Goal: Submit feedback/report problem: Submit feedback/report problem

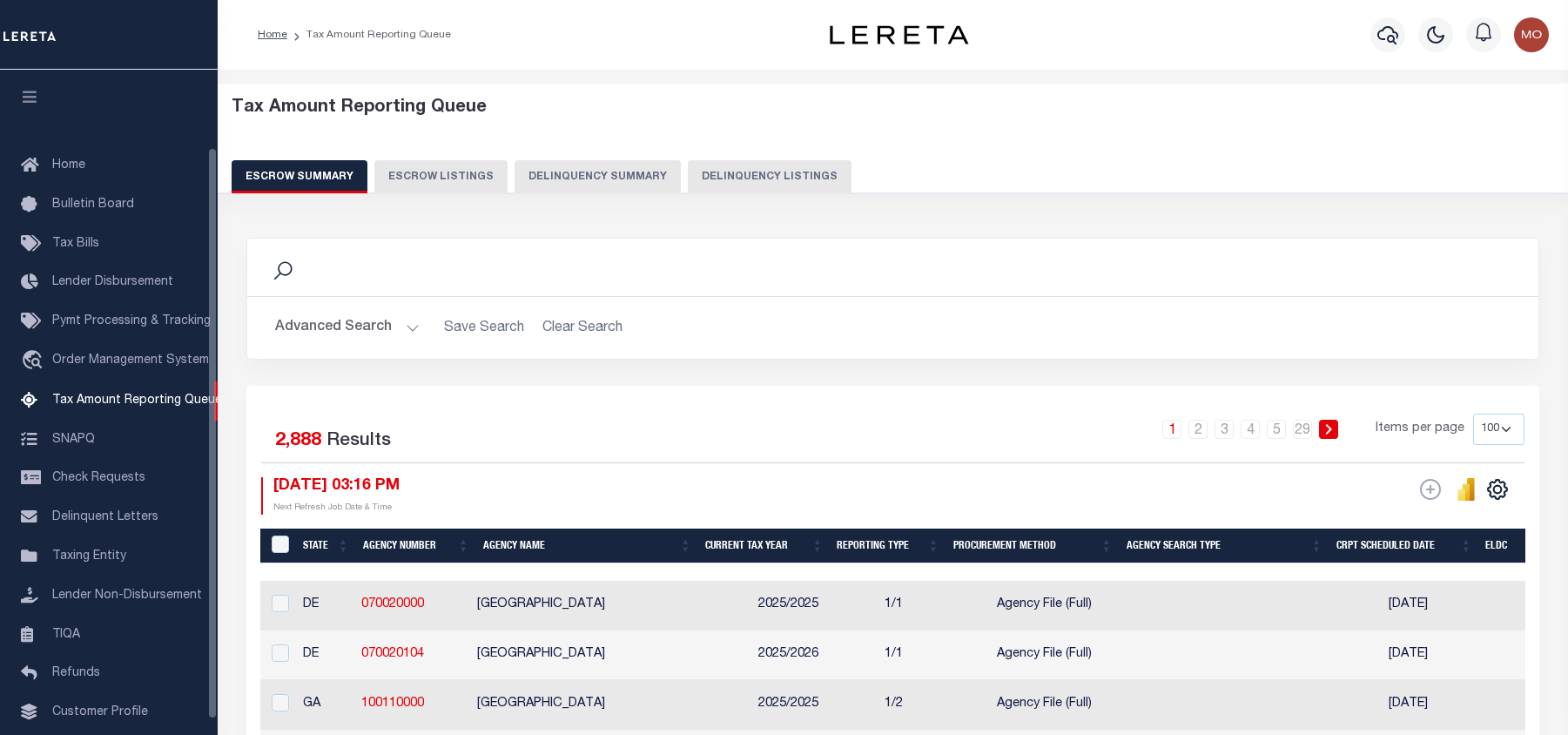
select select "100"
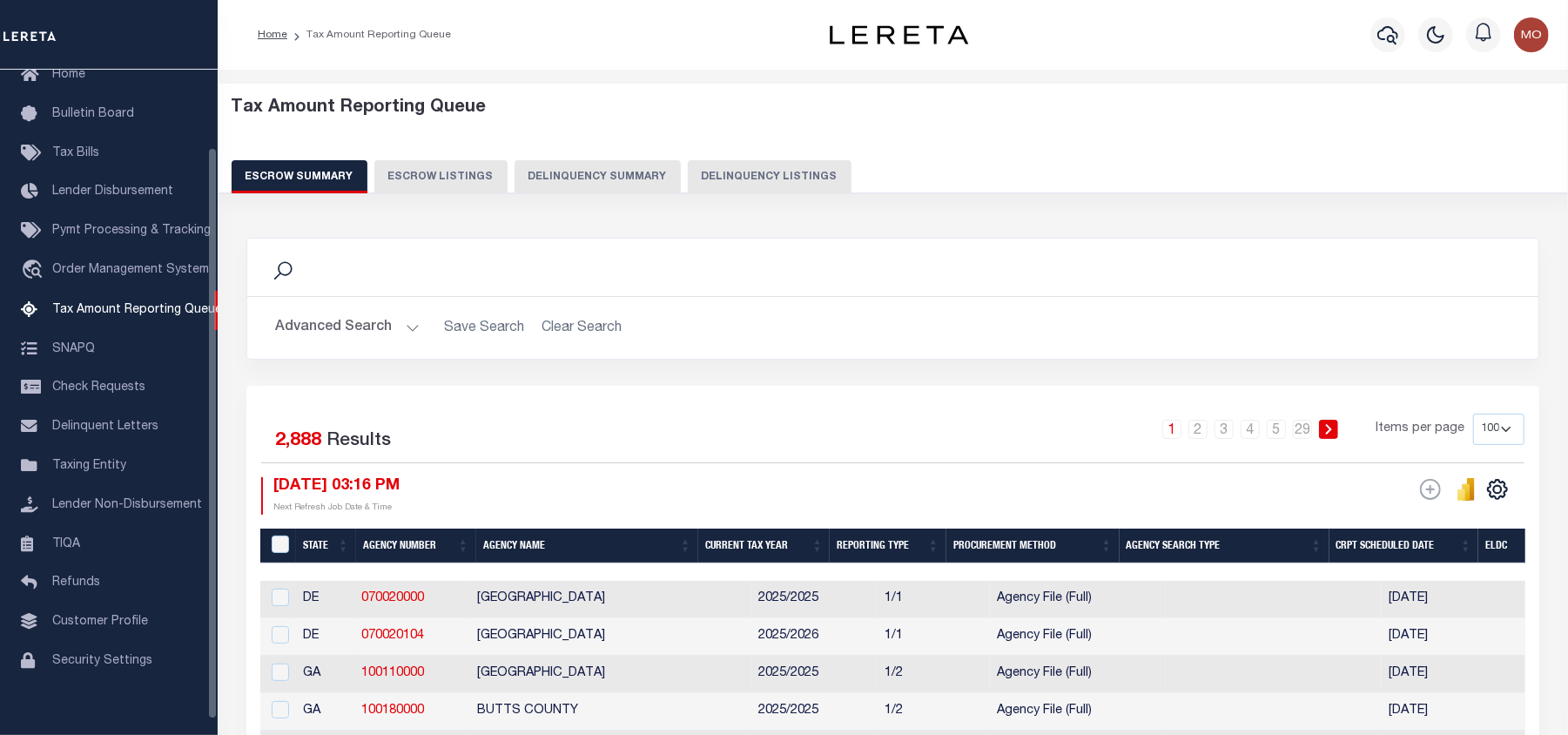
click at [753, 182] on button "Delinquency Listings" at bounding box center [769, 176] width 164 height 33
select select
select select "100"
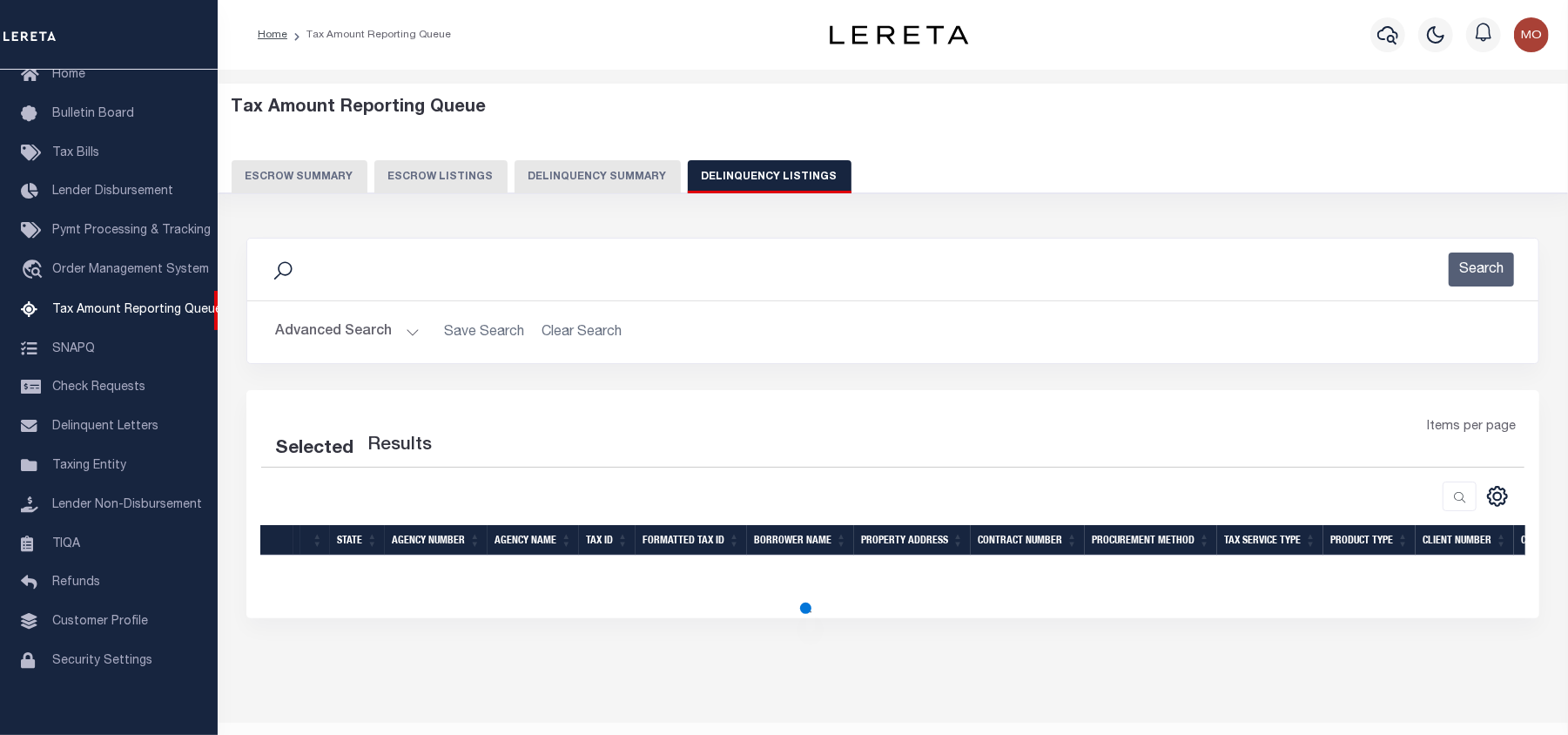
select select "100"
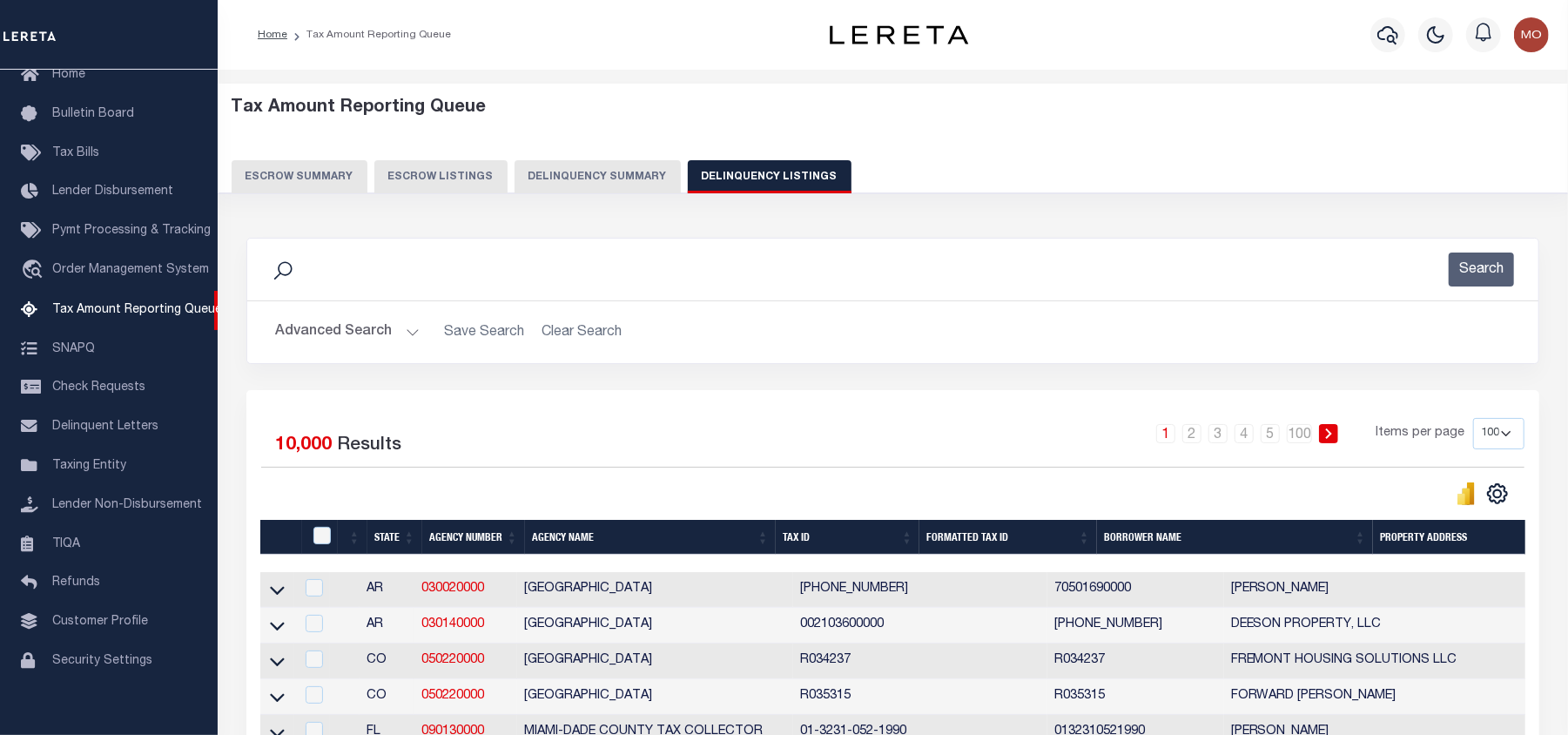
click at [364, 317] on button "Advanced Search" at bounding box center [348, 332] width 145 height 34
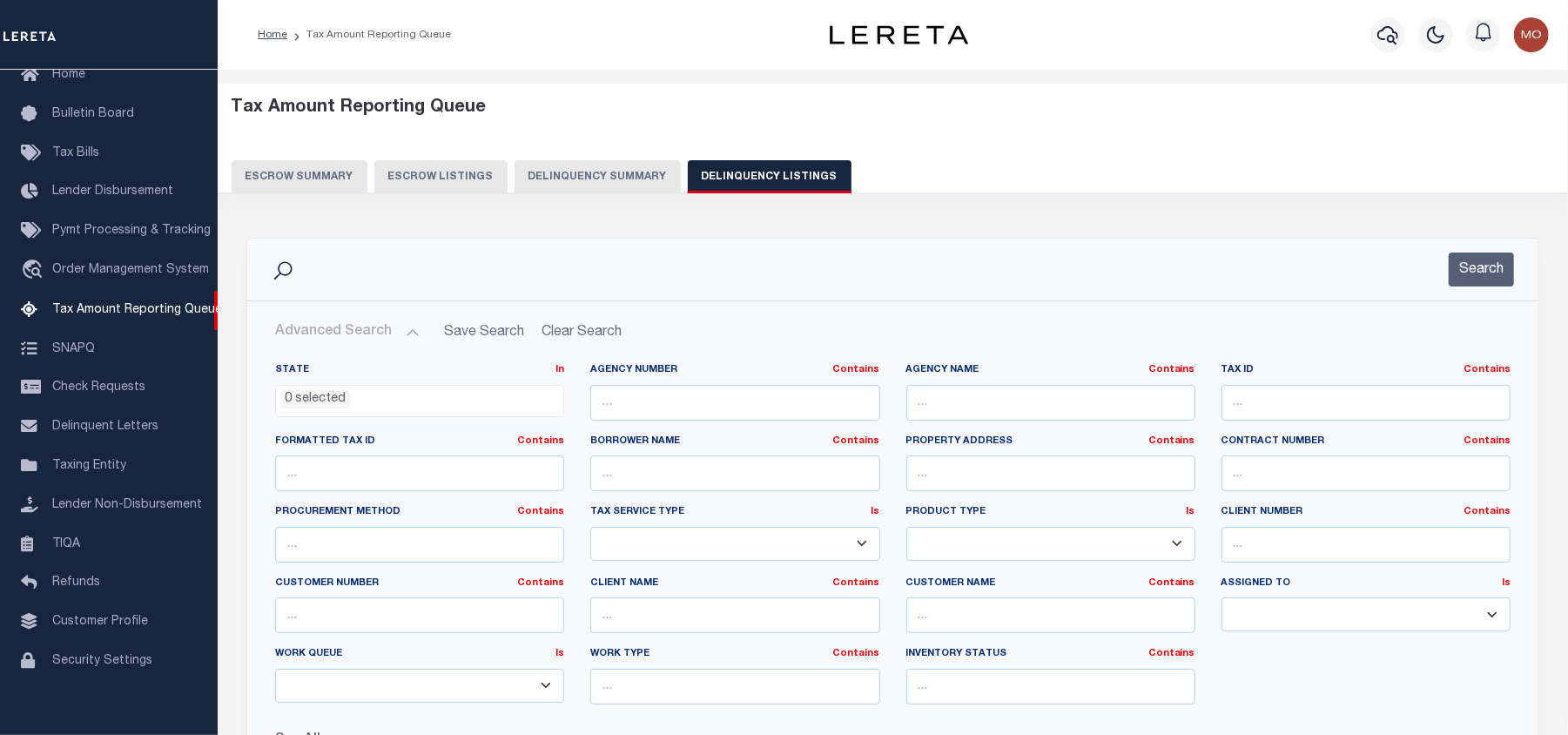
click at [377, 332] on button "Advanced Search" at bounding box center [348, 332] width 145 height 34
click at [1006, 405] on input "text" at bounding box center [1050, 402] width 289 height 36
paste input "BORDEN COUNTY APPRAISAL DISTRICT"
type input "BORDEN COUNTY APPRAISAL DISTRICT"
click at [383, 410] on span "0 selected" at bounding box center [420, 401] width 289 height 33
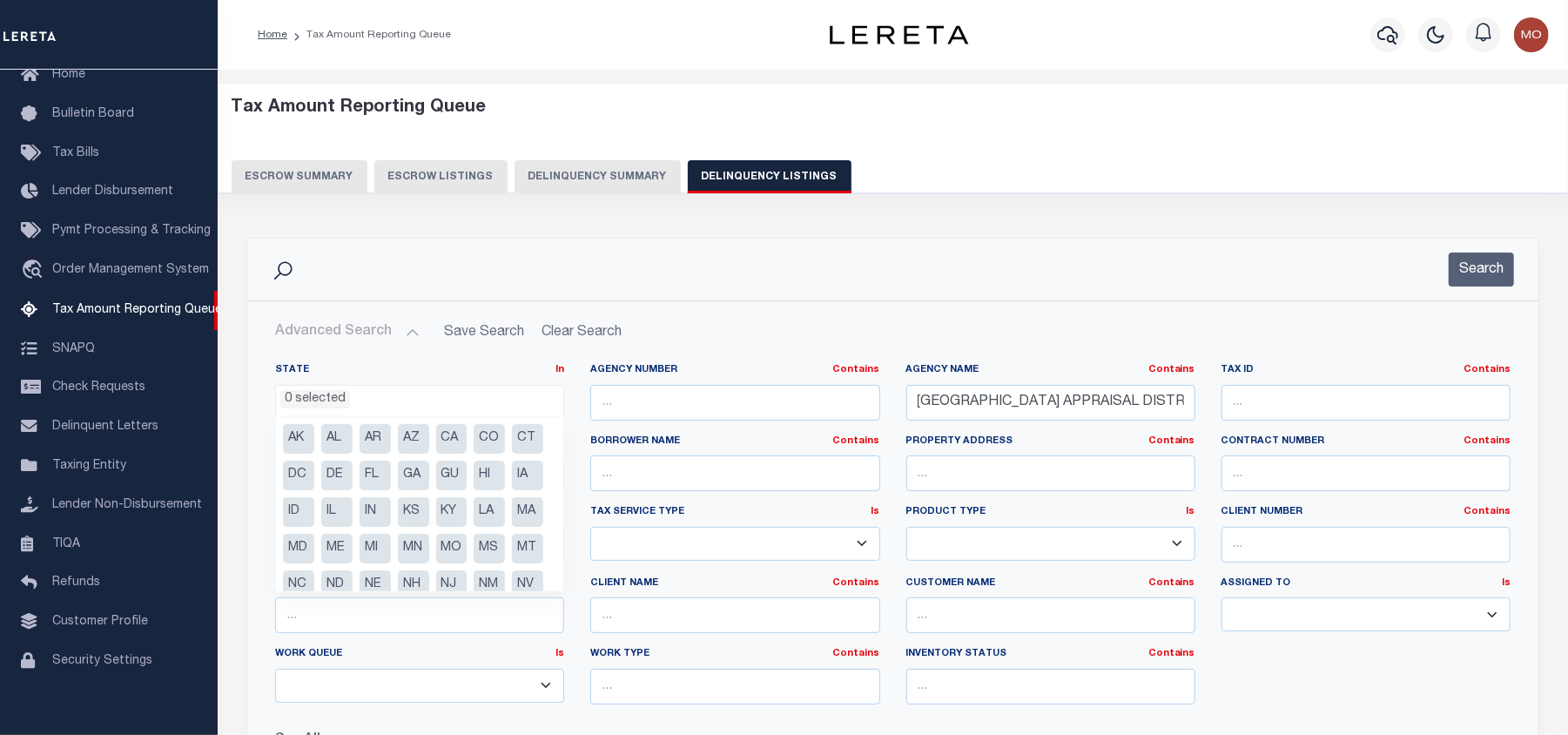
scroll to position [161, 0]
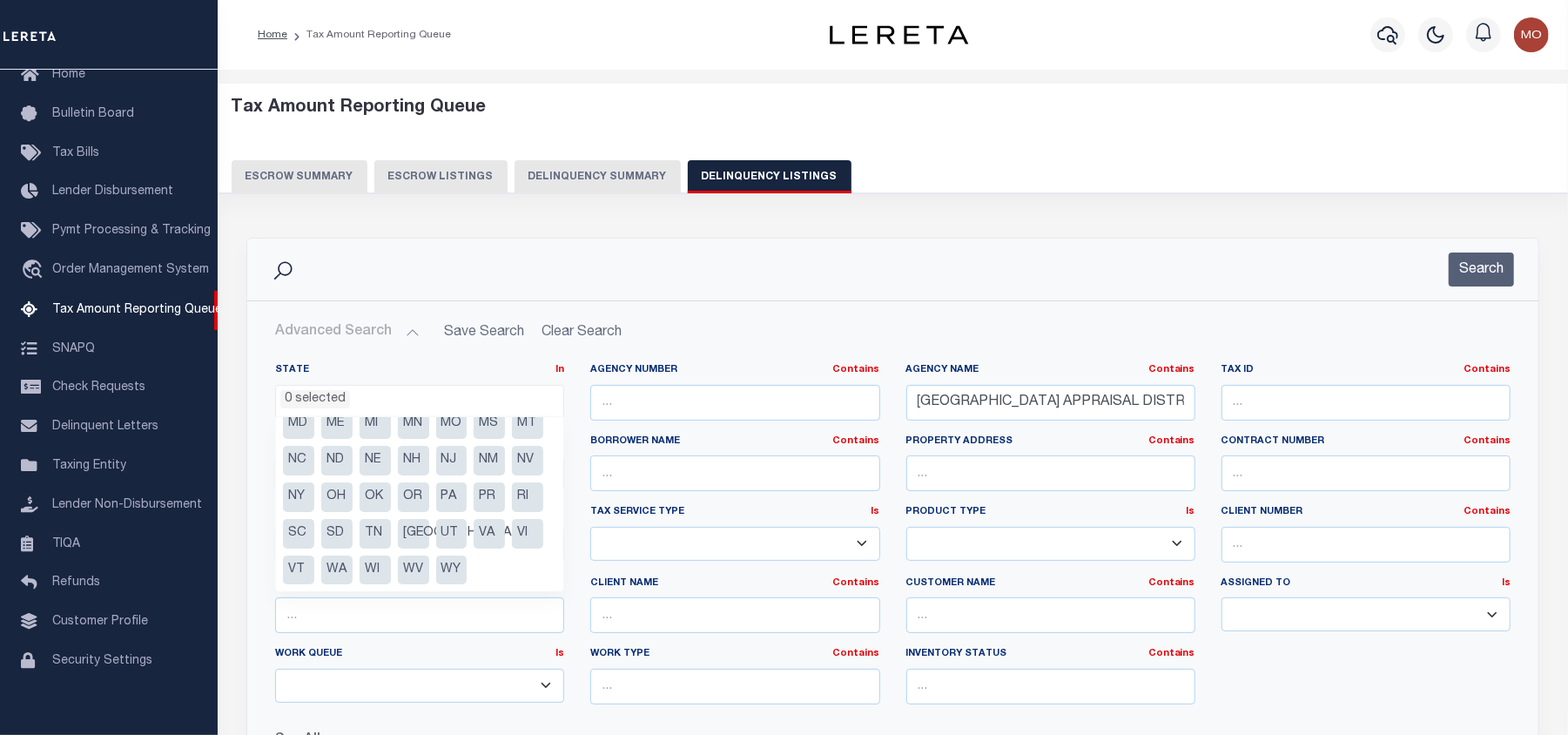
click at [411, 524] on li "[GEOGRAPHIC_DATA]" at bounding box center [413, 533] width 31 height 30
select select "[GEOGRAPHIC_DATA]"
click at [1466, 270] on button "Search" at bounding box center [1481, 269] width 65 height 34
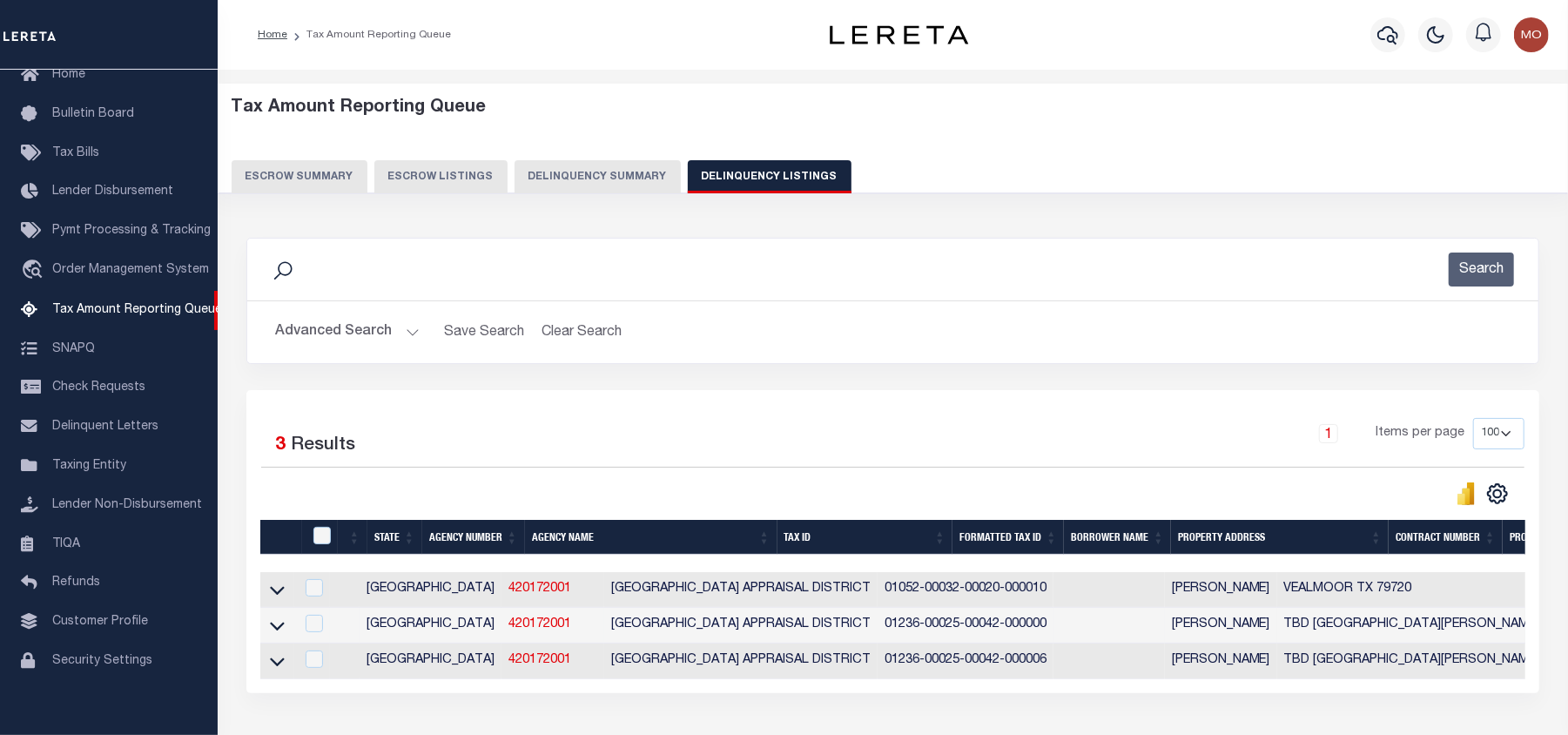
scroll to position [115, 0]
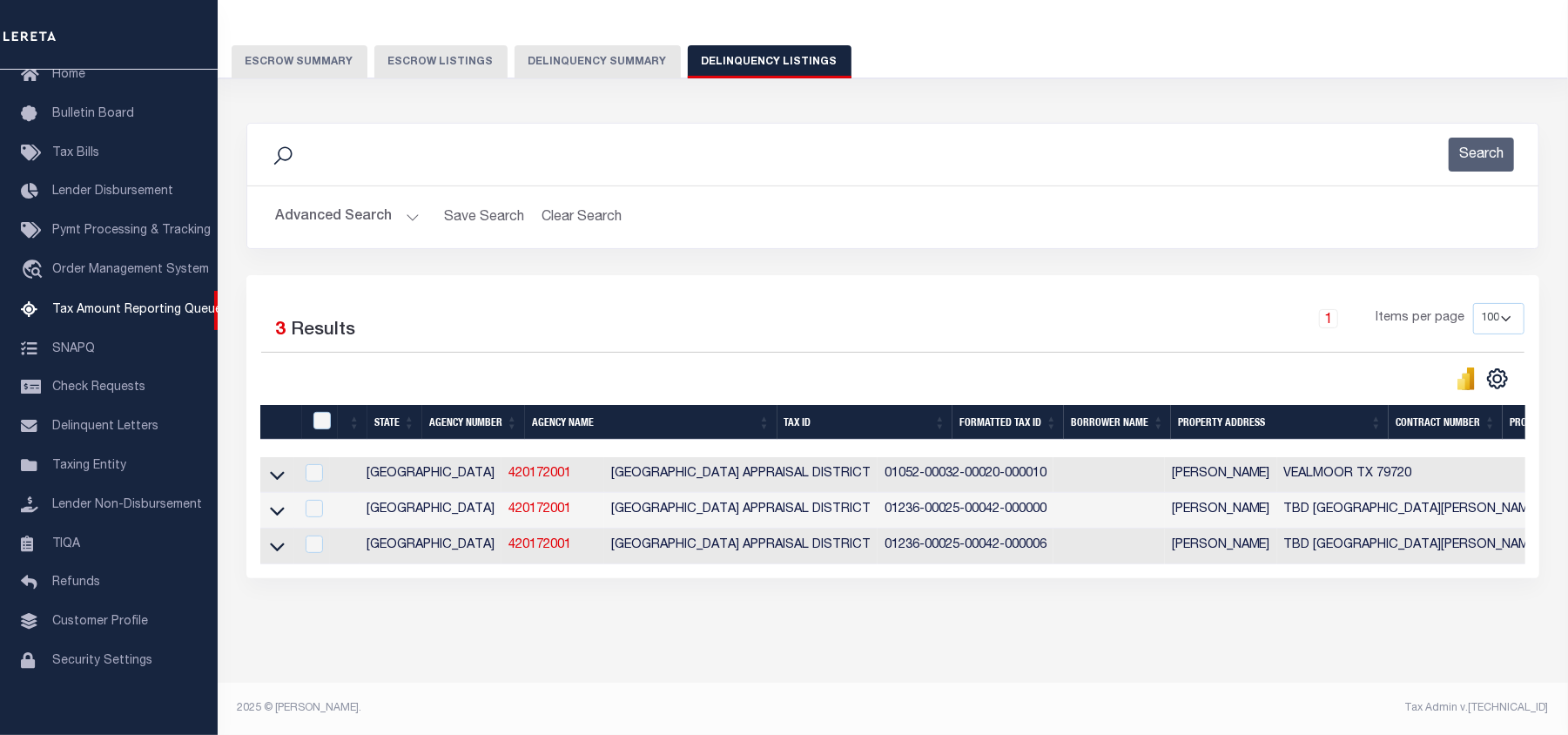
click at [686, 193] on div "Advanced Search Save Search Clear Search tblassign_wrapper_dynamictable_____Def…" at bounding box center [892, 216] width 1291 height 62
click at [275, 520] on icon at bounding box center [277, 511] width 15 height 18
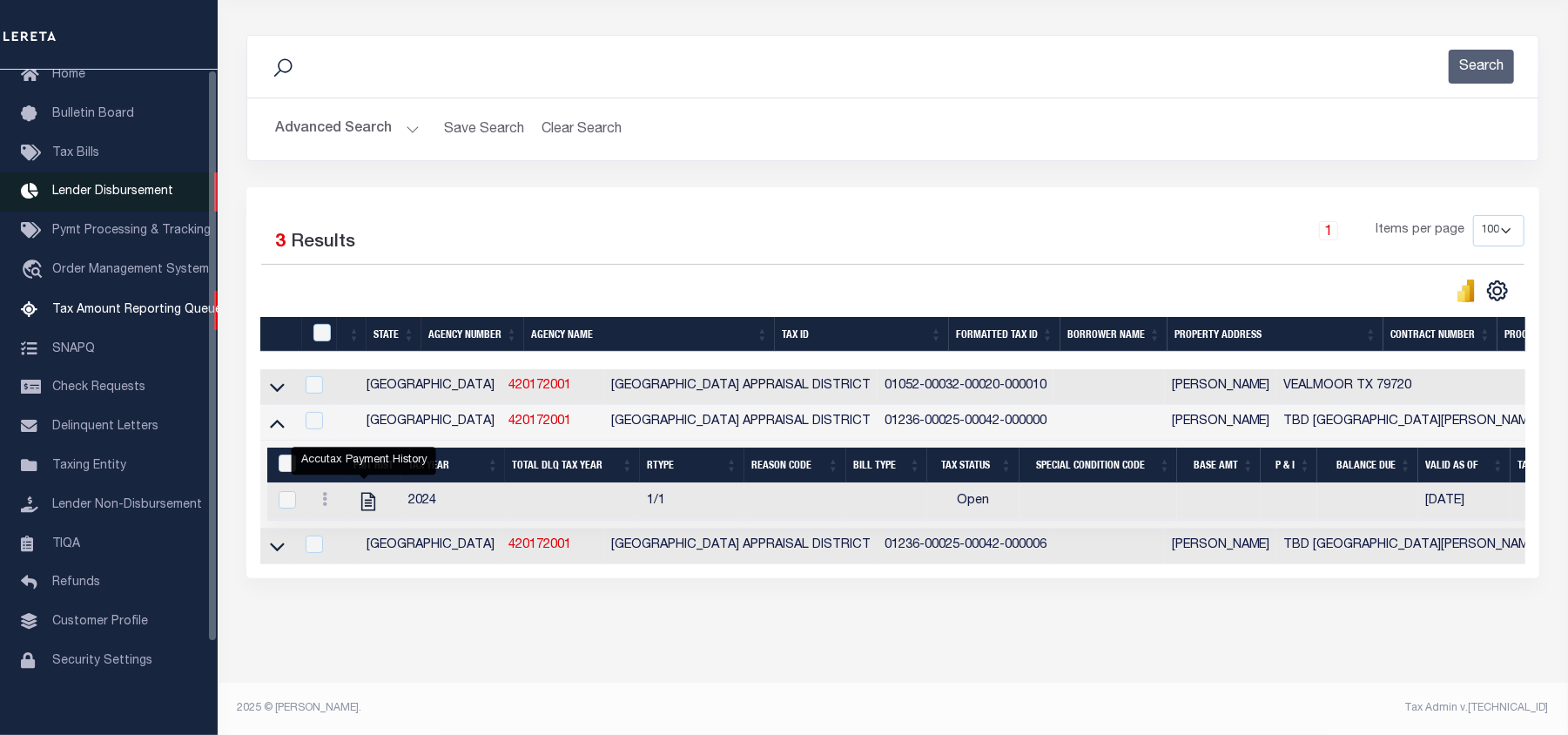
scroll to position [0, 0]
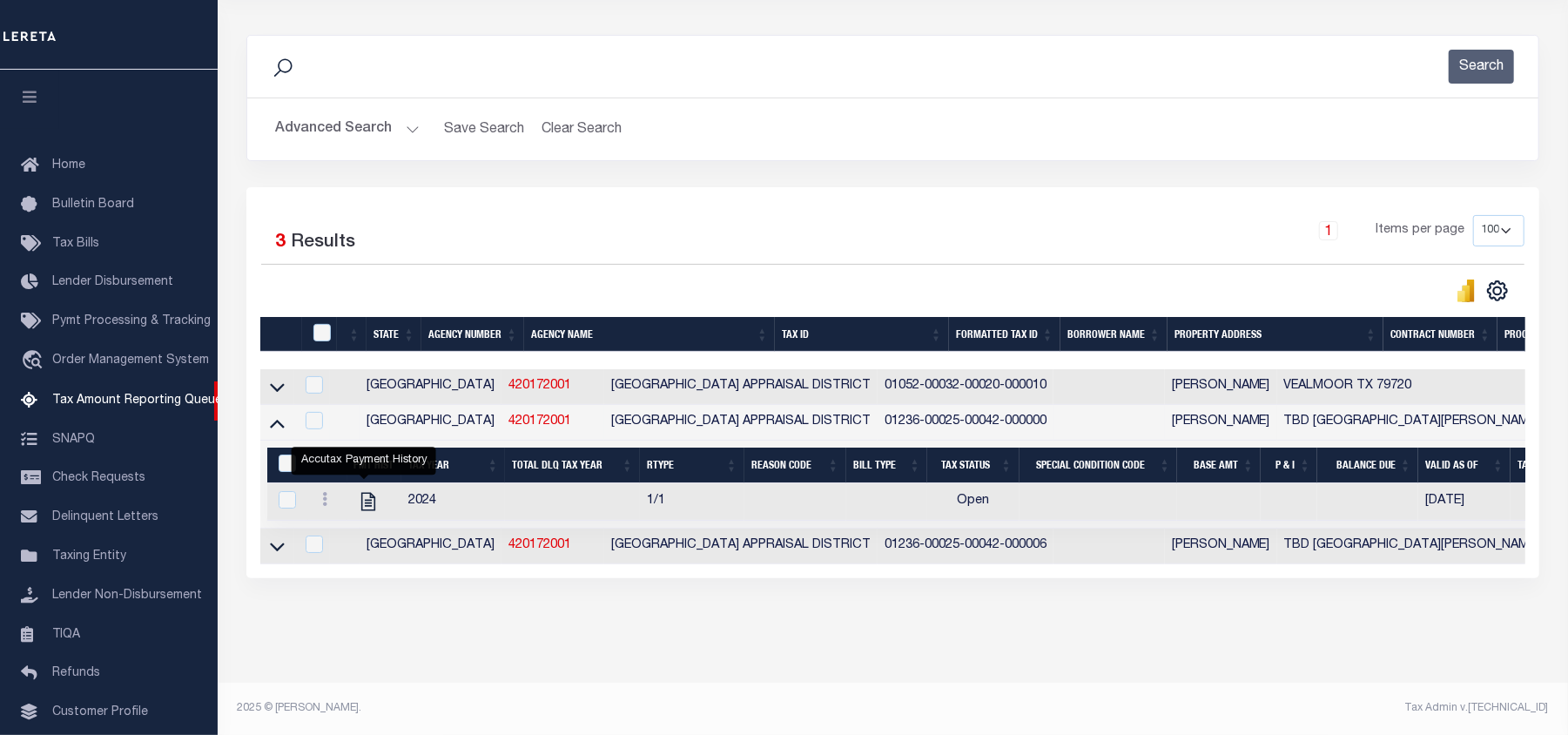
click at [350, 116] on button "Advanced Search" at bounding box center [348, 130] width 145 height 34
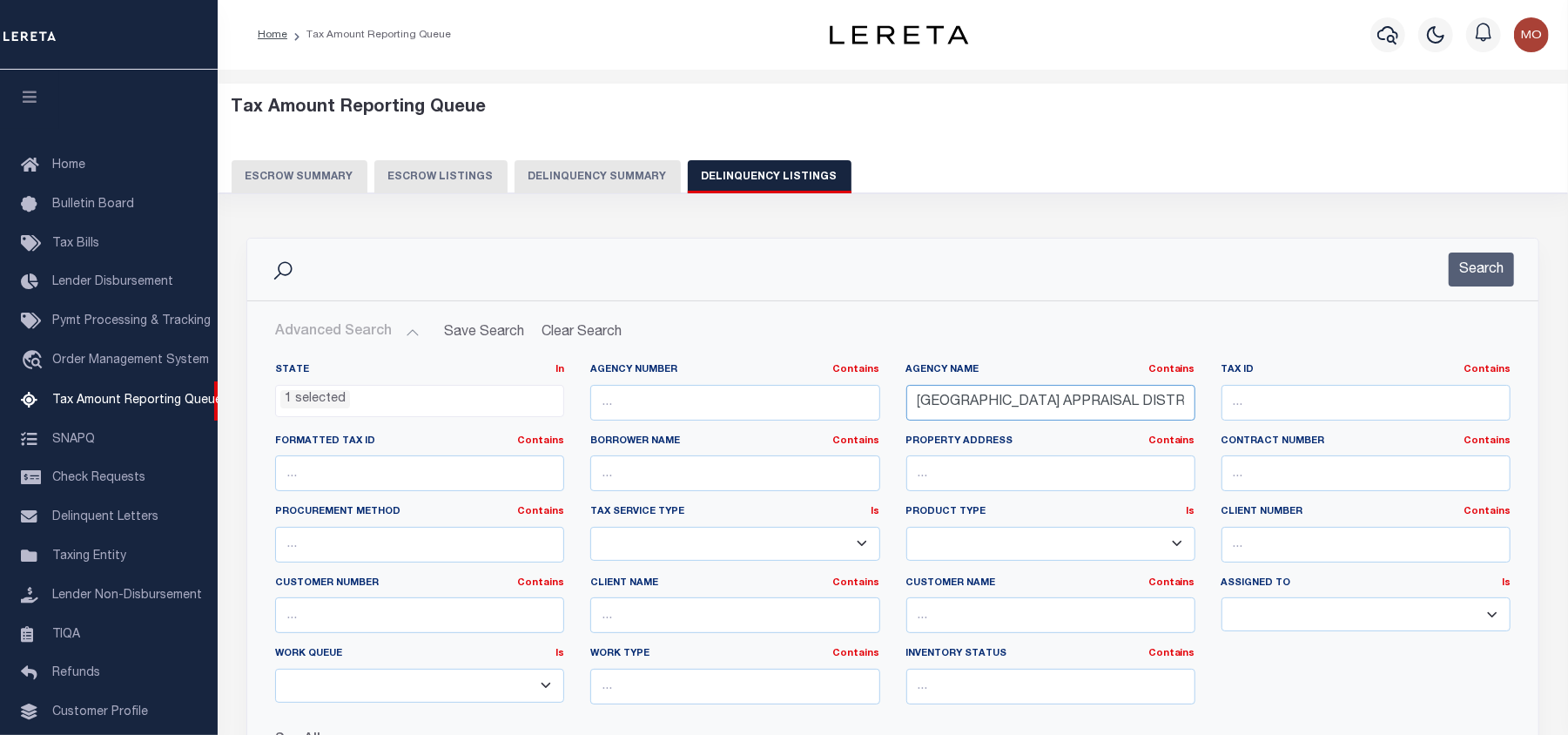
click at [1065, 412] on input "BORDEN COUNTY APPRAISAL DISTRICT" at bounding box center [1050, 402] width 289 height 36
paste input "DALLAM CAD"
type input "DALLAM CAD"
click at [1464, 263] on button "Search" at bounding box center [1481, 269] width 65 height 34
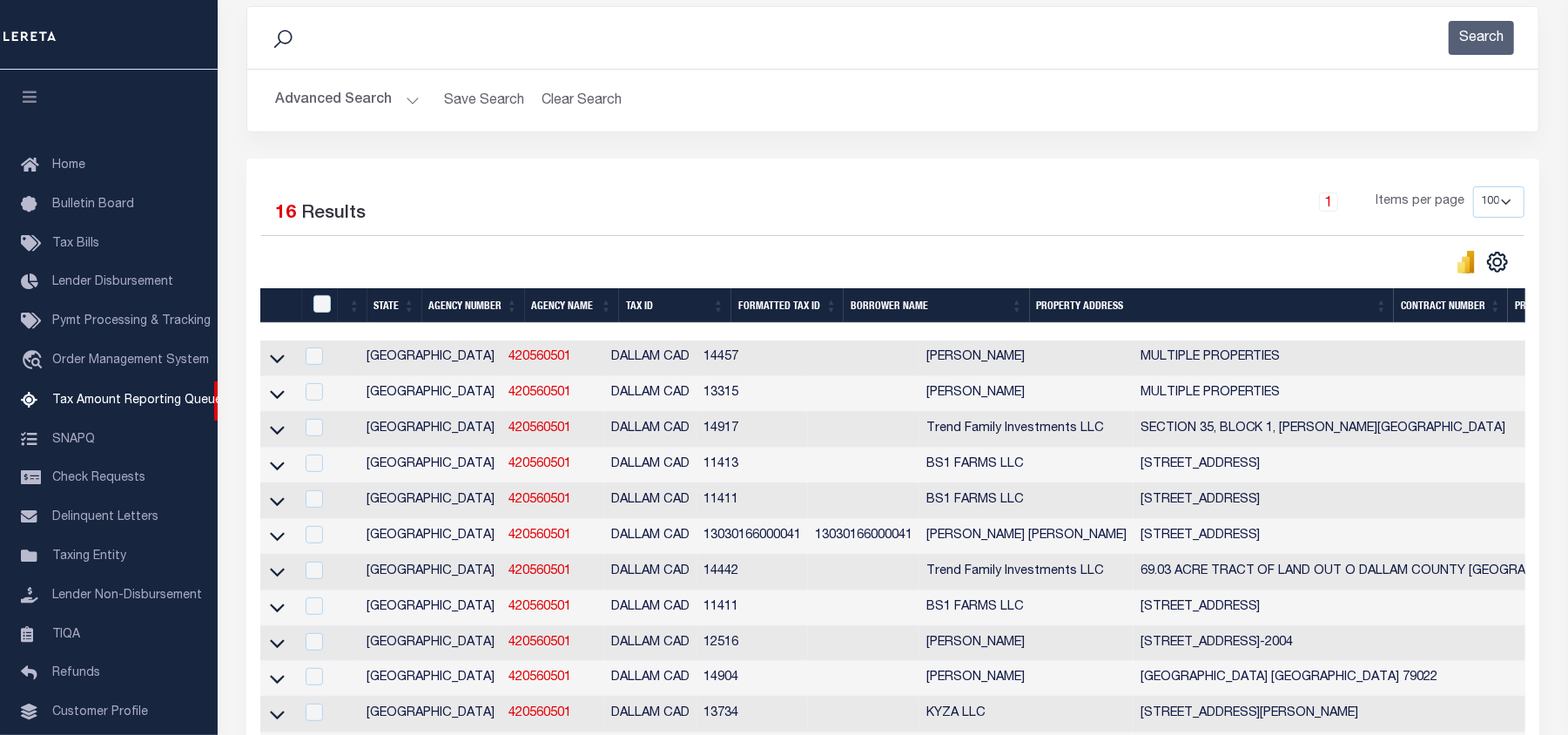
scroll to position [348, 0]
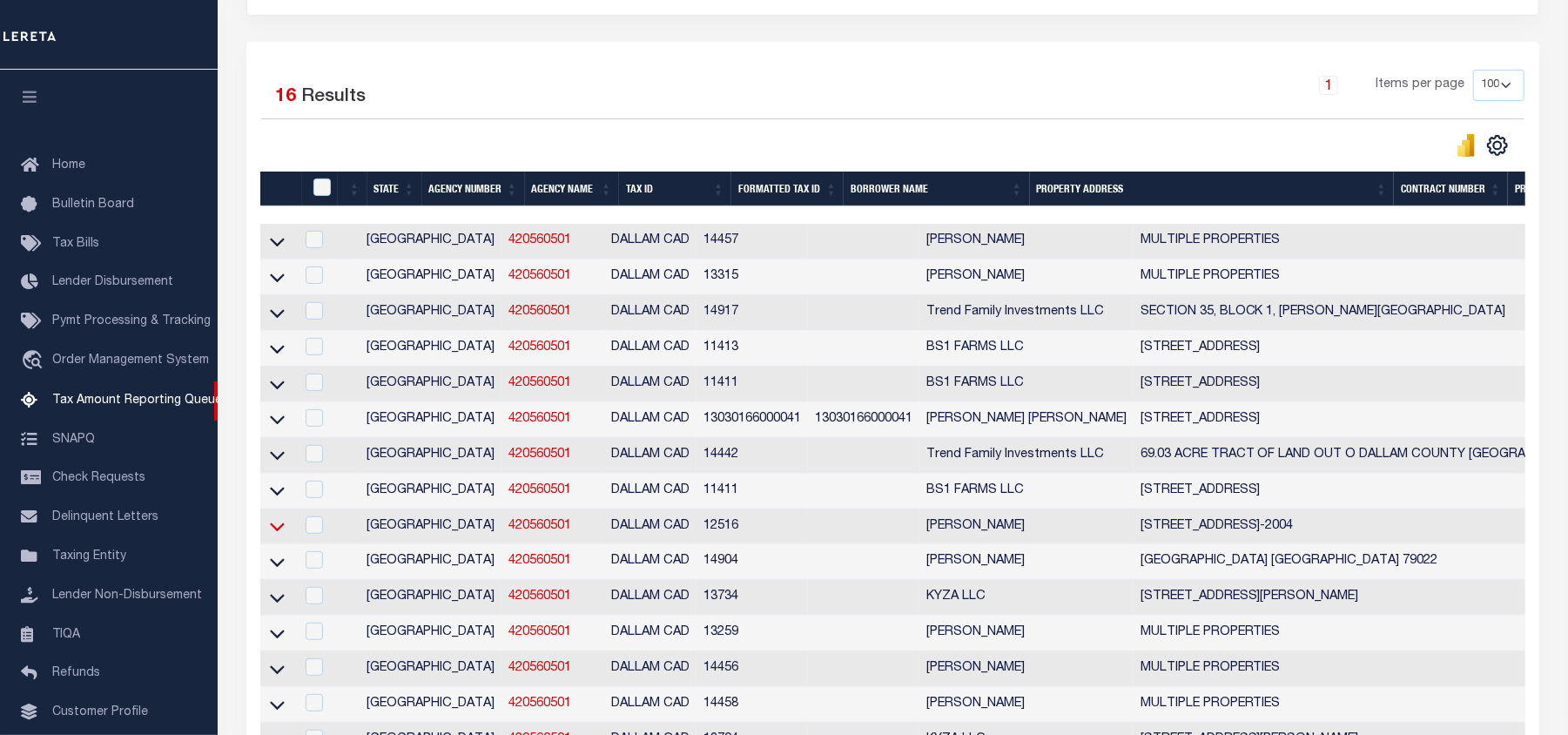
click at [270, 536] on icon at bounding box center [277, 526] width 15 height 18
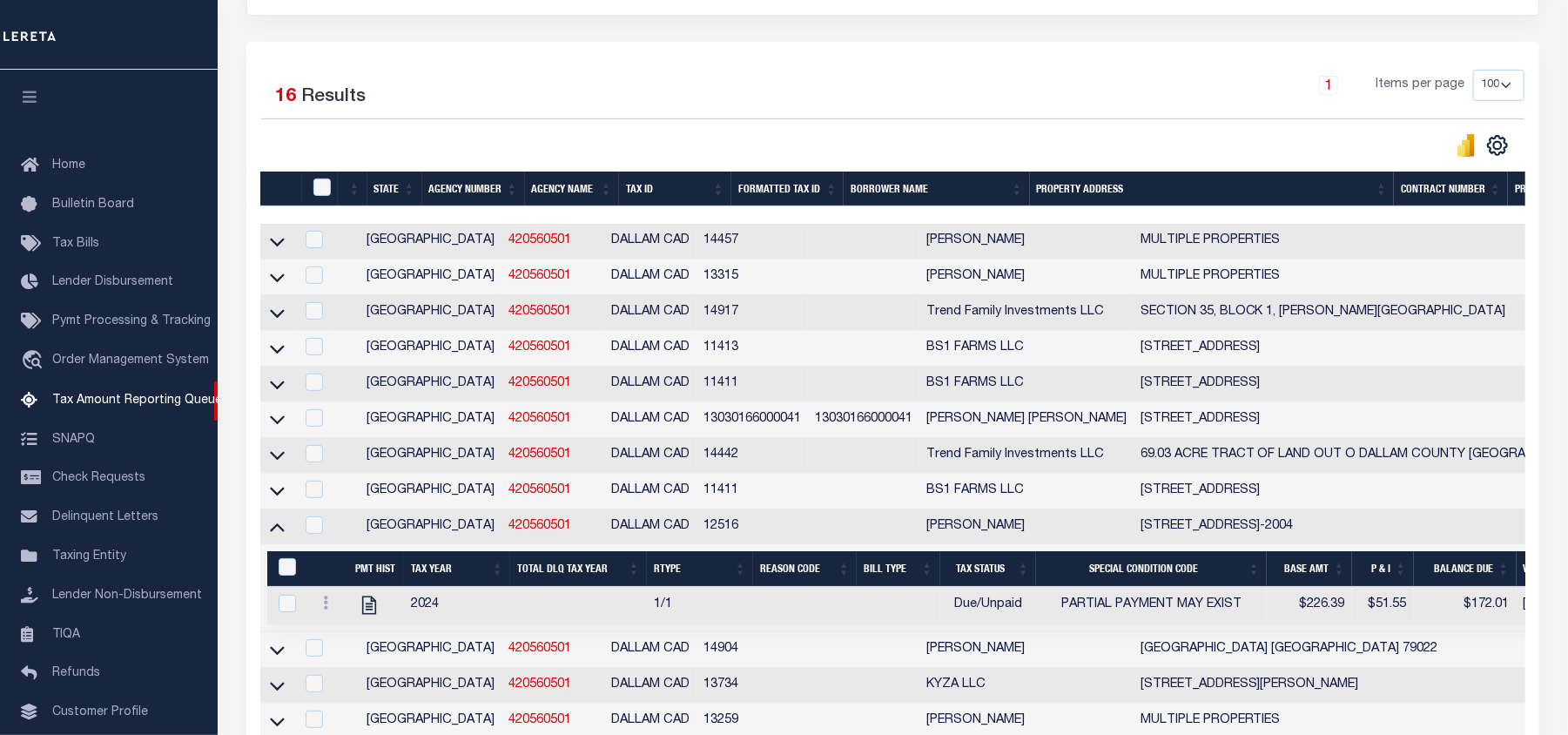
scroll to position [464, 0]
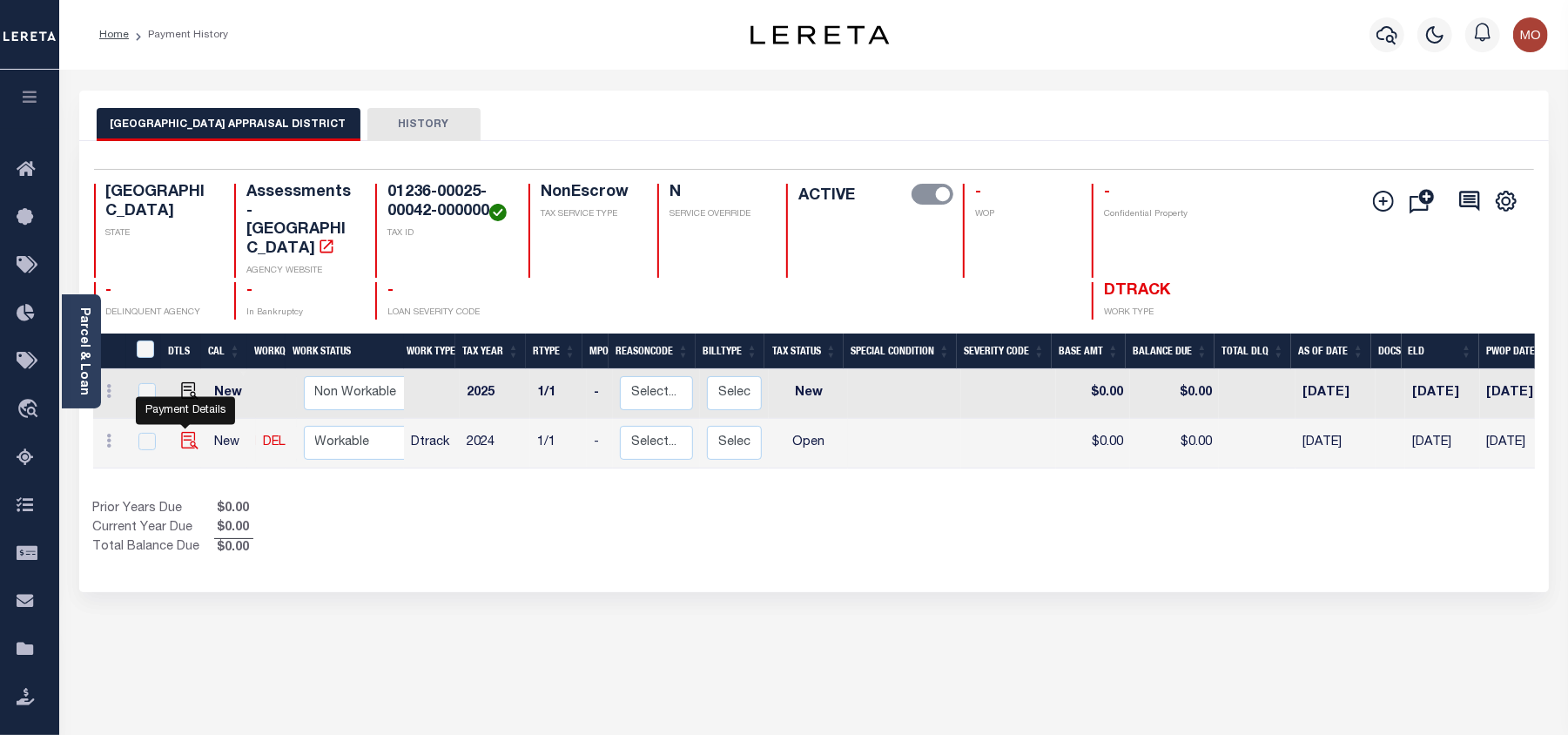
click at [181, 432] on img "" at bounding box center [189, 440] width 17 height 17
checkbox input "true"
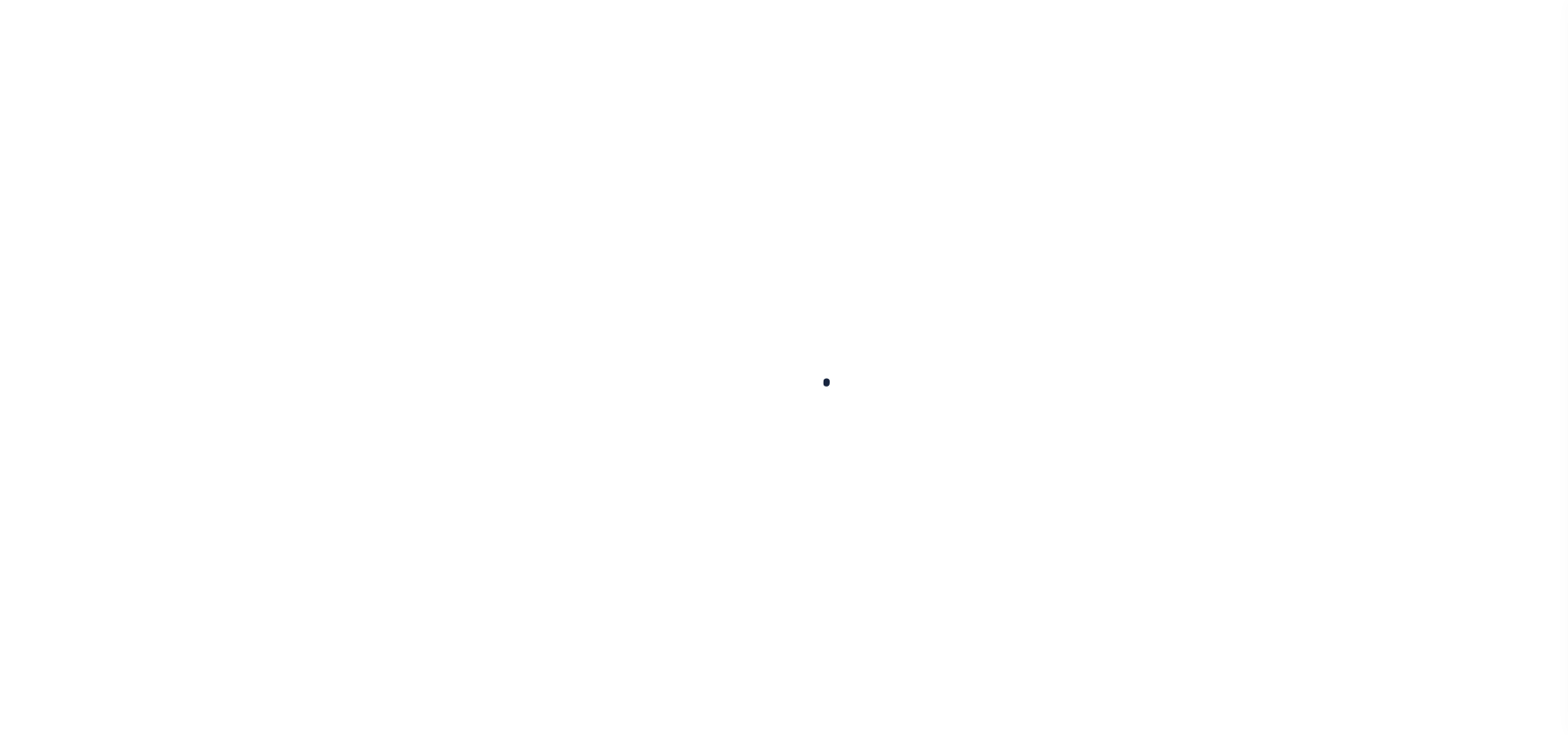
select select "OP2"
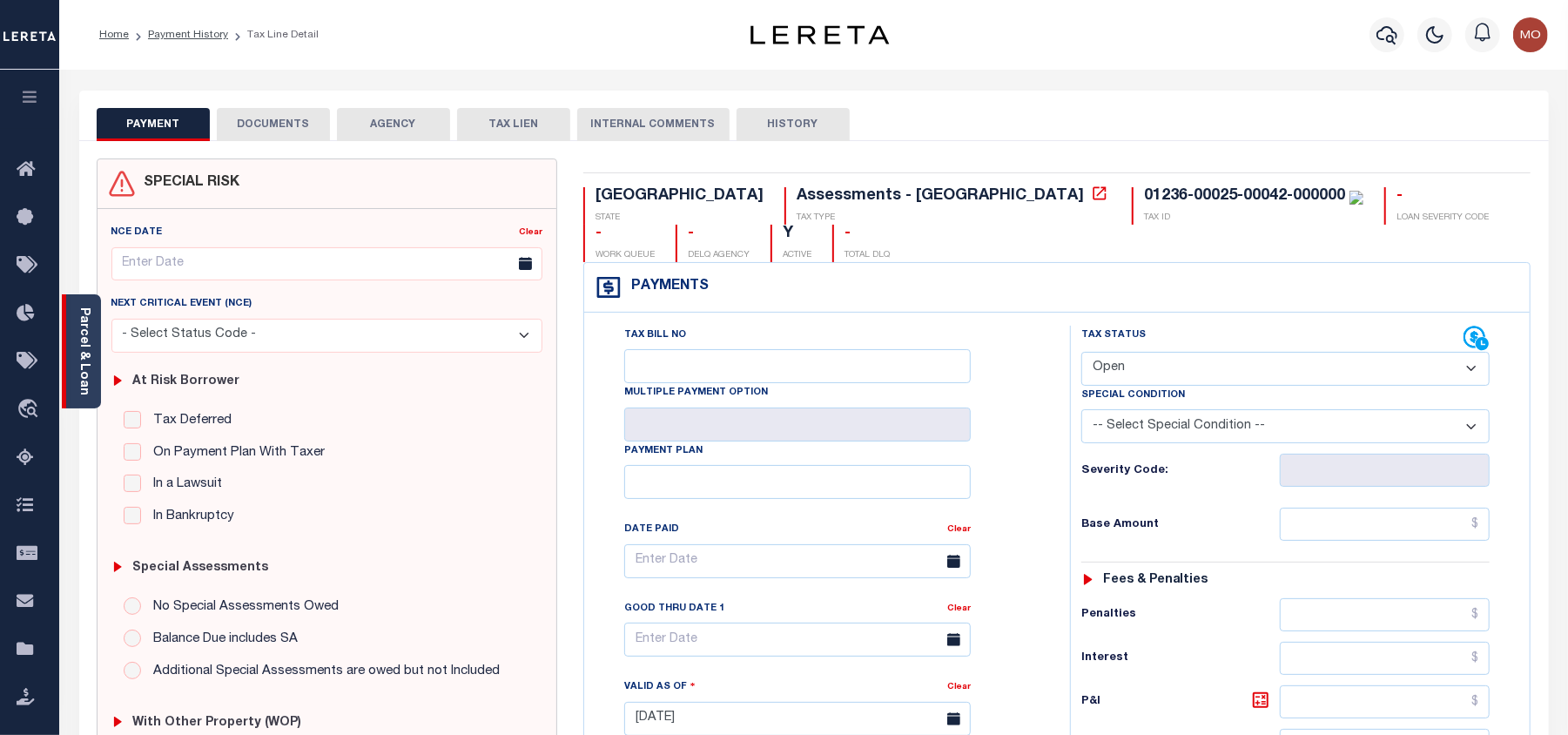
click at [78, 359] on link "Parcel & Loan" at bounding box center [84, 351] width 13 height 88
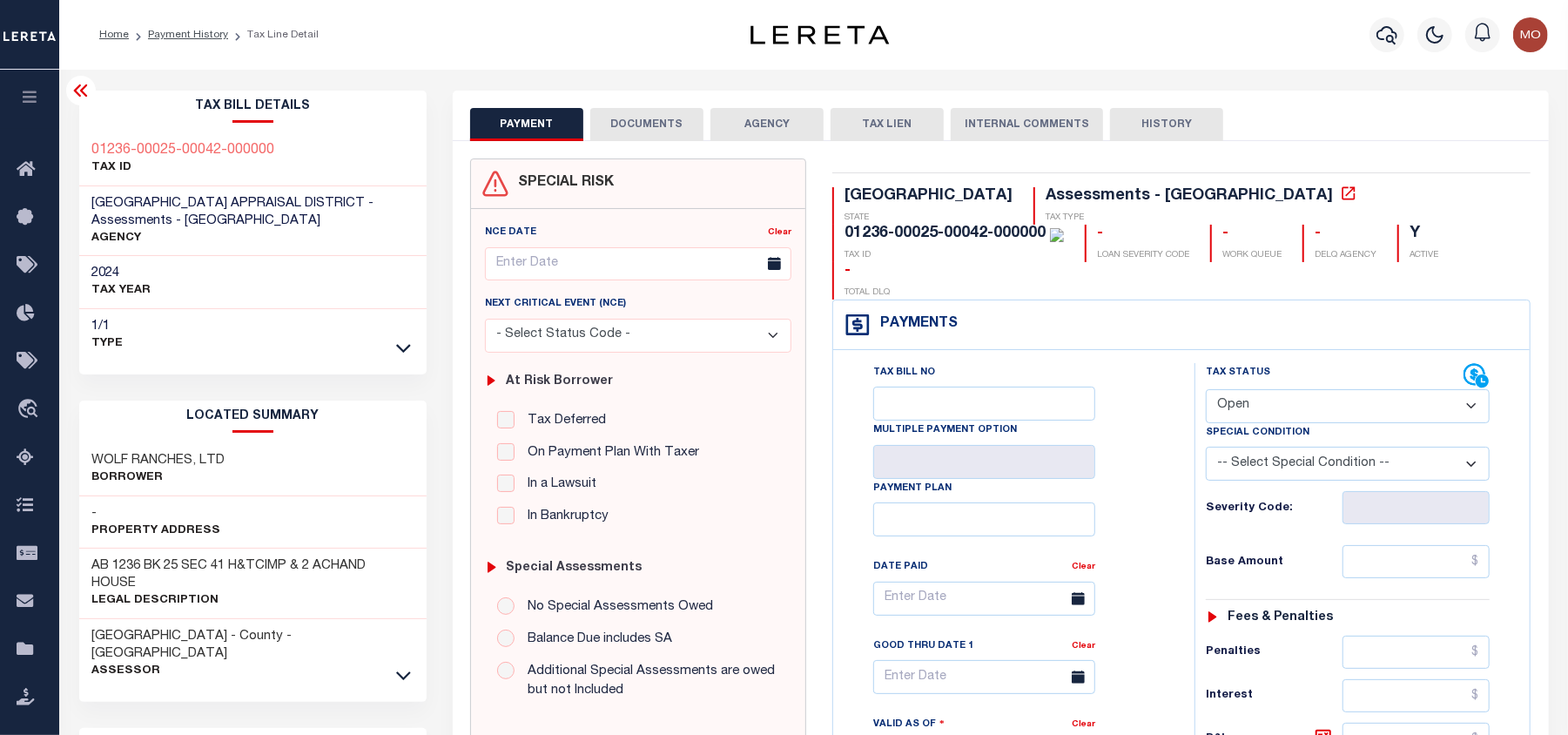
click at [874, 133] on button "TAX LIEN" at bounding box center [887, 124] width 114 height 33
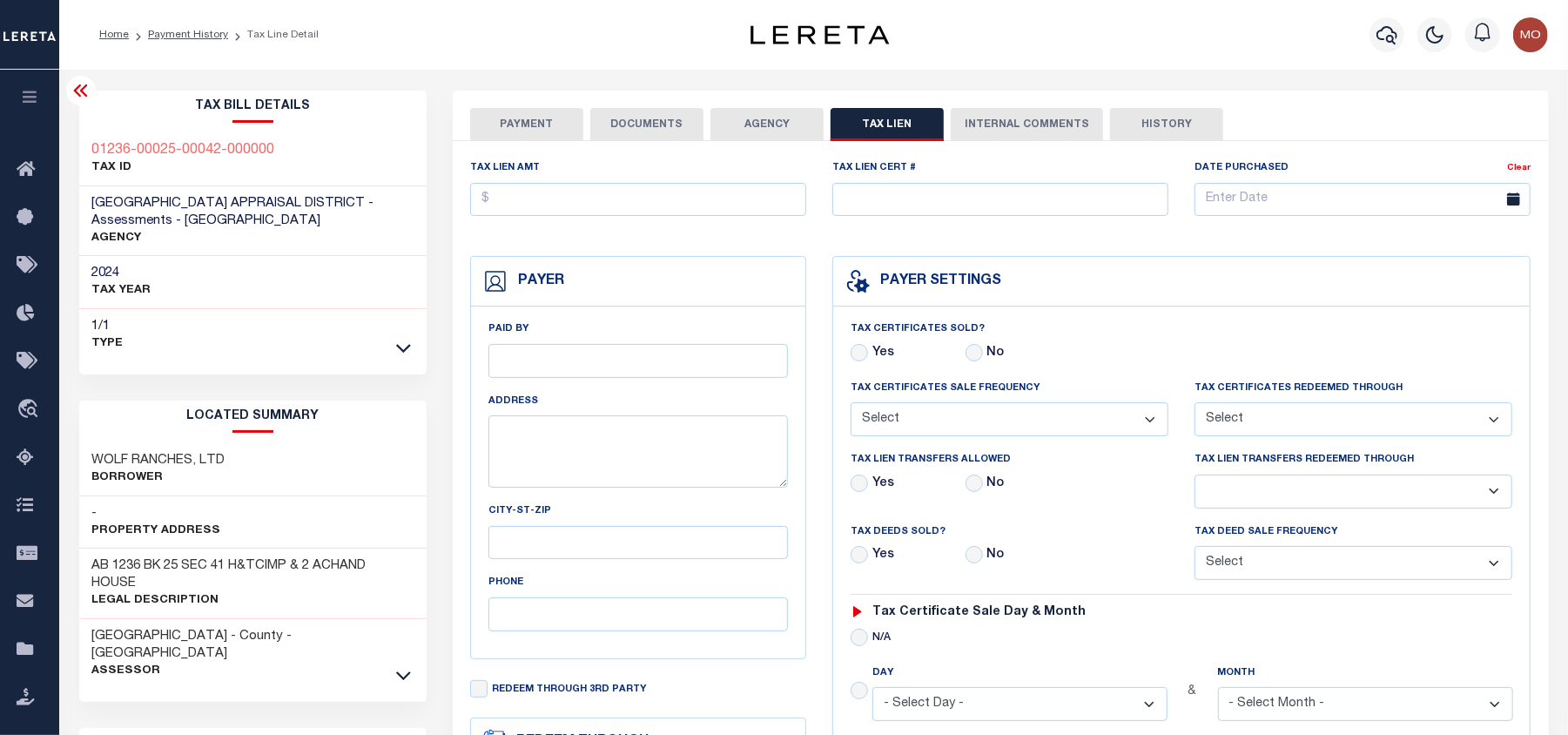
checkbox input "false"
radio input "true"
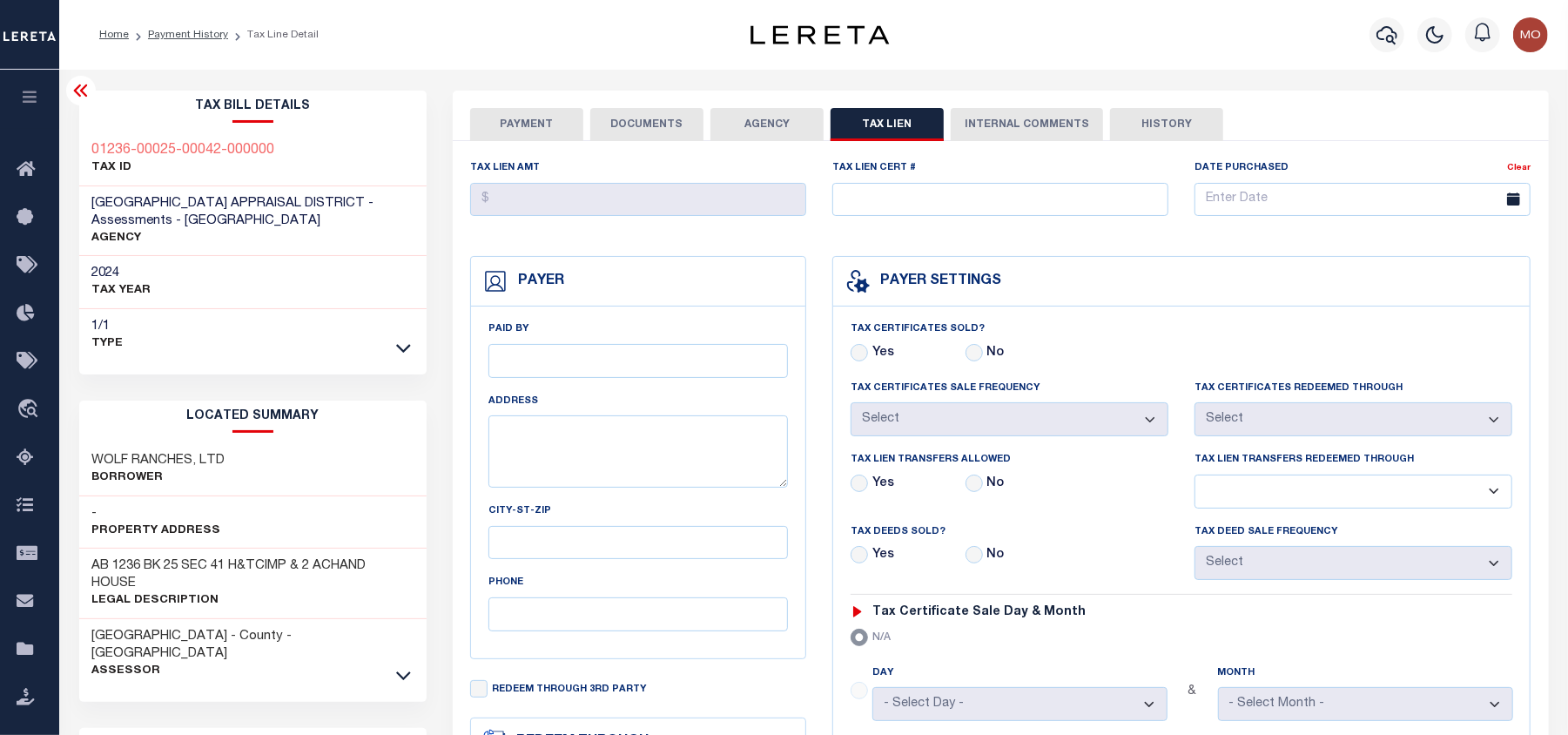
drag, startPoint x: 1381, startPoint y: 38, endPoint x: 1346, endPoint y: 25, distance: 37.3
click at [1384, 38] on icon "button" at bounding box center [1386, 34] width 21 height 21
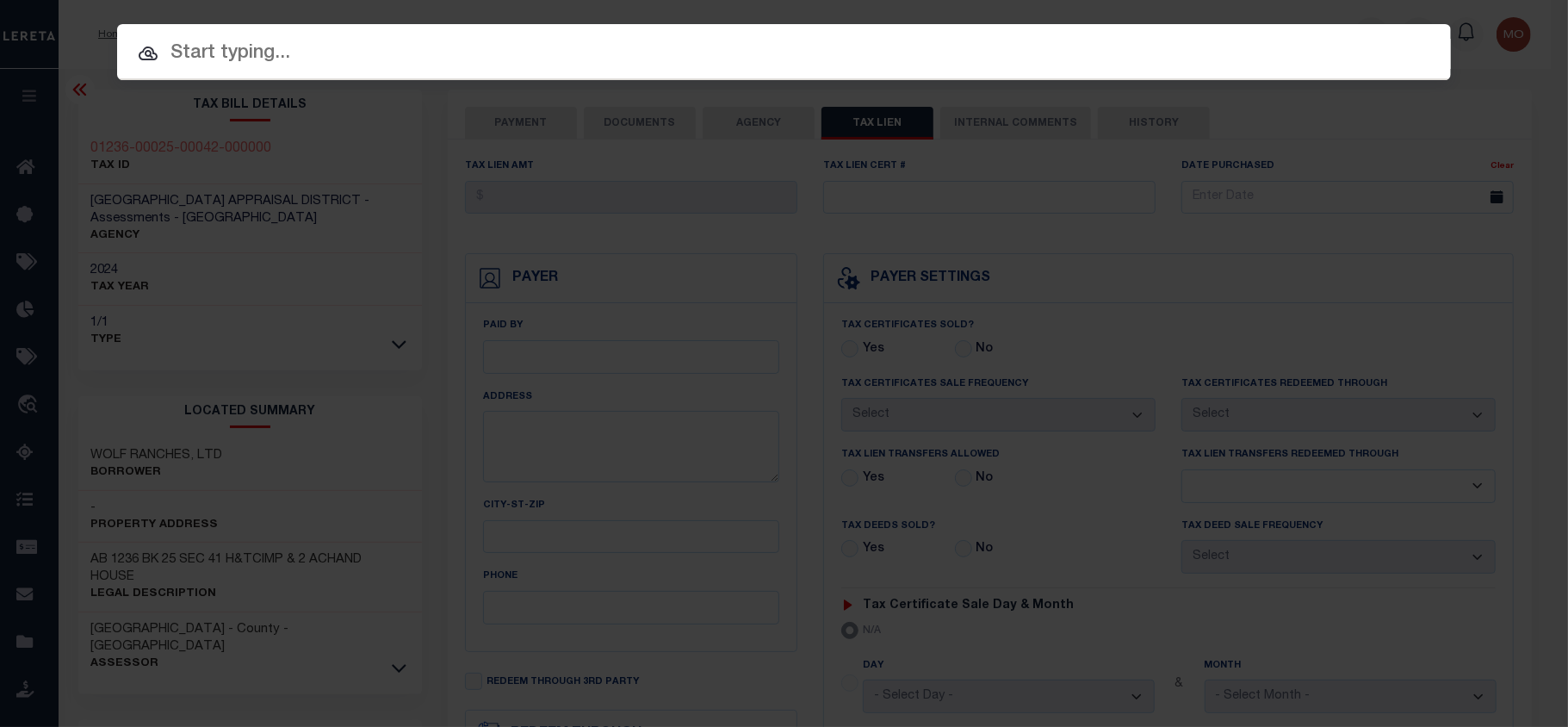
click at [308, 55] on input "text" at bounding box center [784, 54] width 1334 height 30
paste input "4000049056"
type input "4000049056"
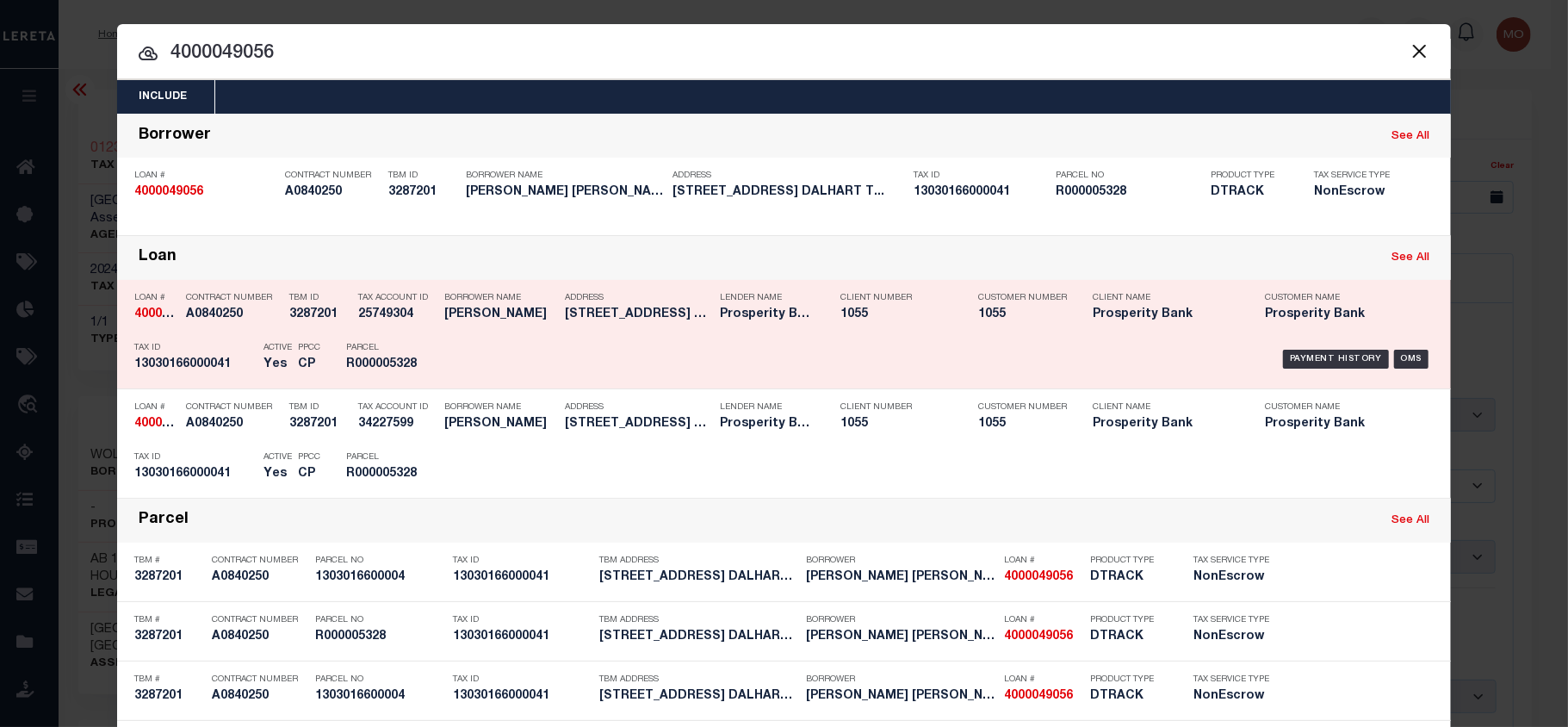
click at [250, 362] on div "Active Yes" at bounding box center [267, 359] width 35 height 50
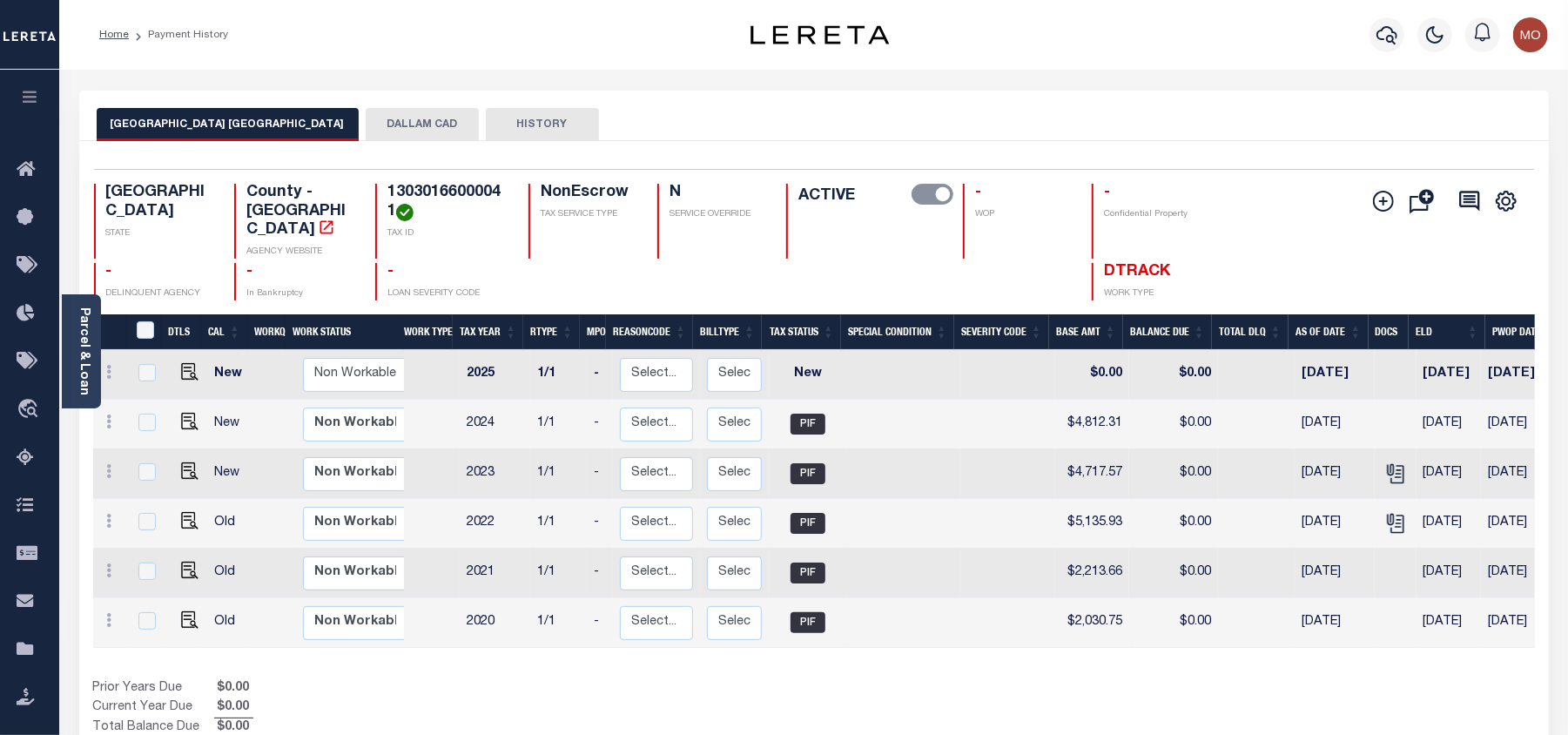
click at [394, 126] on button "DALLAM CAD" at bounding box center [422, 124] width 114 height 33
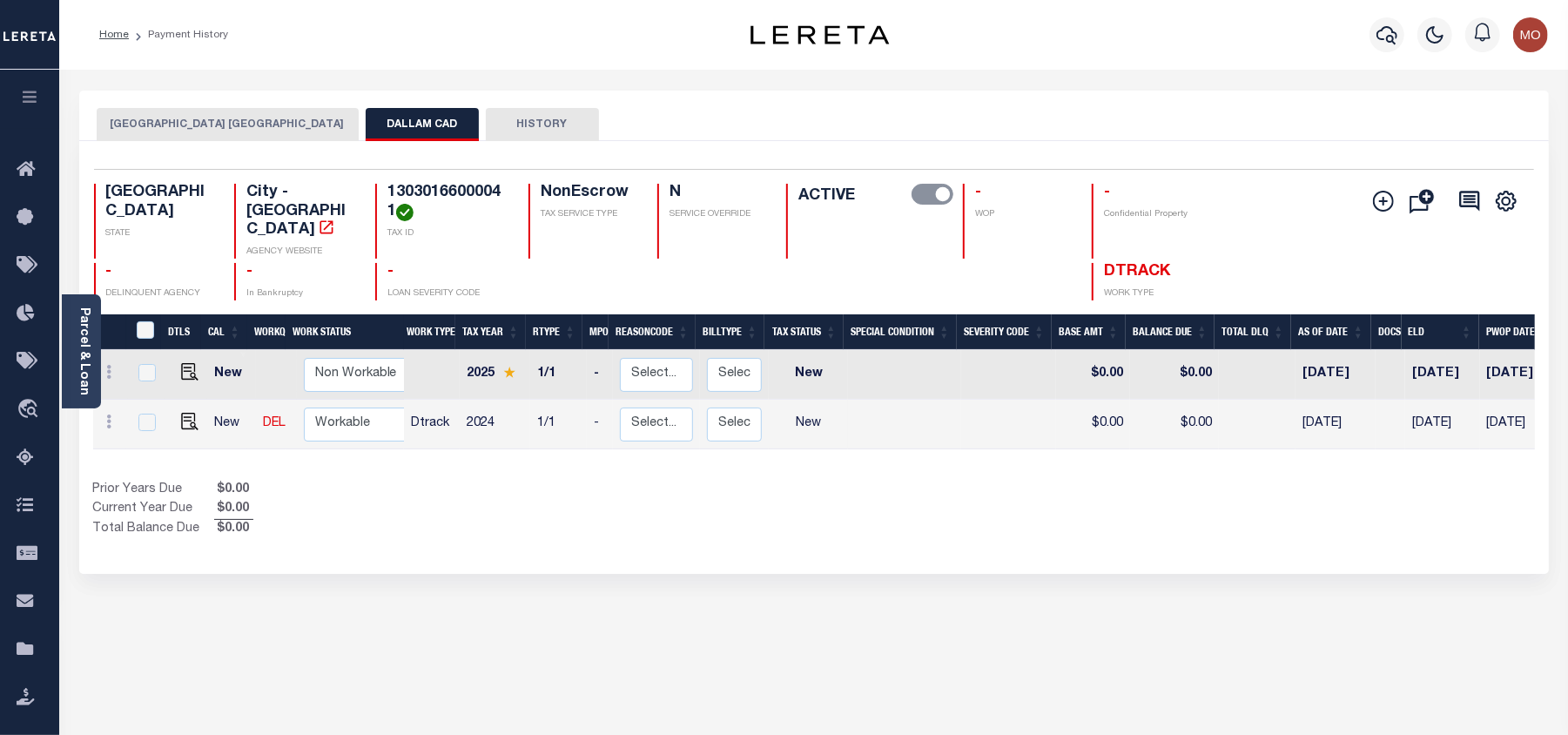
click at [461, 181] on div "Selected 2 Results 1 Items per page 25 50 100 TX STATE City - TX AGENCY WEBSITE…" at bounding box center [814, 234] width 1468 height 131
copy h4 "13030166000041"
click at [188, 412] on img "" at bounding box center [189, 420] width 17 height 17
checkbox input "true"
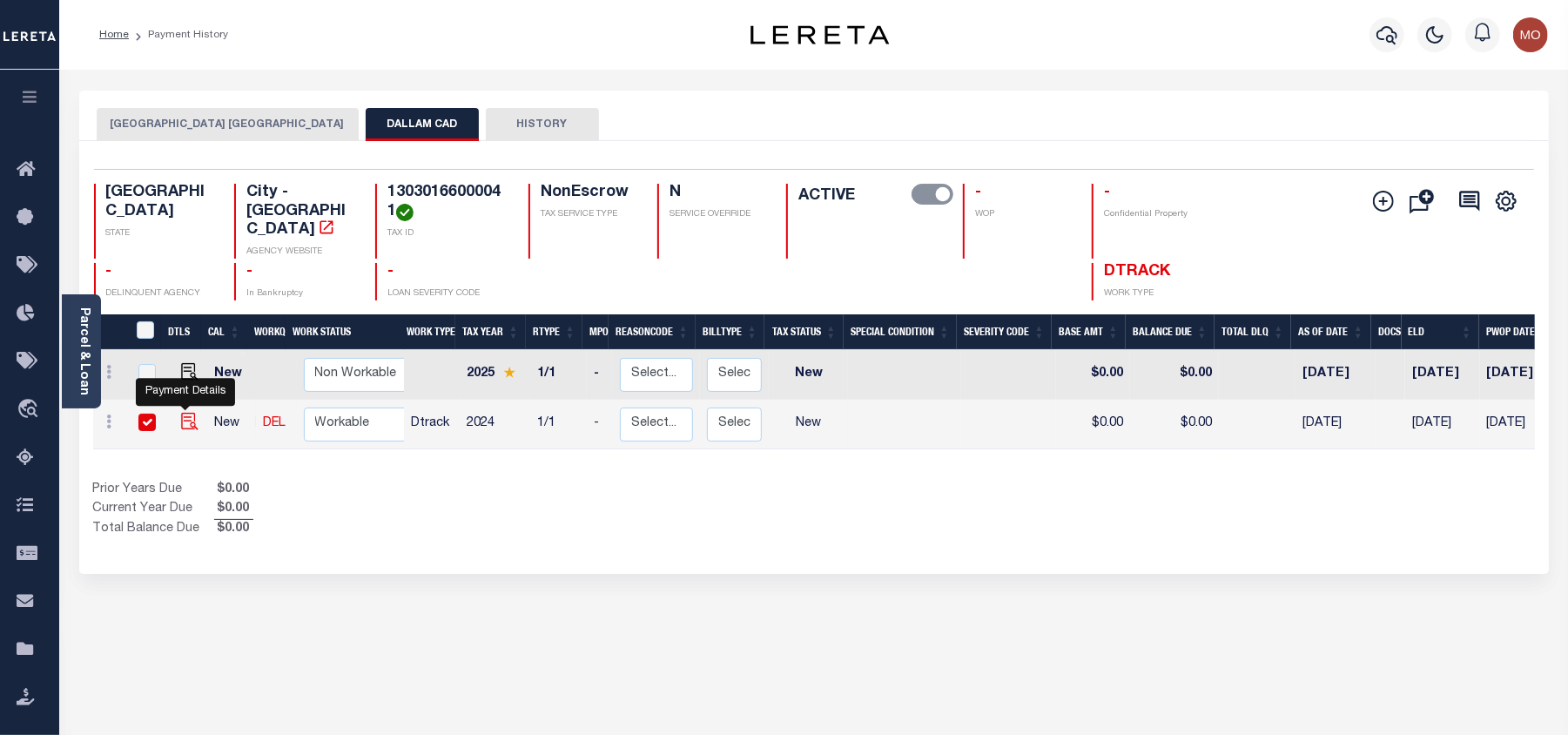
checkbox input "true"
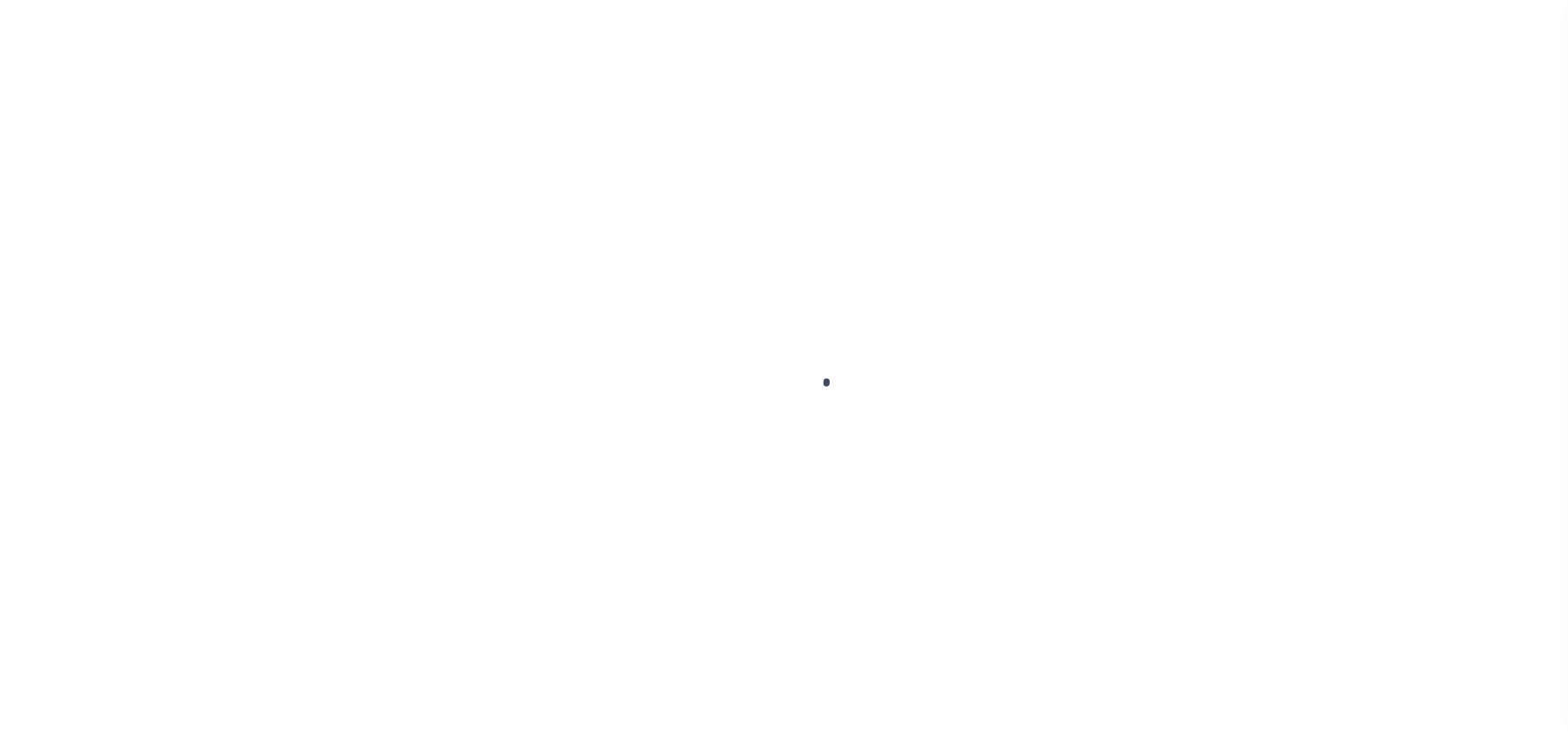
select select "NW2"
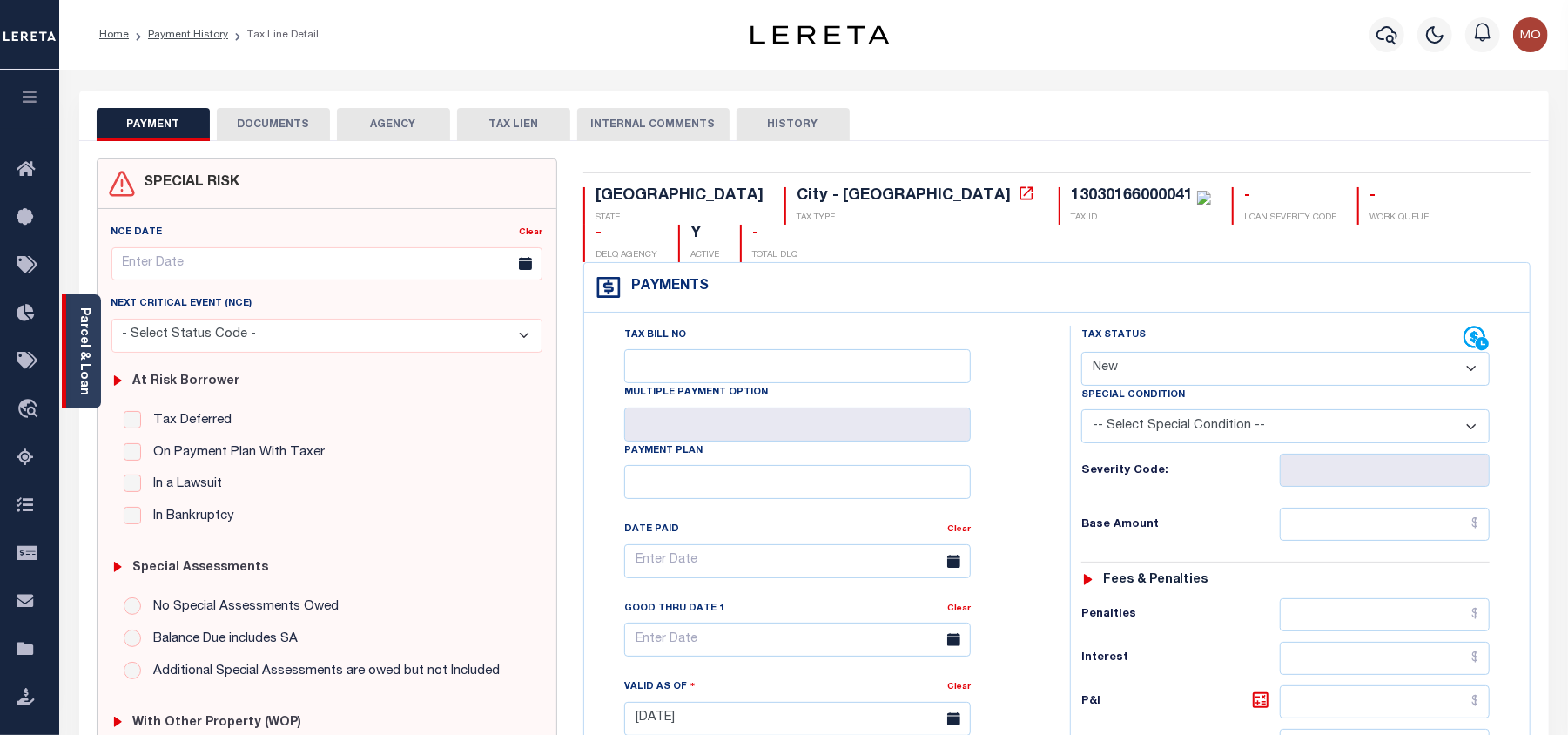
click at [83, 346] on link "Parcel & Loan" at bounding box center [84, 351] width 13 height 88
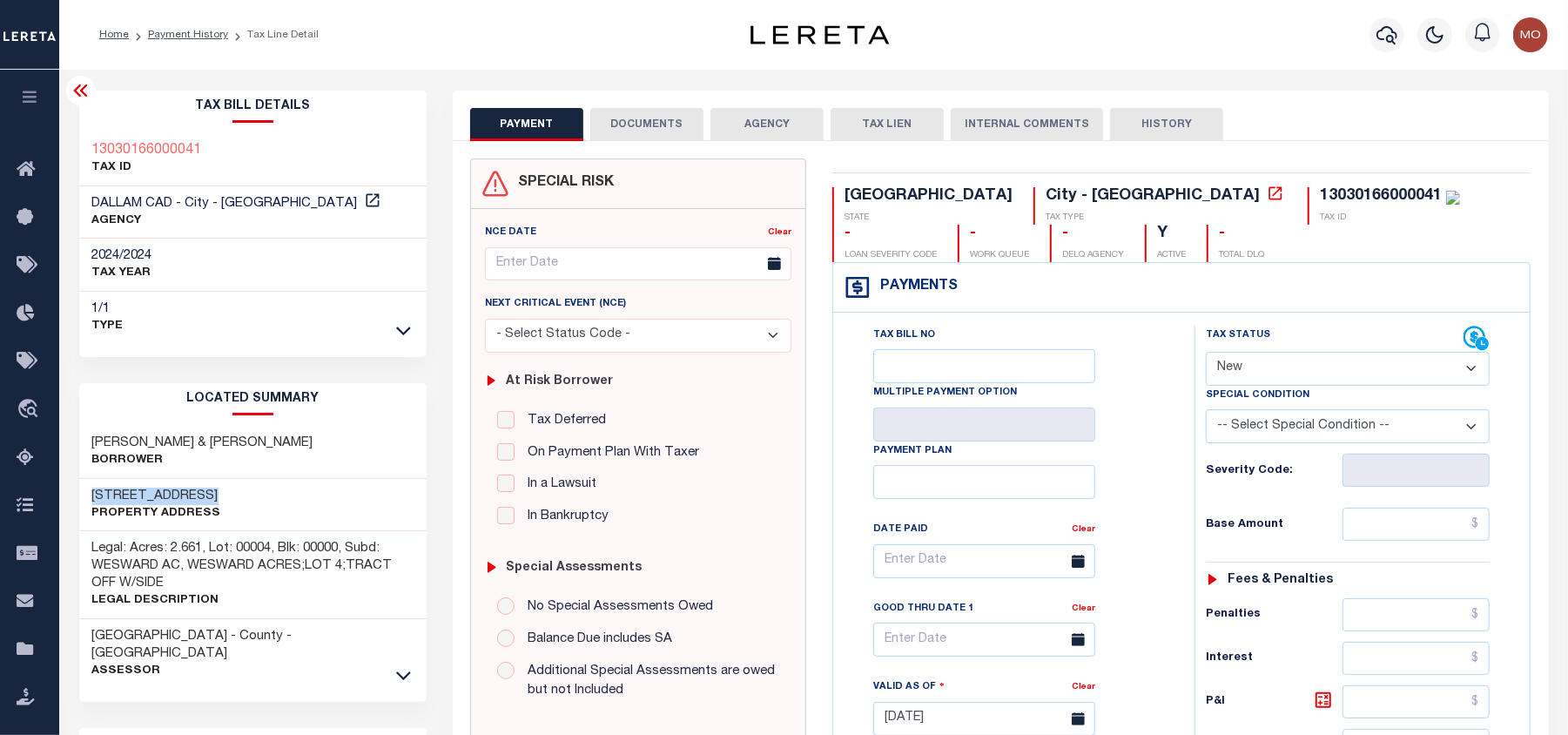
drag, startPoint x: 209, startPoint y: 489, endPoint x: 90, endPoint y: 492, distance: 119.0
click at [90, 492] on div "[STREET_ADDRESS] Property Address" at bounding box center [253, 504] width 348 height 53
copy h3 "[GEOGRAPHIC_DATA]"
click at [179, 33] on link "Payment History" at bounding box center [188, 35] width 81 height 11
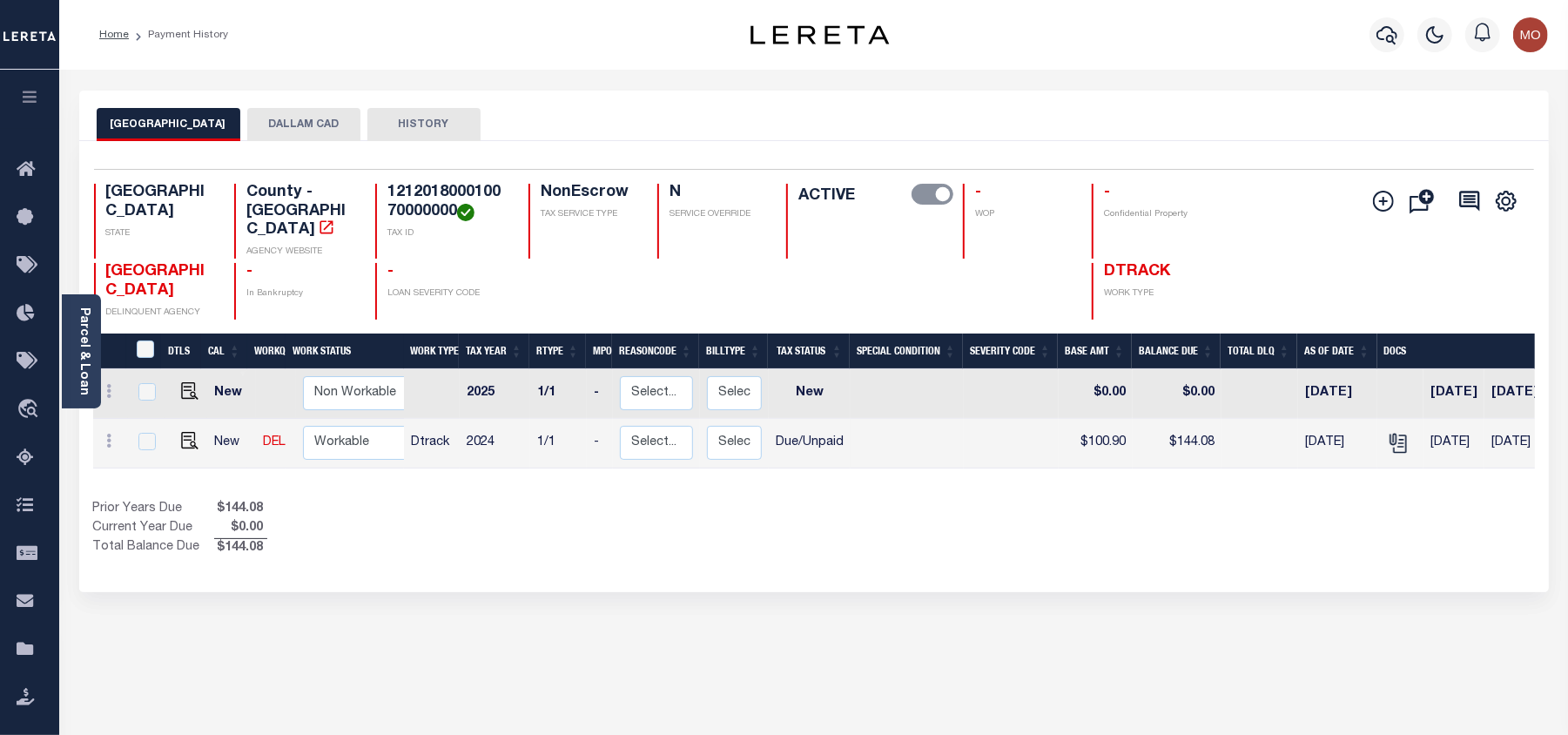
click at [259, 134] on button "DALLAM CAD" at bounding box center [303, 124] width 114 height 33
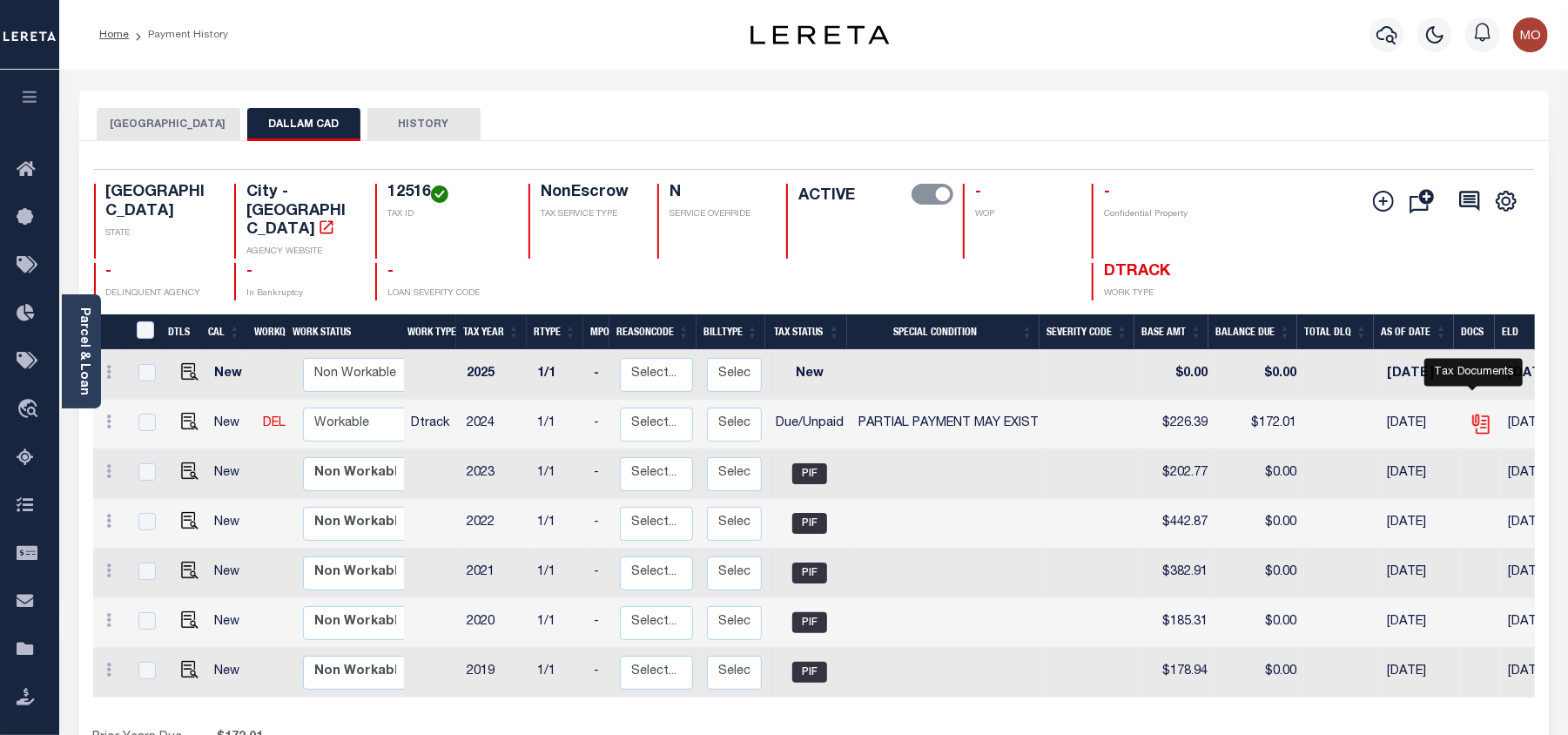
click at [1470, 412] on icon "" at bounding box center [1480, 423] width 22 height 22
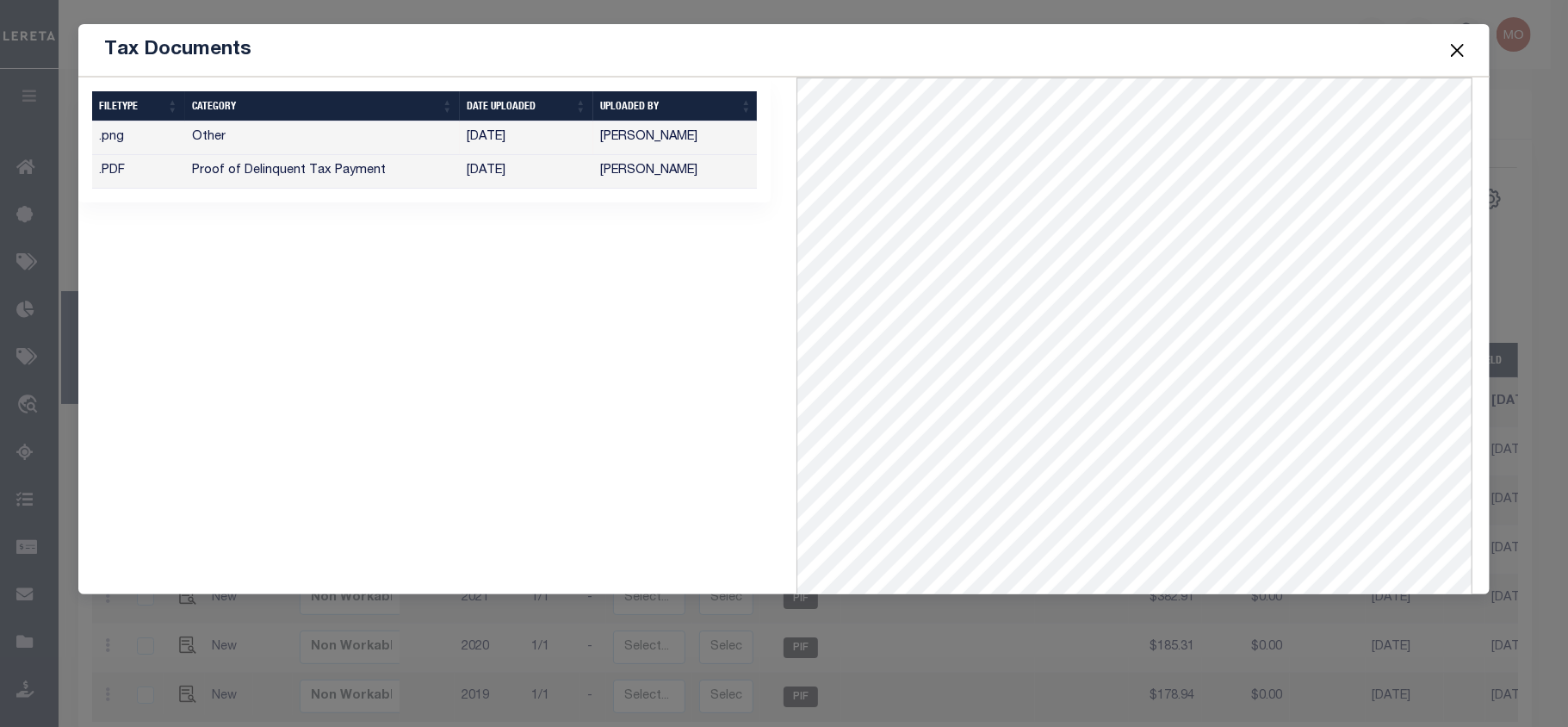
click at [1457, 49] on button "Close" at bounding box center [1457, 50] width 22 height 22
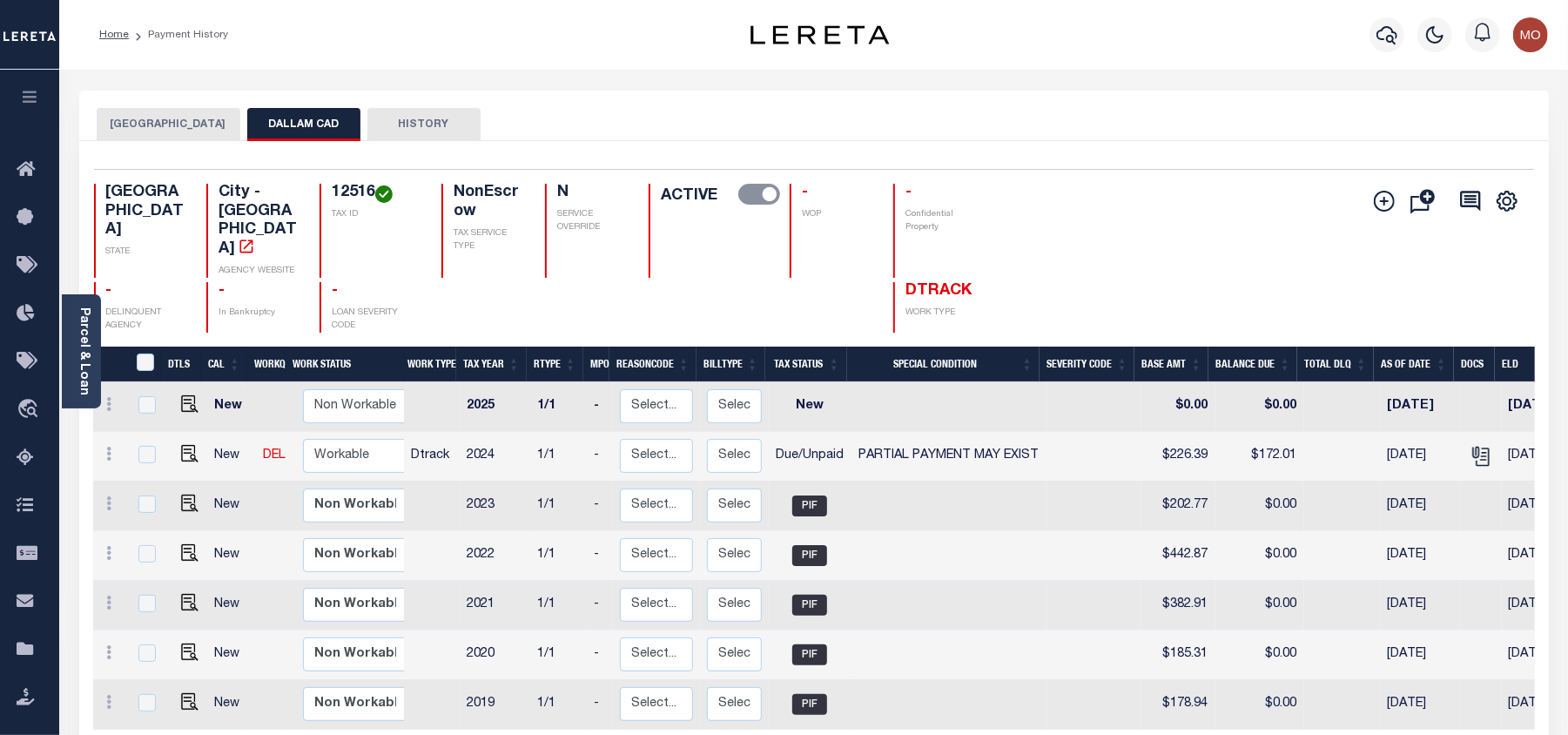
drag, startPoint x: 64, startPoint y: 300, endPoint x: 835, endPoint y: 68, distance: 805.1
click at [835, 68] on div "Home Payment History Profile" at bounding box center [813, 35] width 1509 height 70
click at [1385, 33] on icon "button" at bounding box center [1386, 34] width 21 height 21
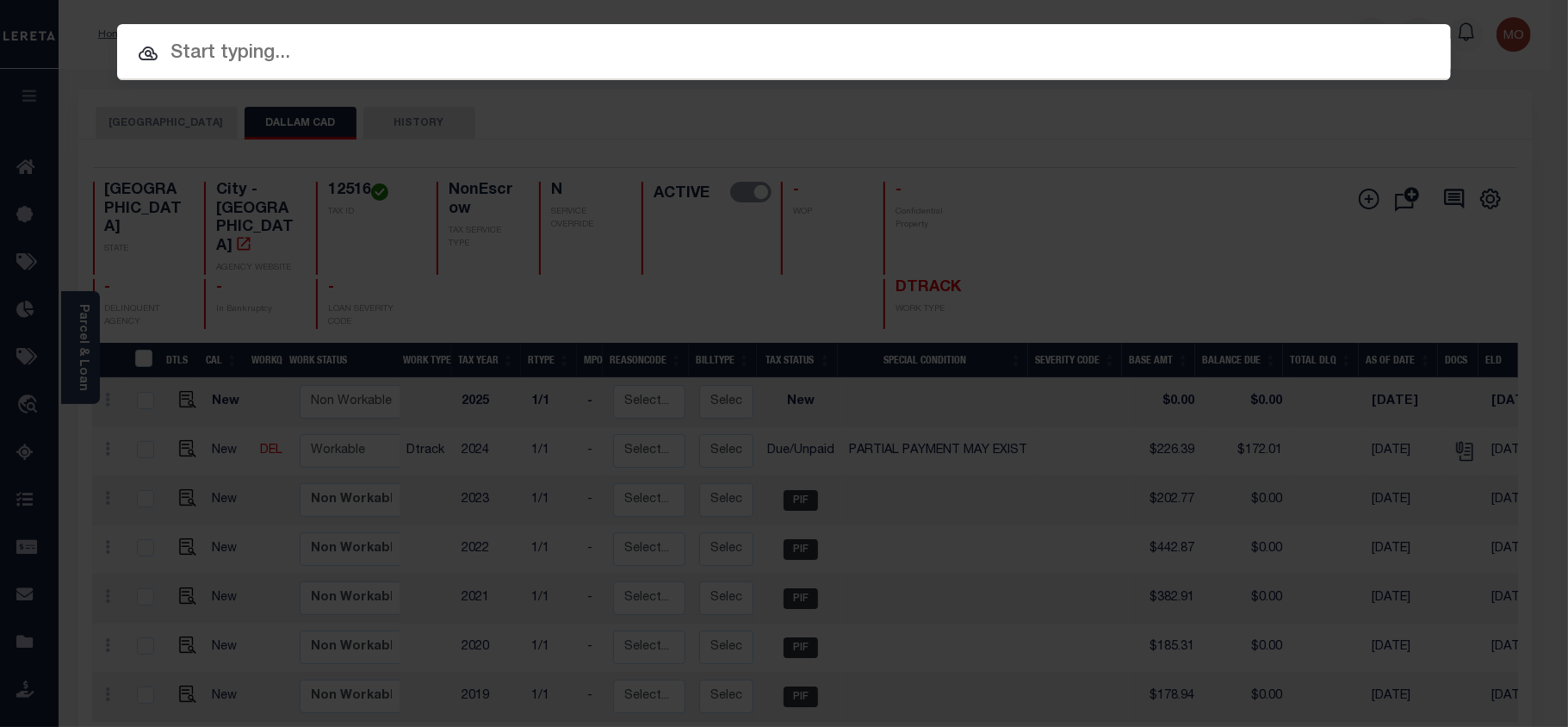
click at [411, 60] on input "text" at bounding box center [784, 54] width 1334 height 30
paste input "4000049056"
type input "4000049056"
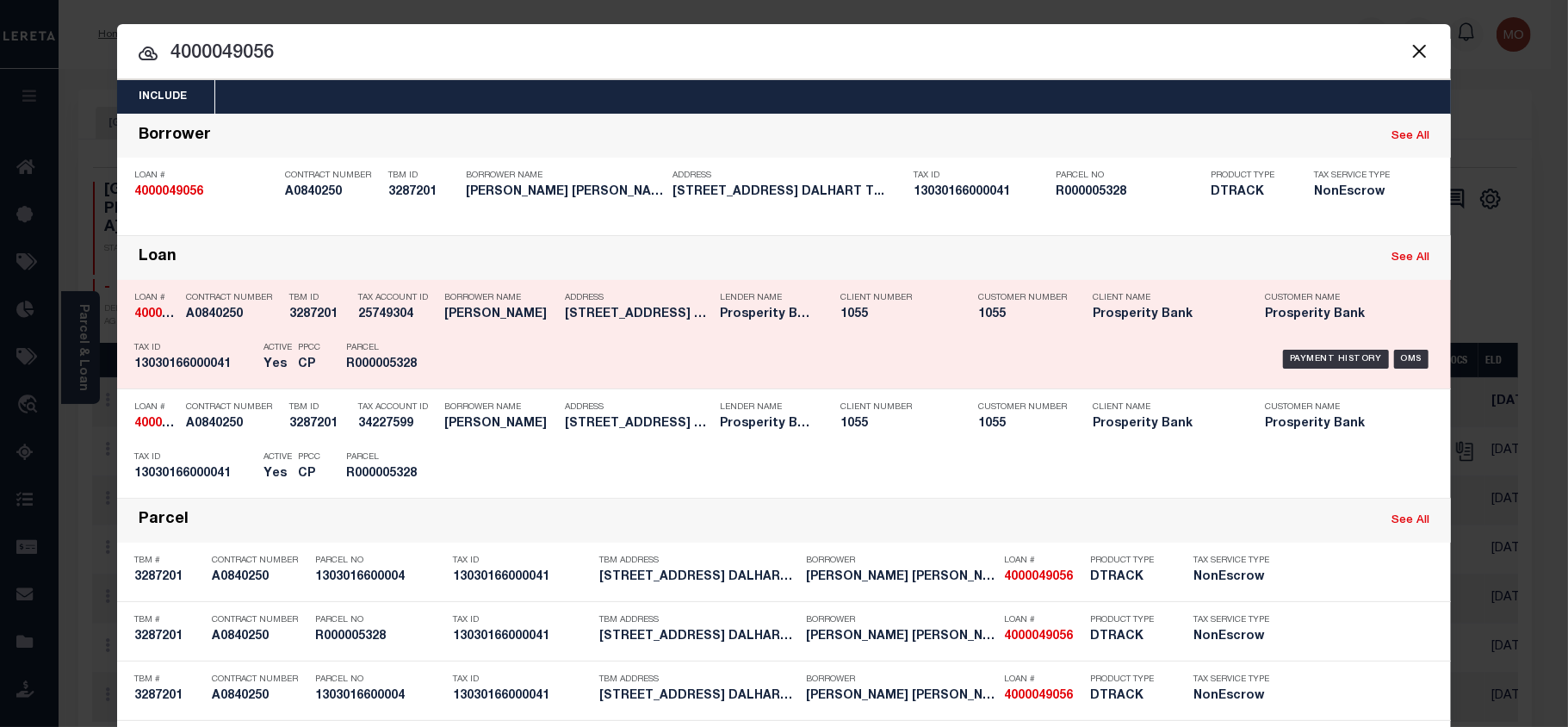
click at [218, 357] on h5 "13030166000041" at bounding box center [195, 364] width 120 height 15
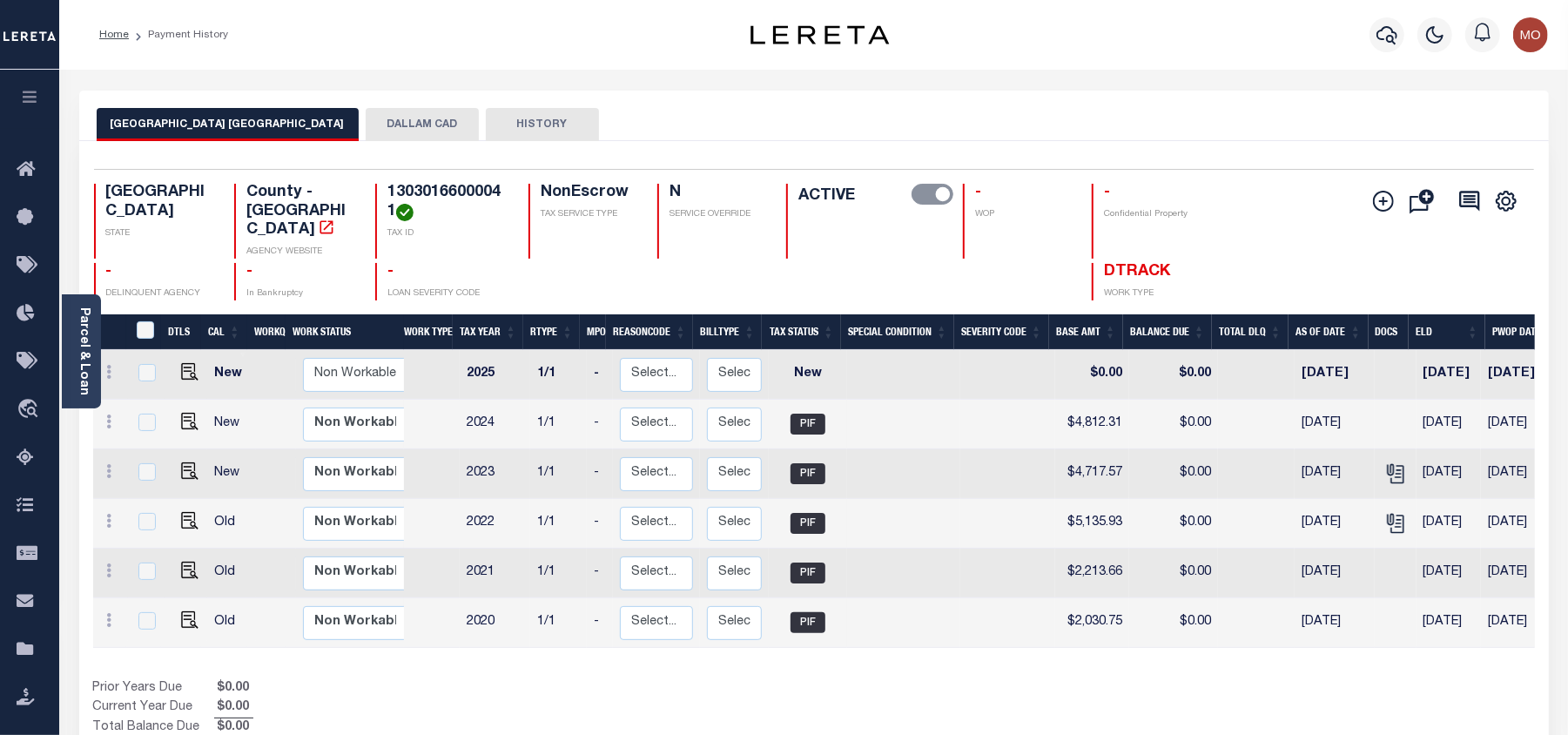
click at [367, 123] on button "DALLAM CAD" at bounding box center [422, 124] width 114 height 33
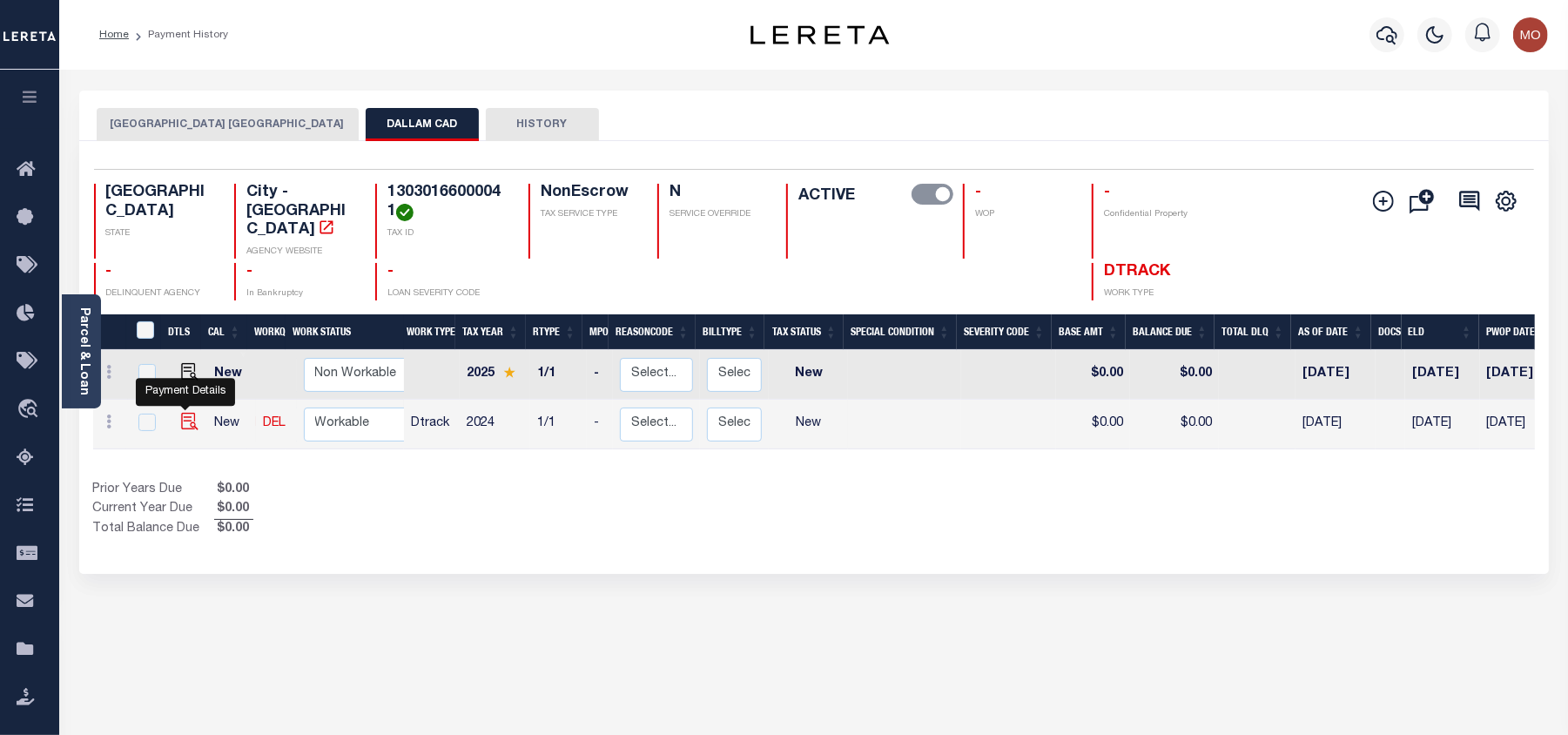
click at [184, 412] on img "" at bounding box center [189, 420] width 17 height 17
checkbox input "true"
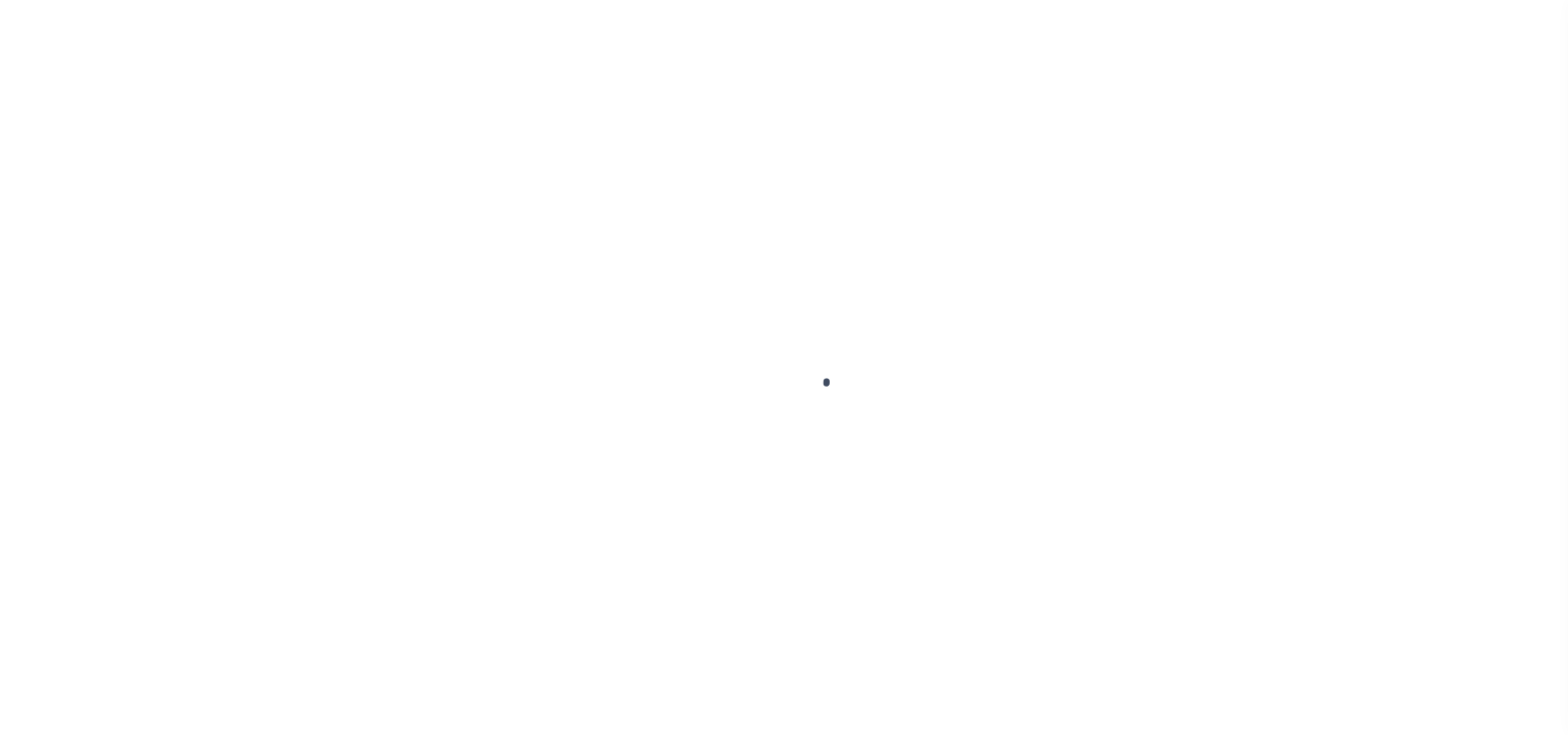
select select "NW2"
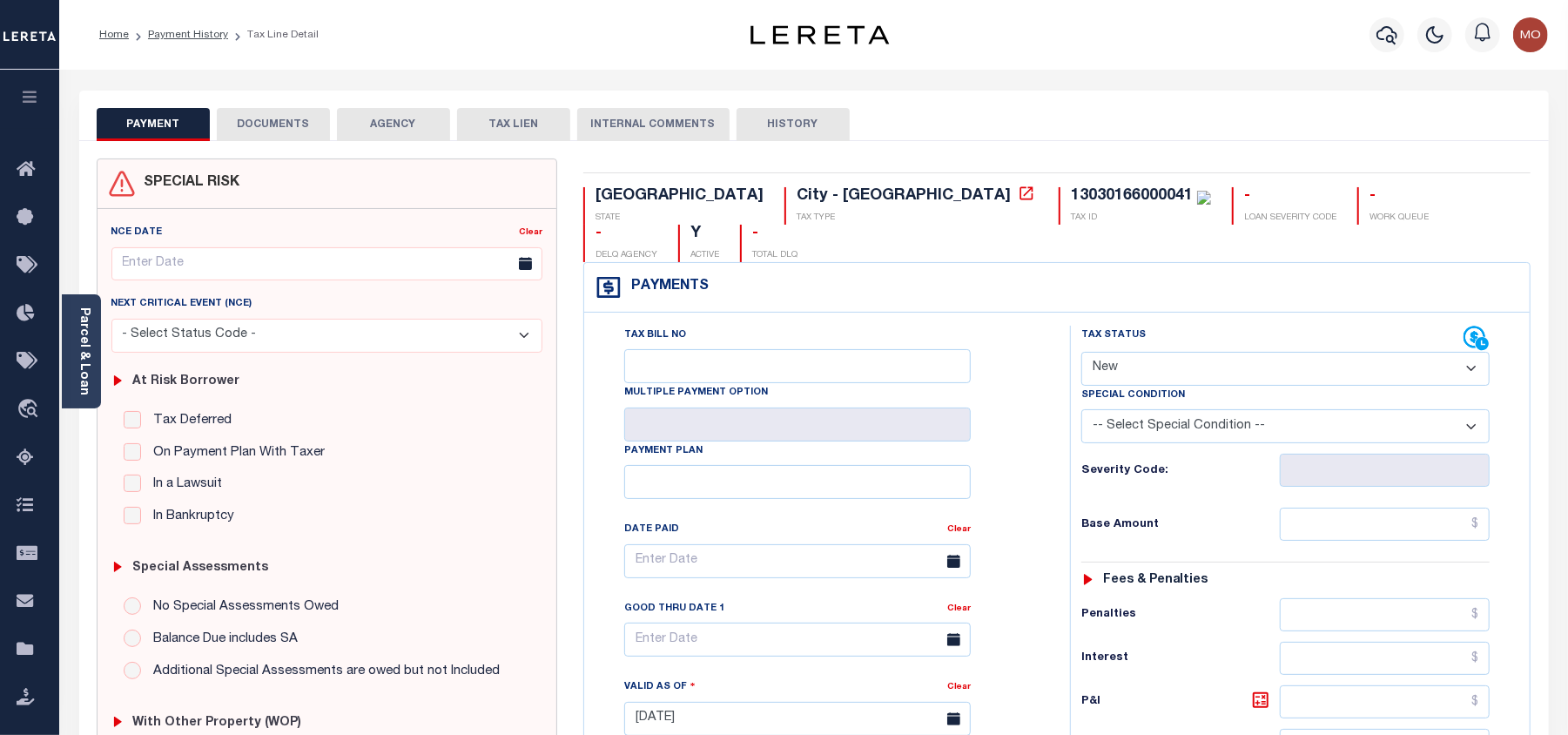
click at [489, 112] on button "TAX LIEN" at bounding box center [513, 124] width 114 height 33
checkbox input "false"
radio input "true"
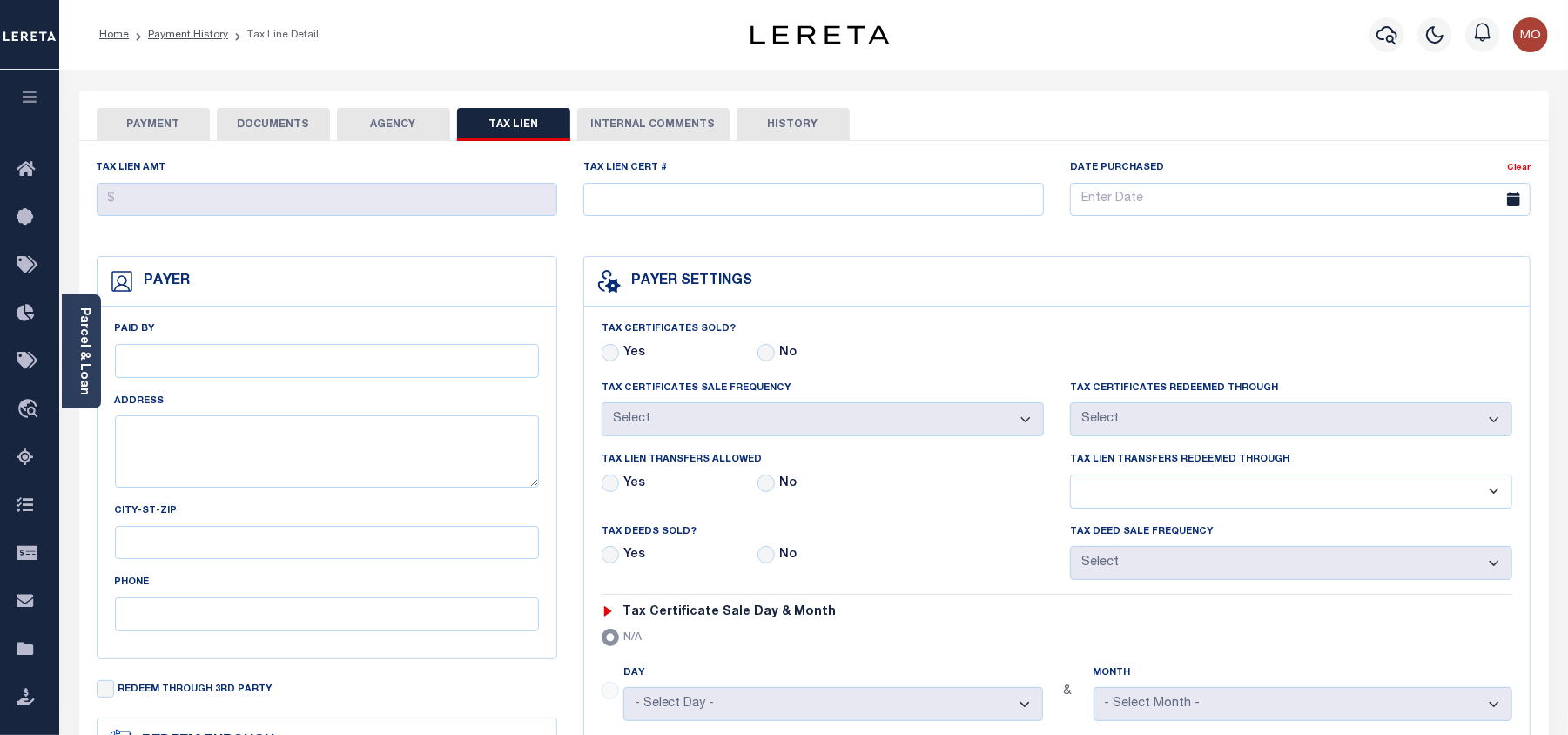
click at [432, 118] on button "AGENCY" at bounding box center [394, 124] width 114 height 33
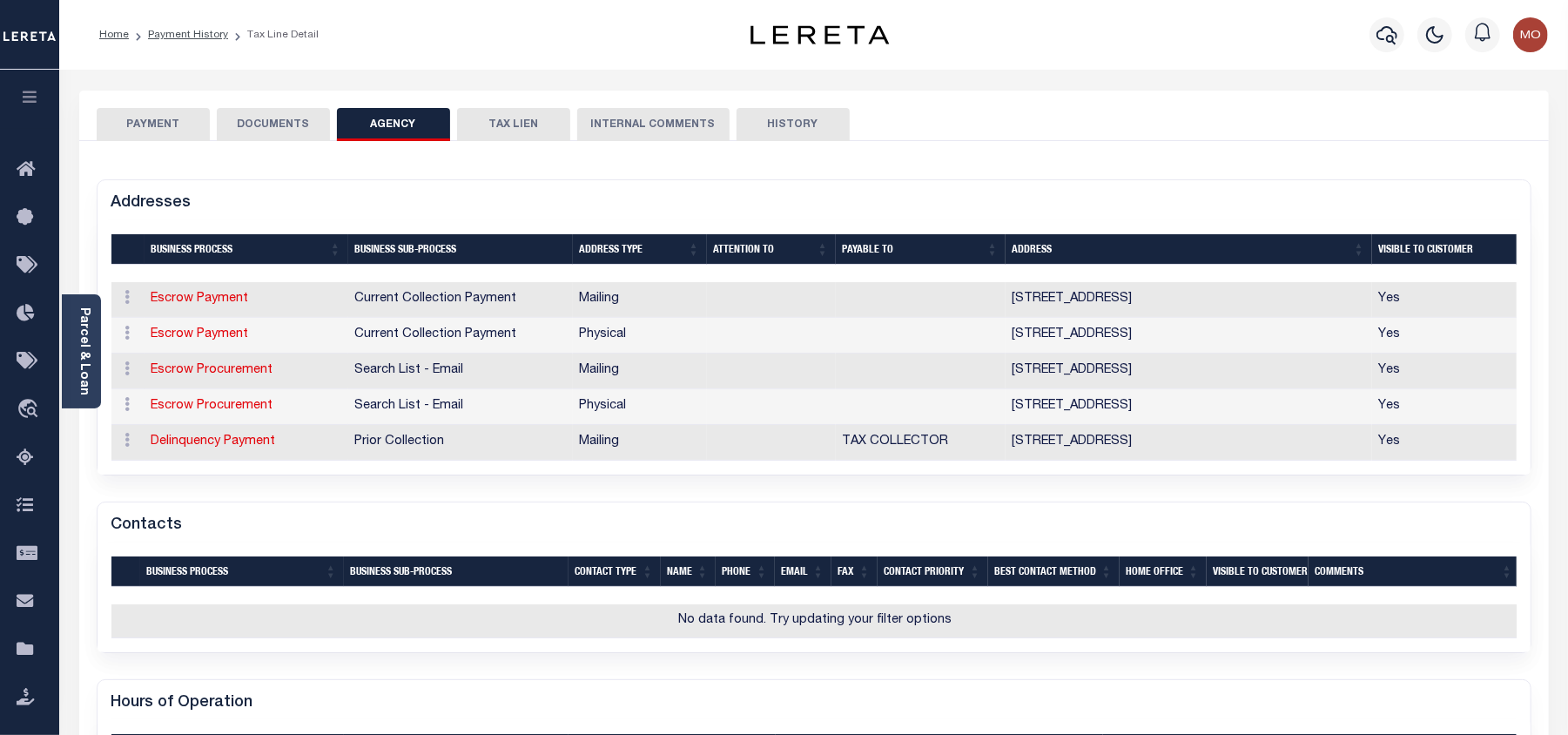
click at [148, 123] on button "PAYMENT" at bounding box center [153, 124] width 114 height 33
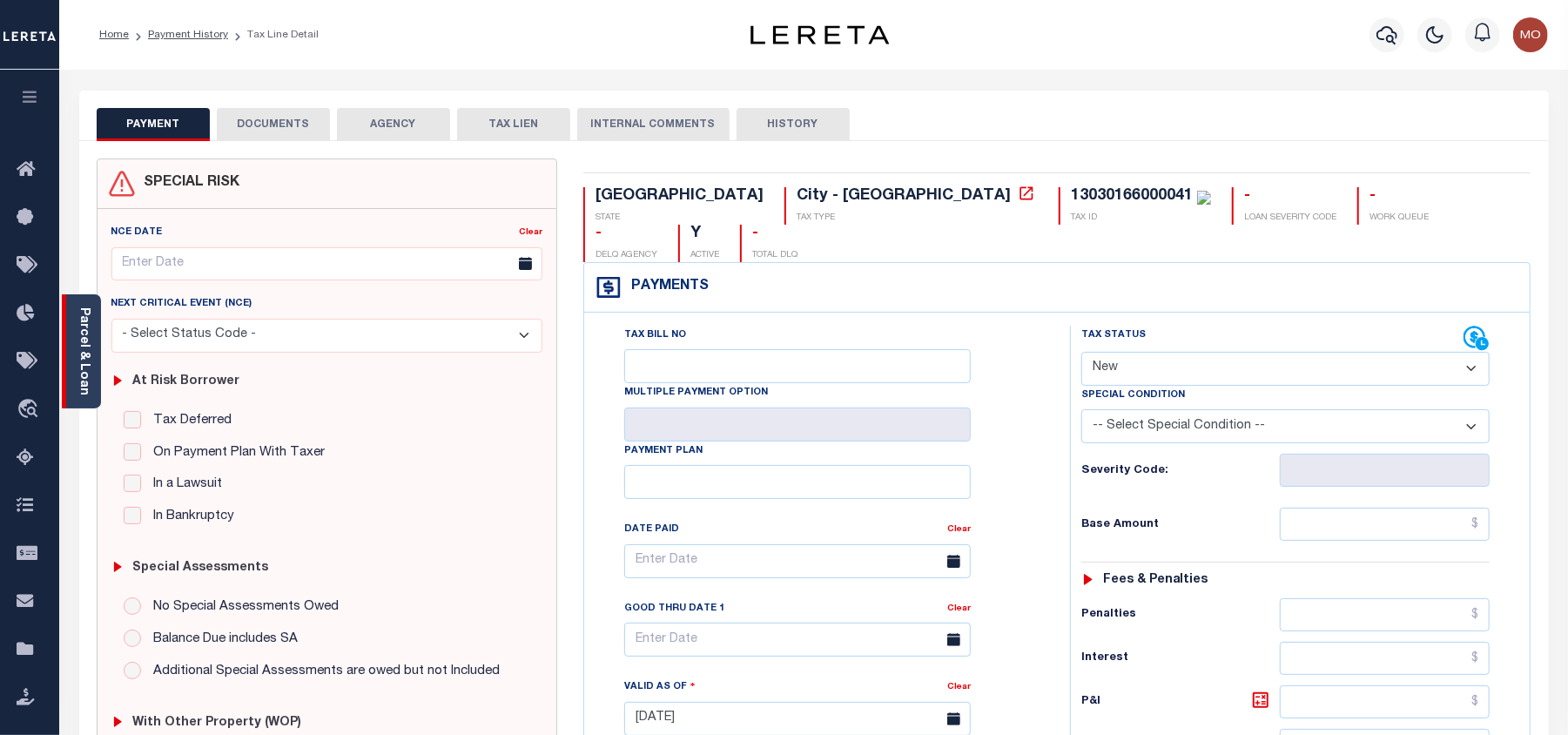
click at [83, 349] on link "Parcel & Loan" at bounding box center [84, 351] width 13 height 88
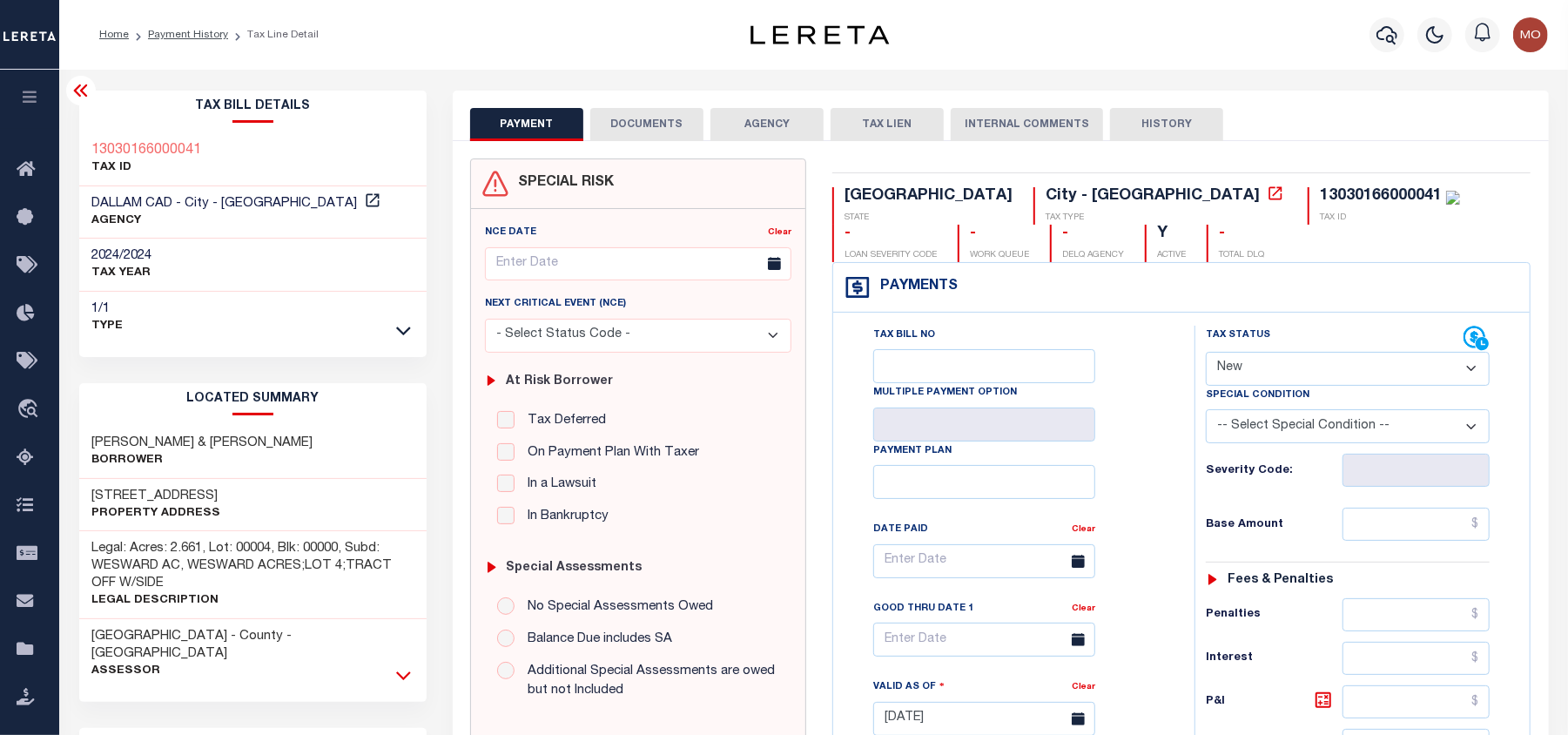
click at [405, 666] on icon at bounding box center [403, 675] width 15 height 18
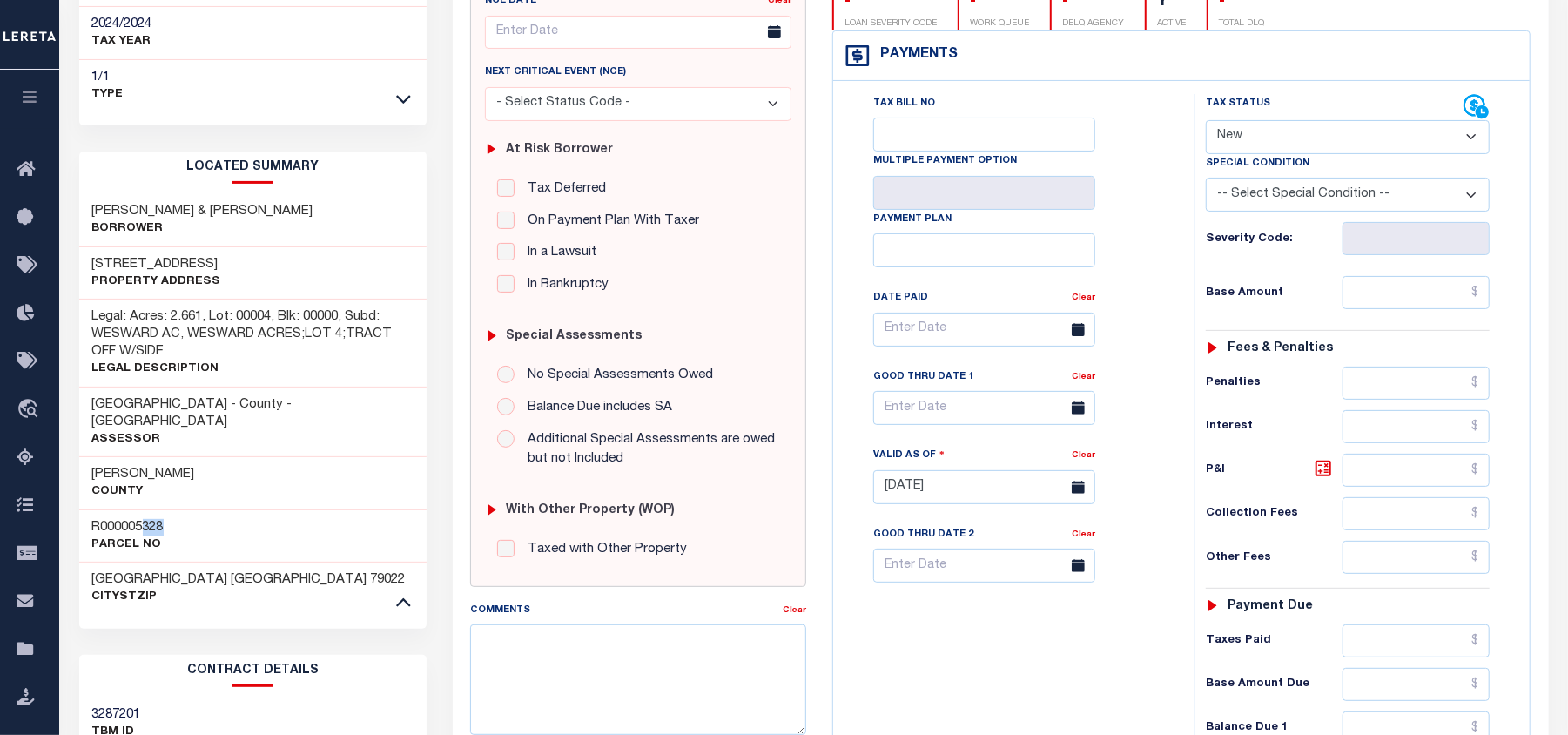
drag, startPoint x: 141, startPoint y: 508, endPoint x: 172, endPoint y: 506, distance: 31.1
click at [171, 509] on div "R000005328 Parcel No" at bounding box center [253, 535] width 348 height 53
click at [131, 519] on h3 "R000005328" at bounding box center [128, 527] width 72 height 17
drag, startPoint x: 174, startPoint y: 509, endPoint x: 202, endPoint y: 508, distance: 28.0
click at [202, 509] on div "R000005328 Parcel No" at bounding box center [253, 535] width 348 height 53
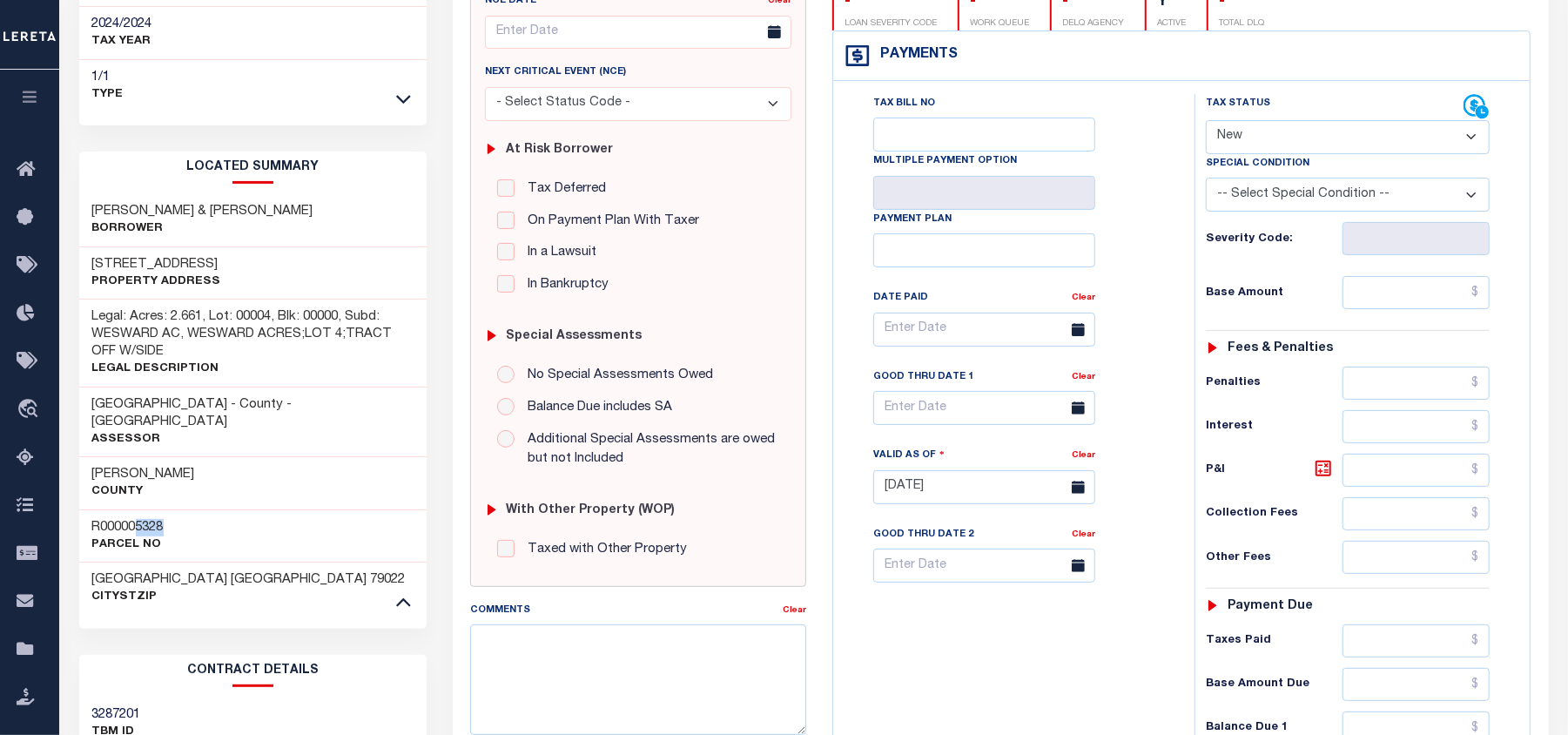
copy h3 "5328"
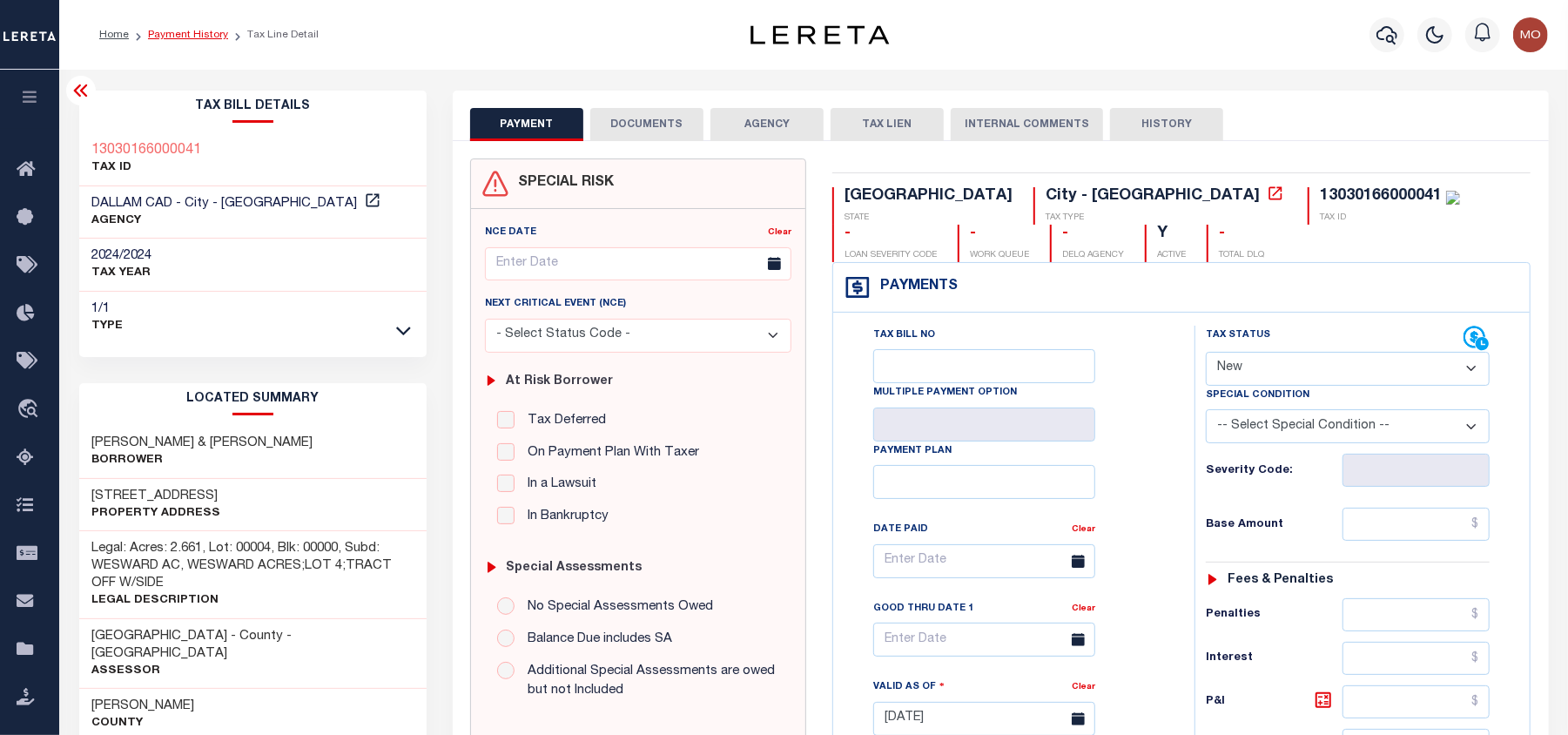
click at [197, 30] on link "Payment History" at bounding box center [188, 35] width 81 height 11
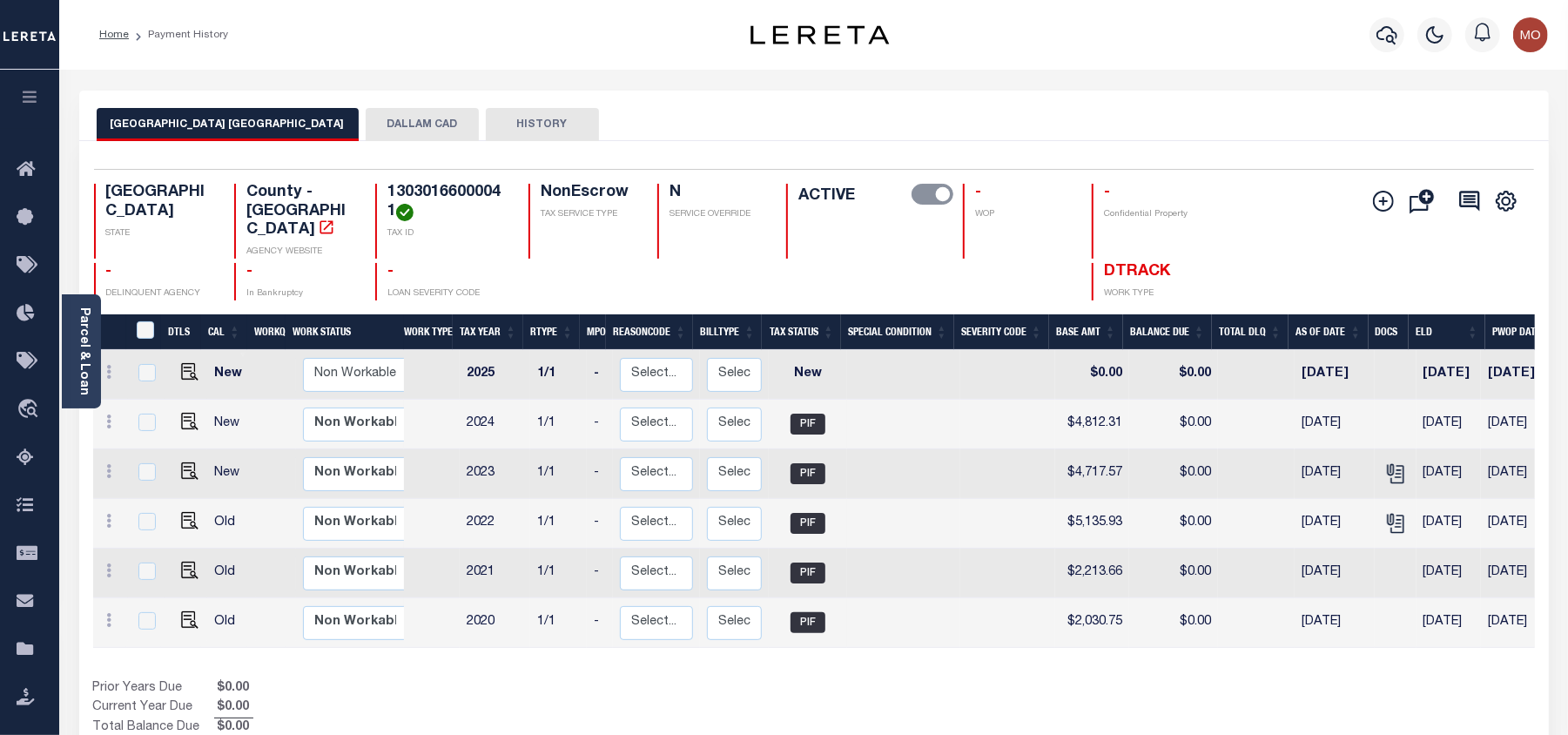
click at [416, 114] on button "DALLAM CAD" at bounding box center [422, 124] width 114 height 33
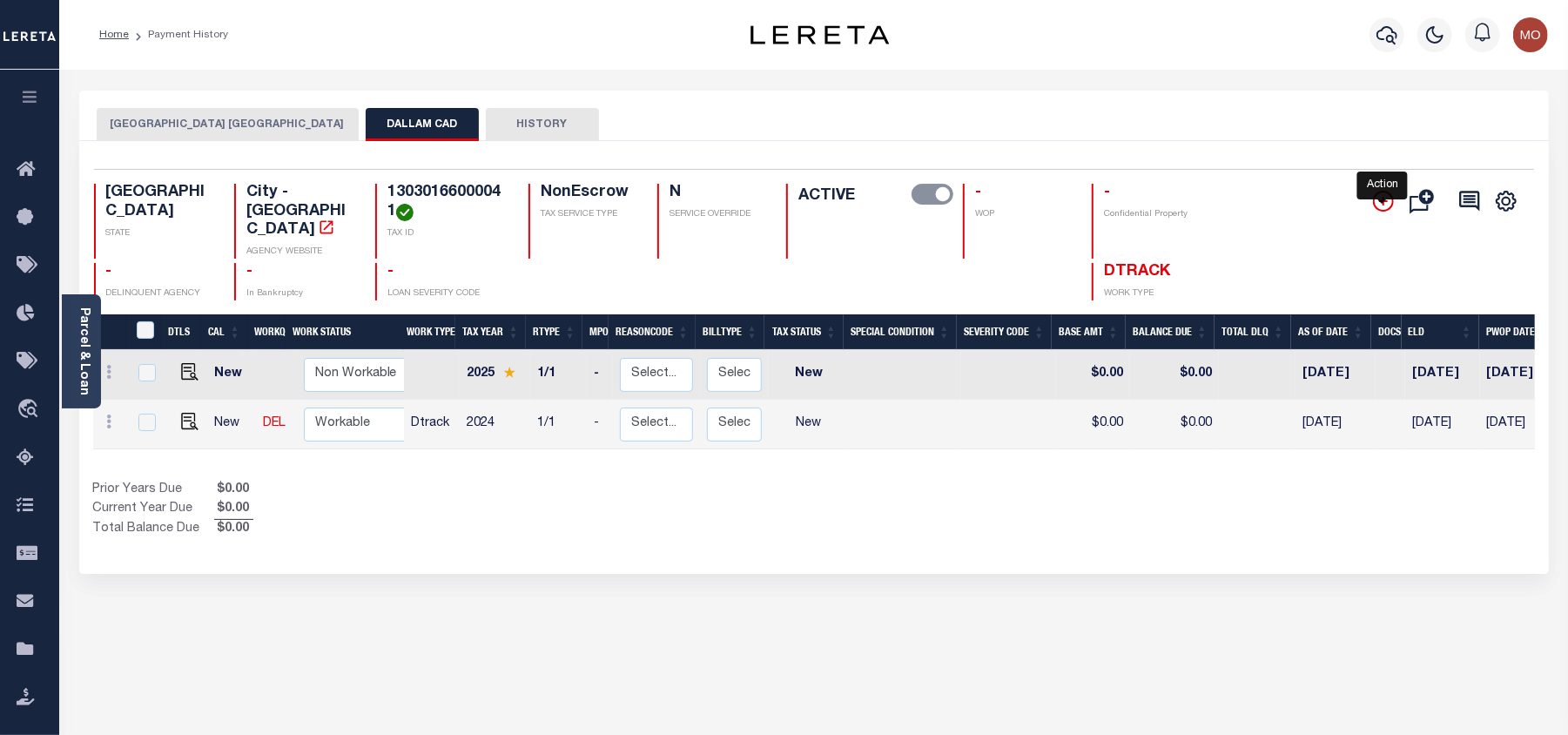
click at [1383, 199] on icon "" at bounding box center [1384, 201] width 9 height 9
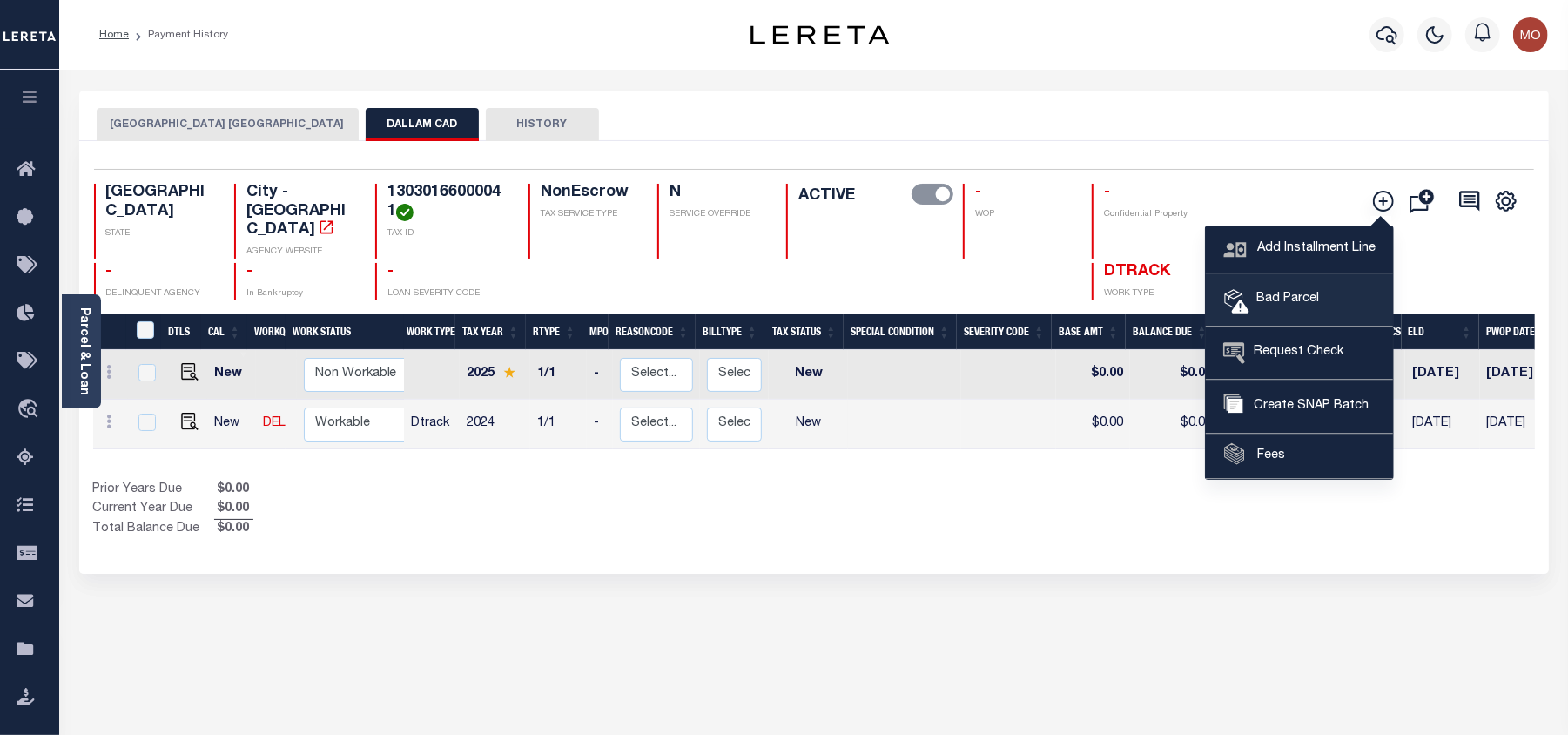
click at [1292, 303] on span "Bad Parcel" at bounding box center [1284, 299] width 70 height 19
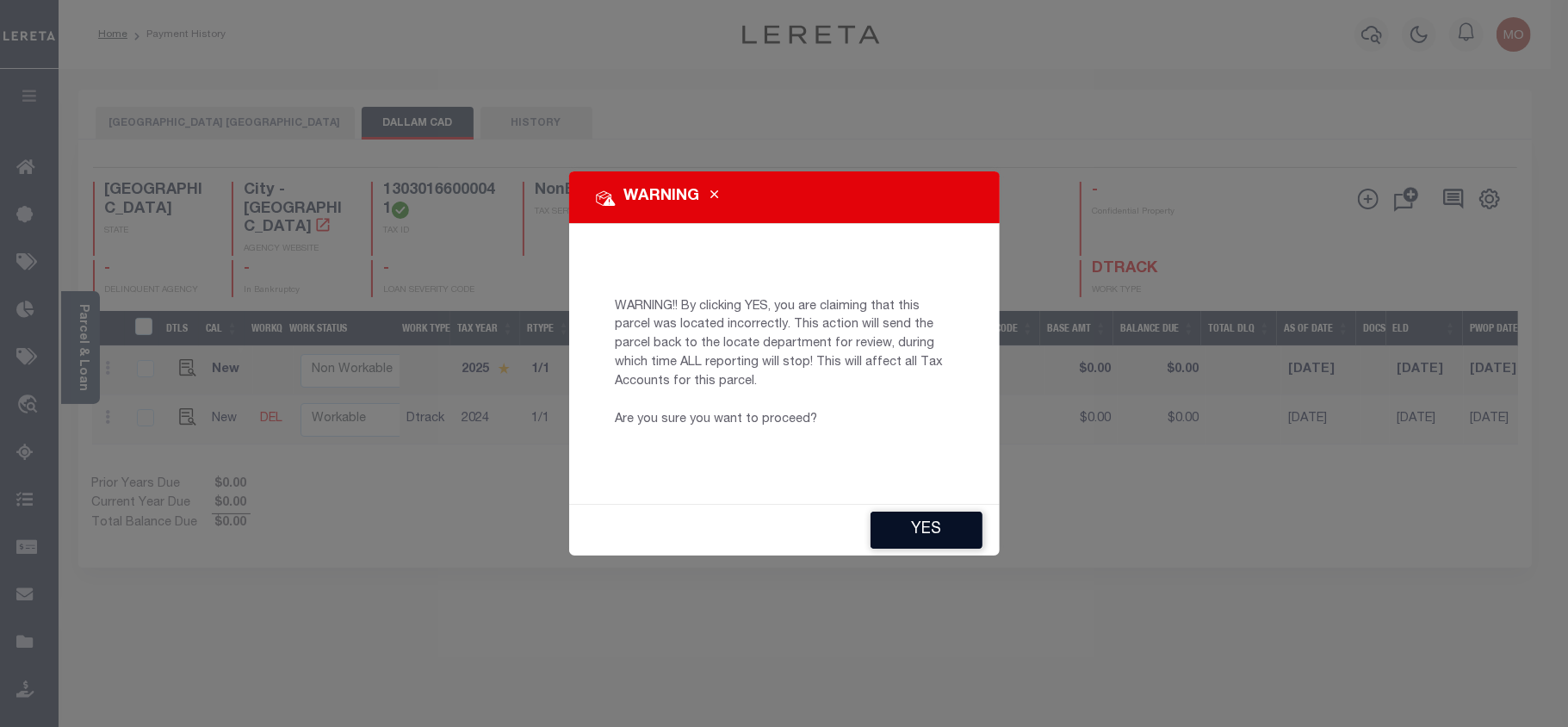
click at [906, 539] on button "YES" at bounding box center [926, 530] width 112 height 37
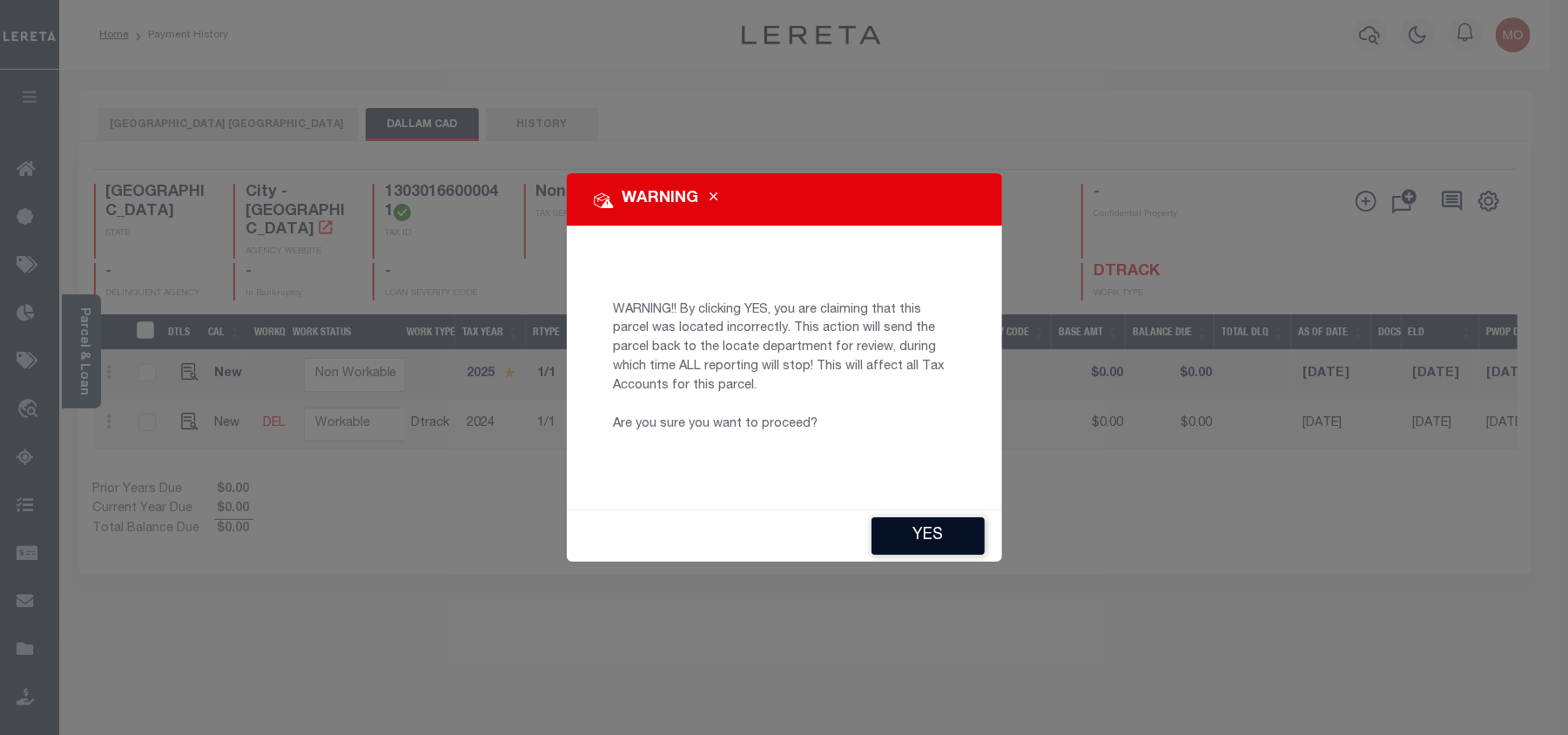
type input "Mohan.Nagaraju@accumatch.com"
type input "08/18/2025"
type input "CP"
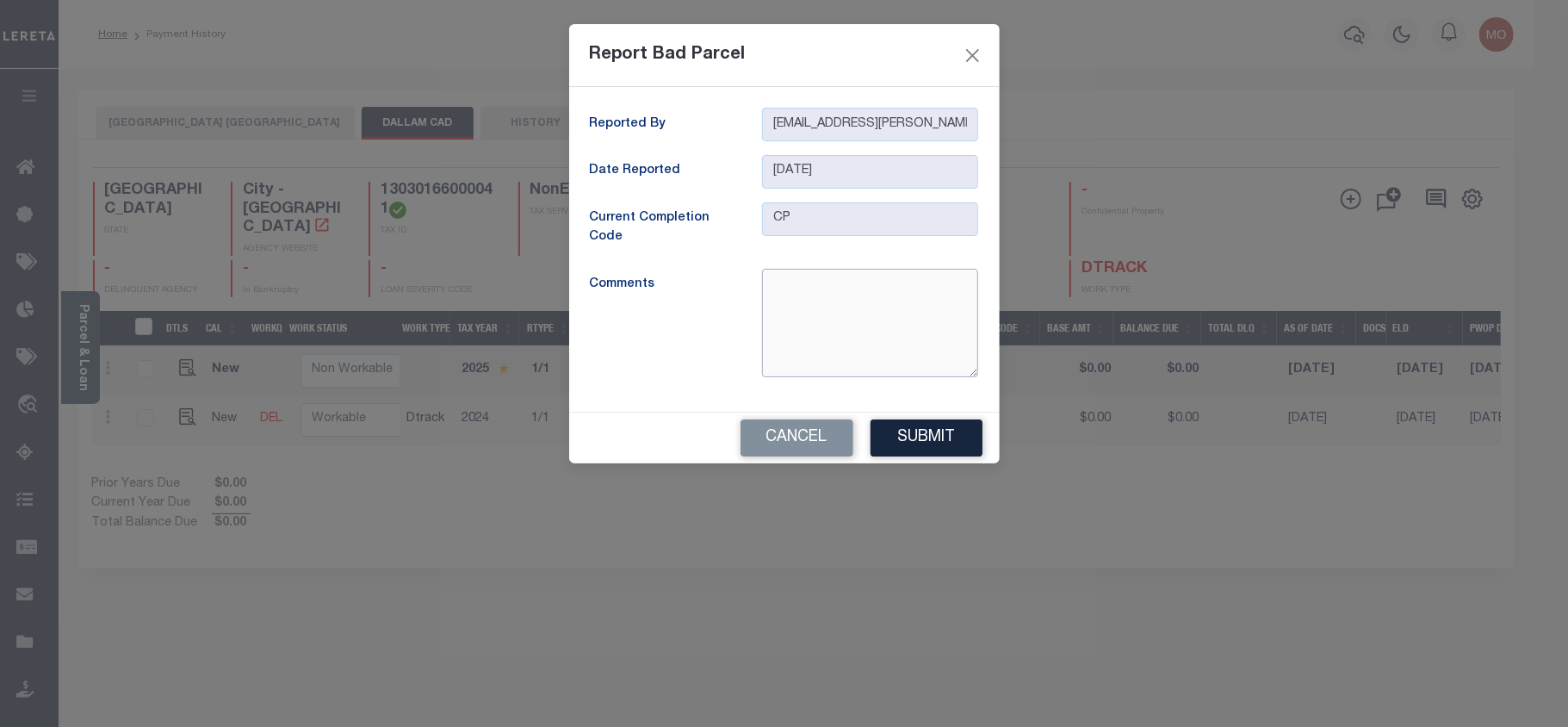
click at [827, 336] on textarea at bounding box center [870, 323] width 216 height 109
drag, startPoint x: 868, startPoint y: 344, endPoint x: 732, endPoint y: 325, distance: 137.3
click at [732, 325] on div "Comments Incorrect payee correct payee is Hartley CAD iNFORMATION TAKEN VERBALLY" at bounding box center [784, 323] width 415 height 109
type textarea "Incorrect payee correct payee is Hartley CAD Information taken verbally"
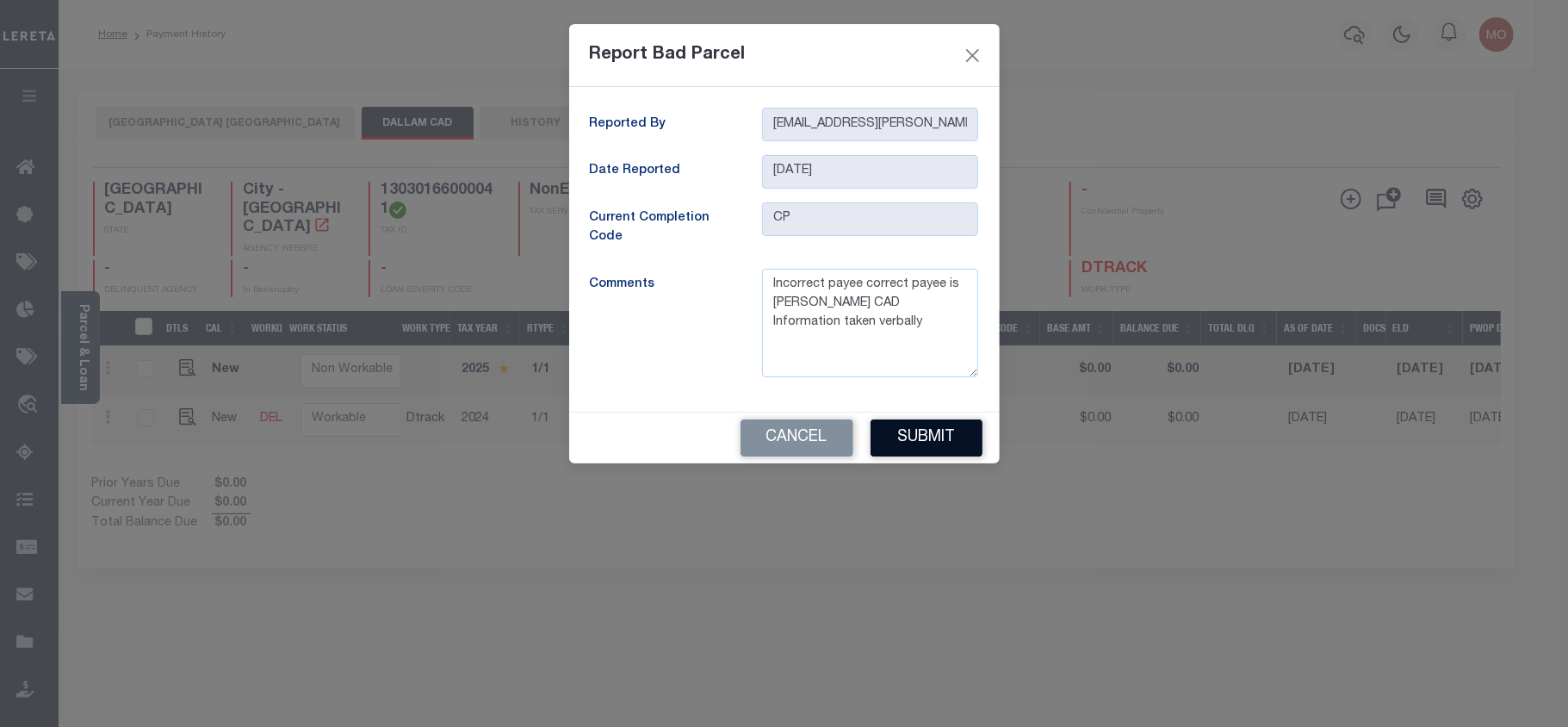
click at [908, 424] on button "Submit" at bounding box center [926, 438] width 112 height 37
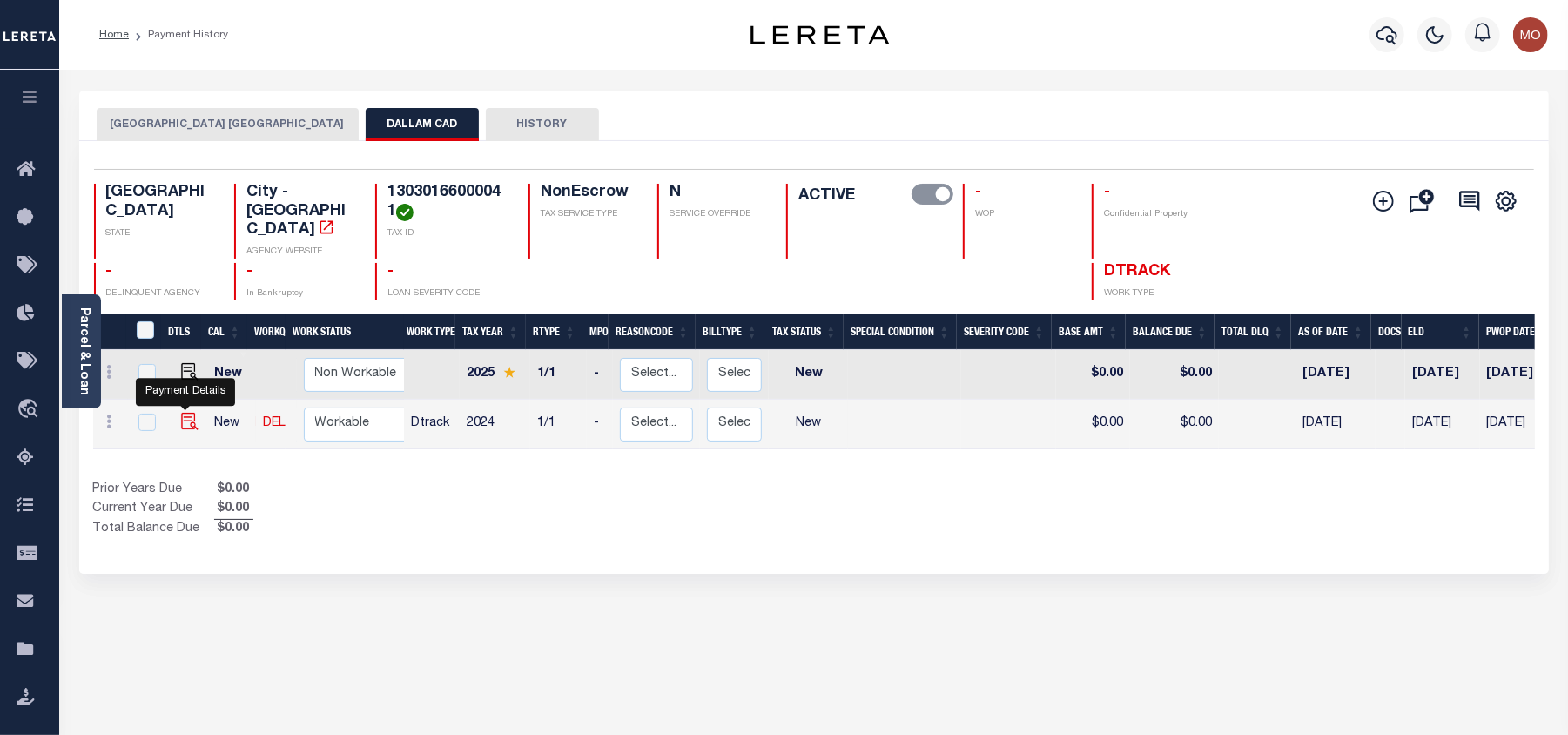
click at [182, 412] on img "" at bounding box center [189, 420] width 17 height 17
checkbox input "true"
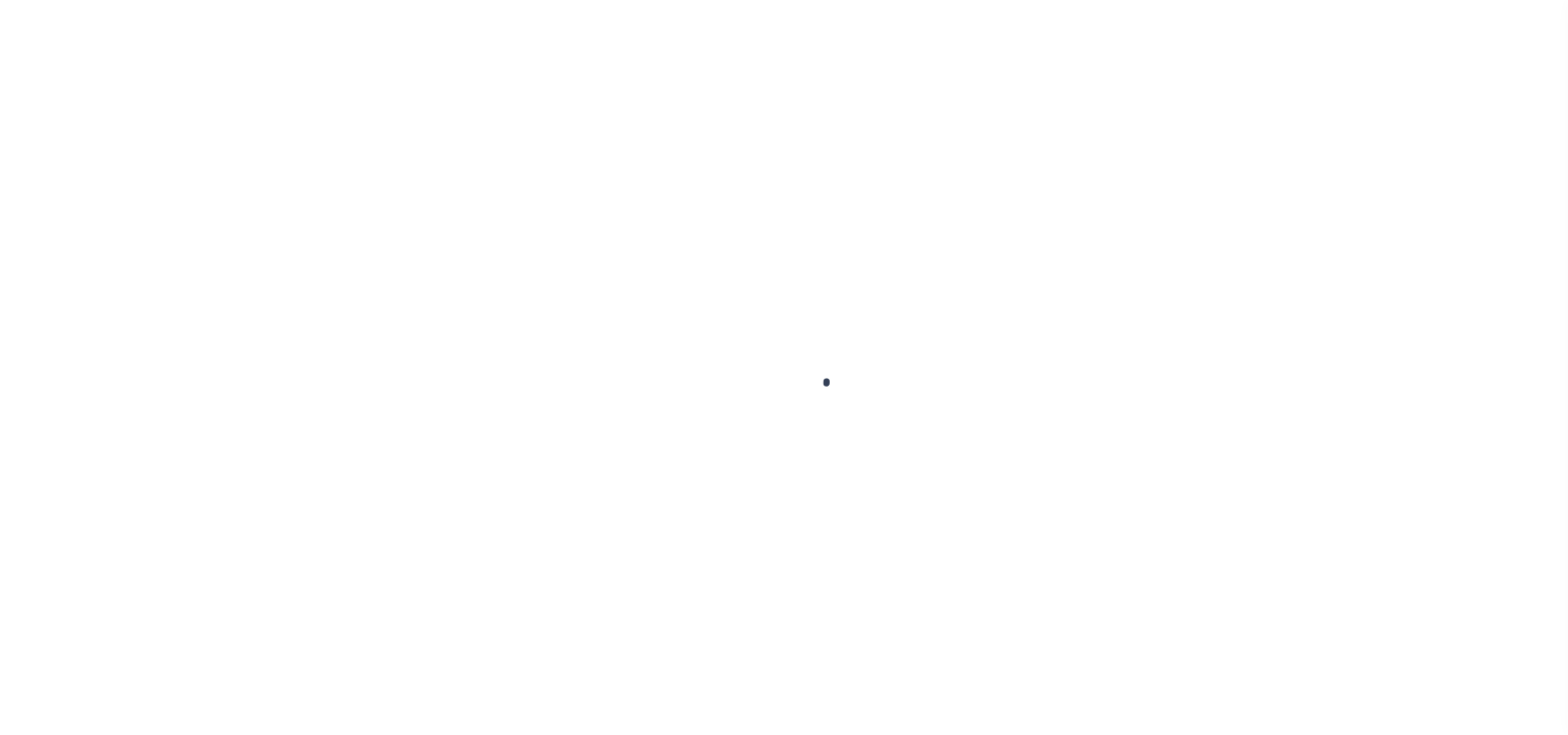
select select "NW2"
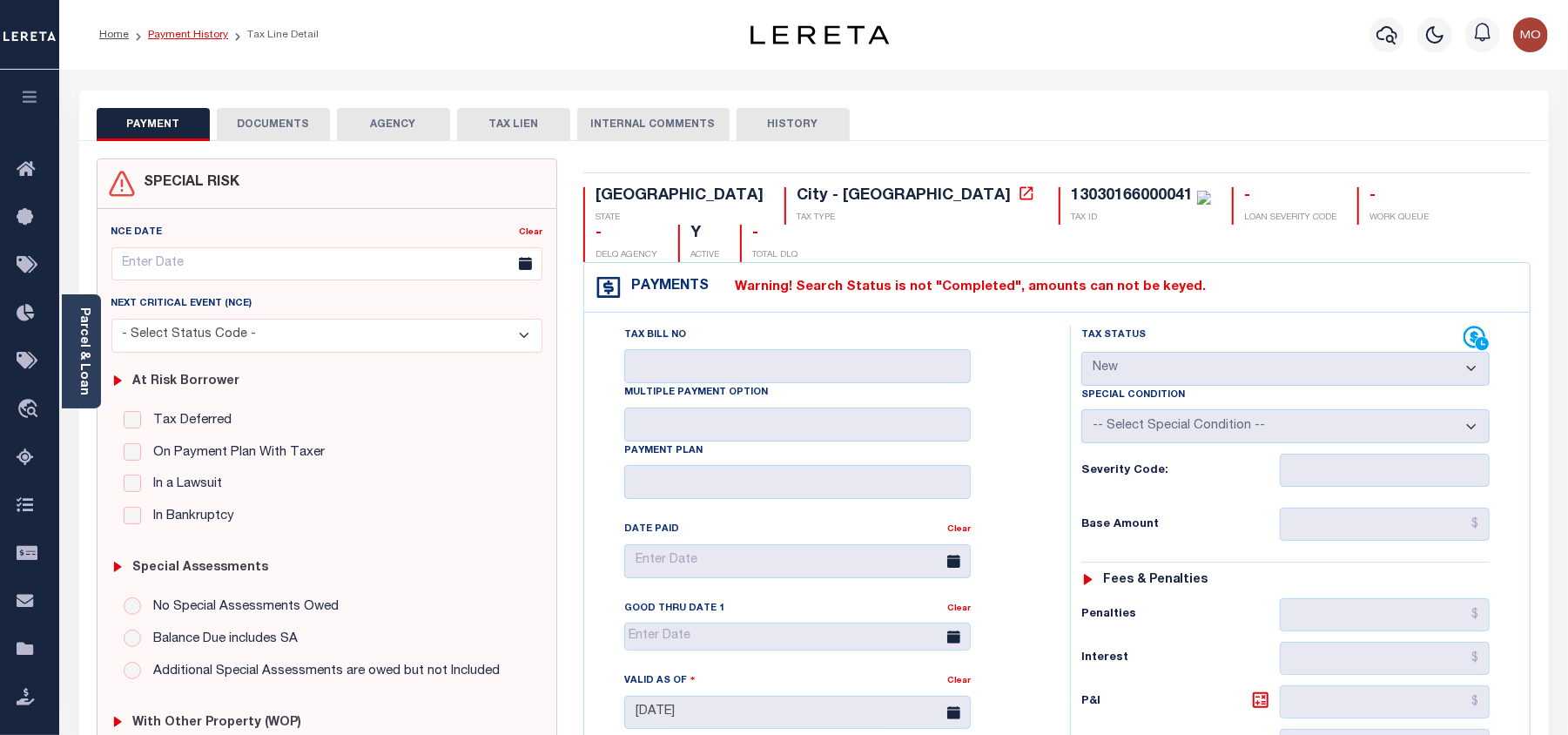
click at [199, 36] on link "Payment History" at bounding box center [188, 35] width 81 height 11
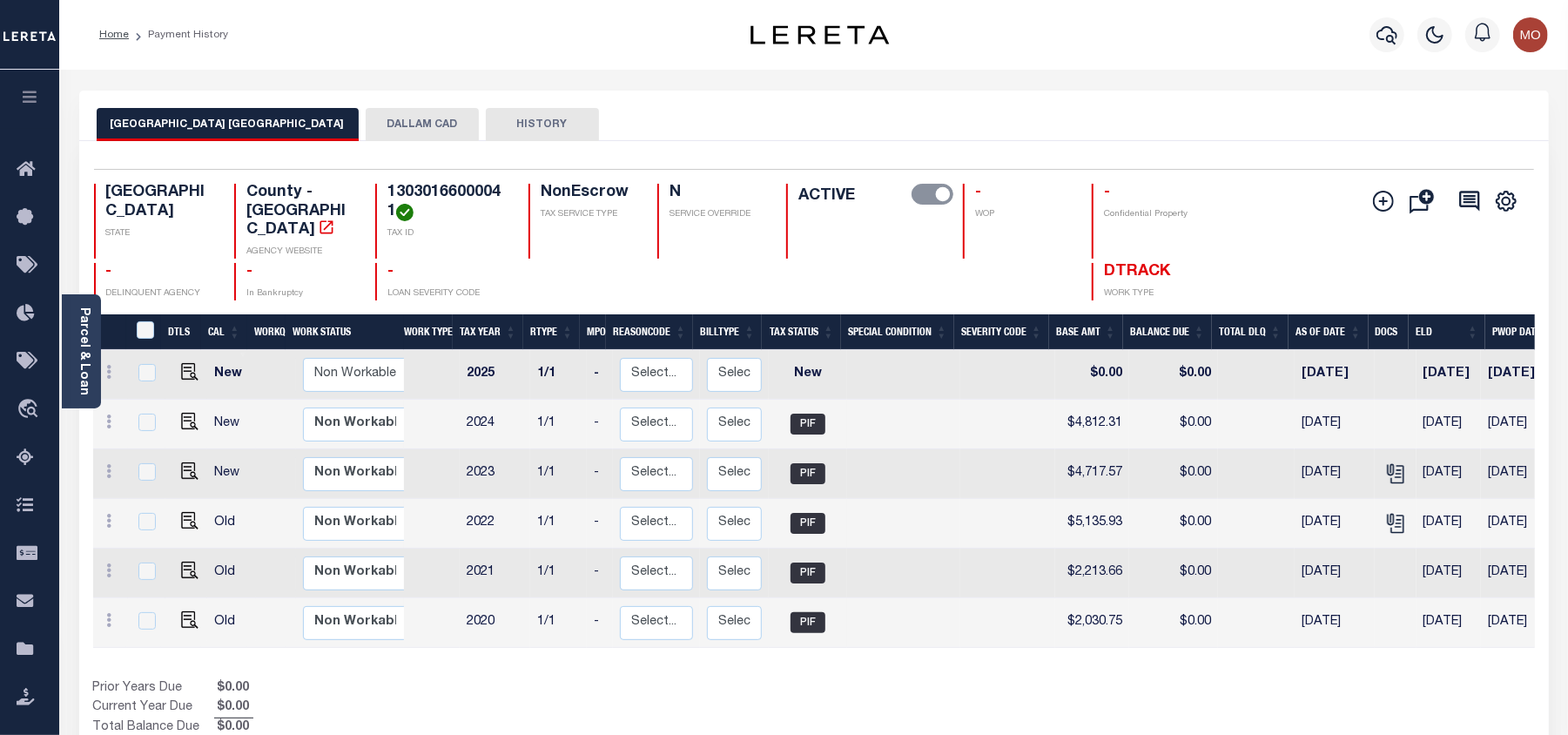
click at [368, 126] on button "DALLAM CAD" at bounding box center [422, 124] width 114 height 33
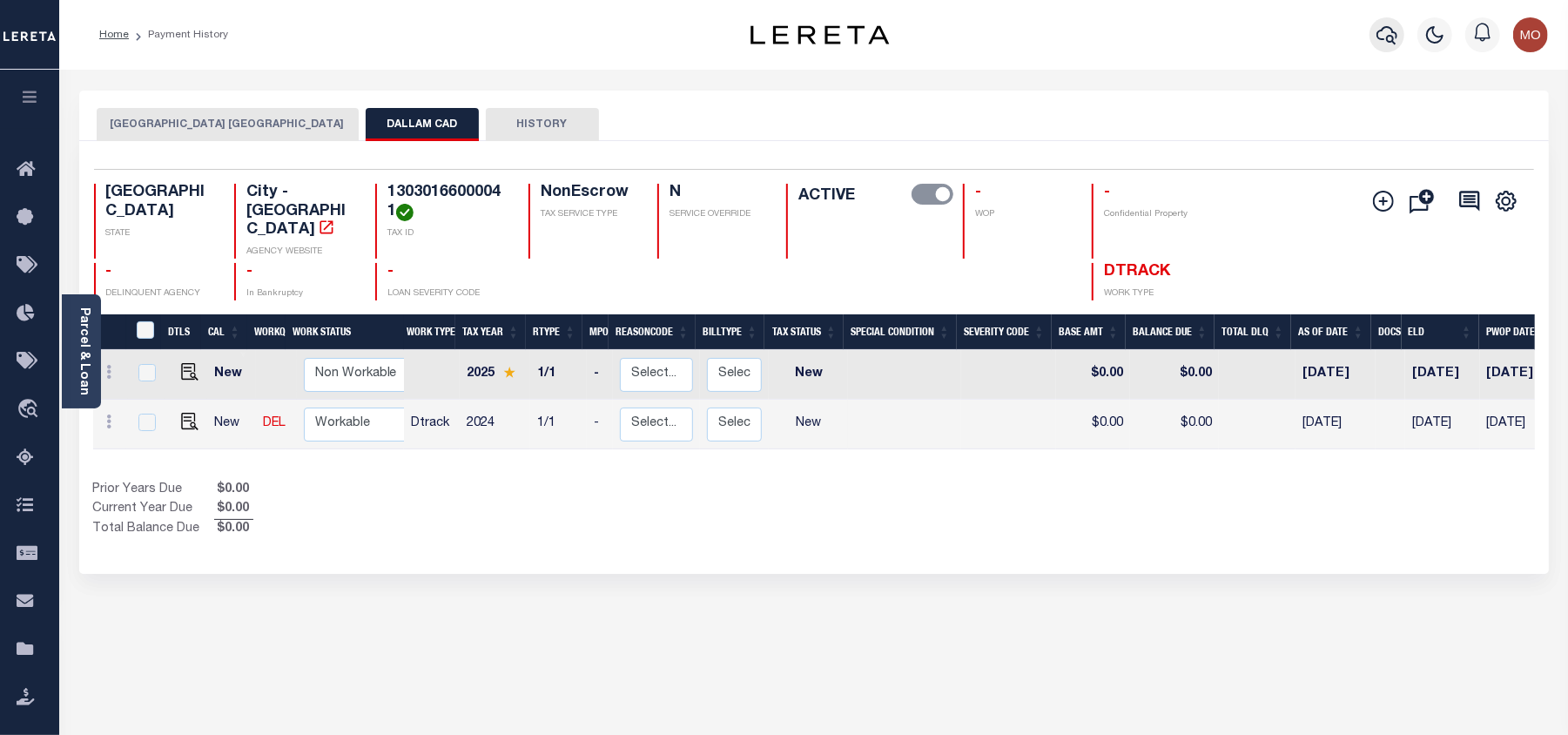
click at [1383, 43] on icon "button" at bounding box center [1386, 34] width 21 height 21
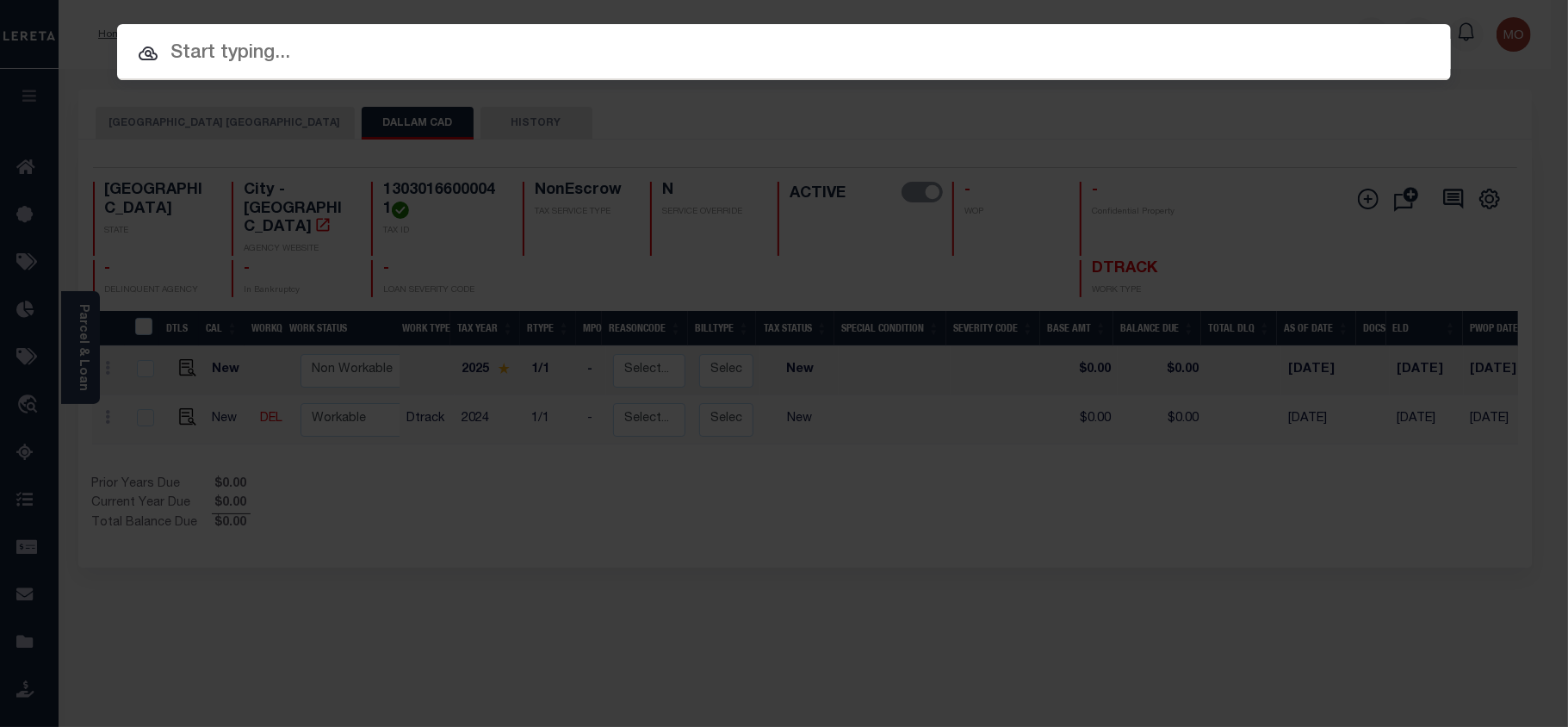
click at [281, 55] on input "text" at bounding box center [784, 54] width 1334 height 30
paste input "202255959"
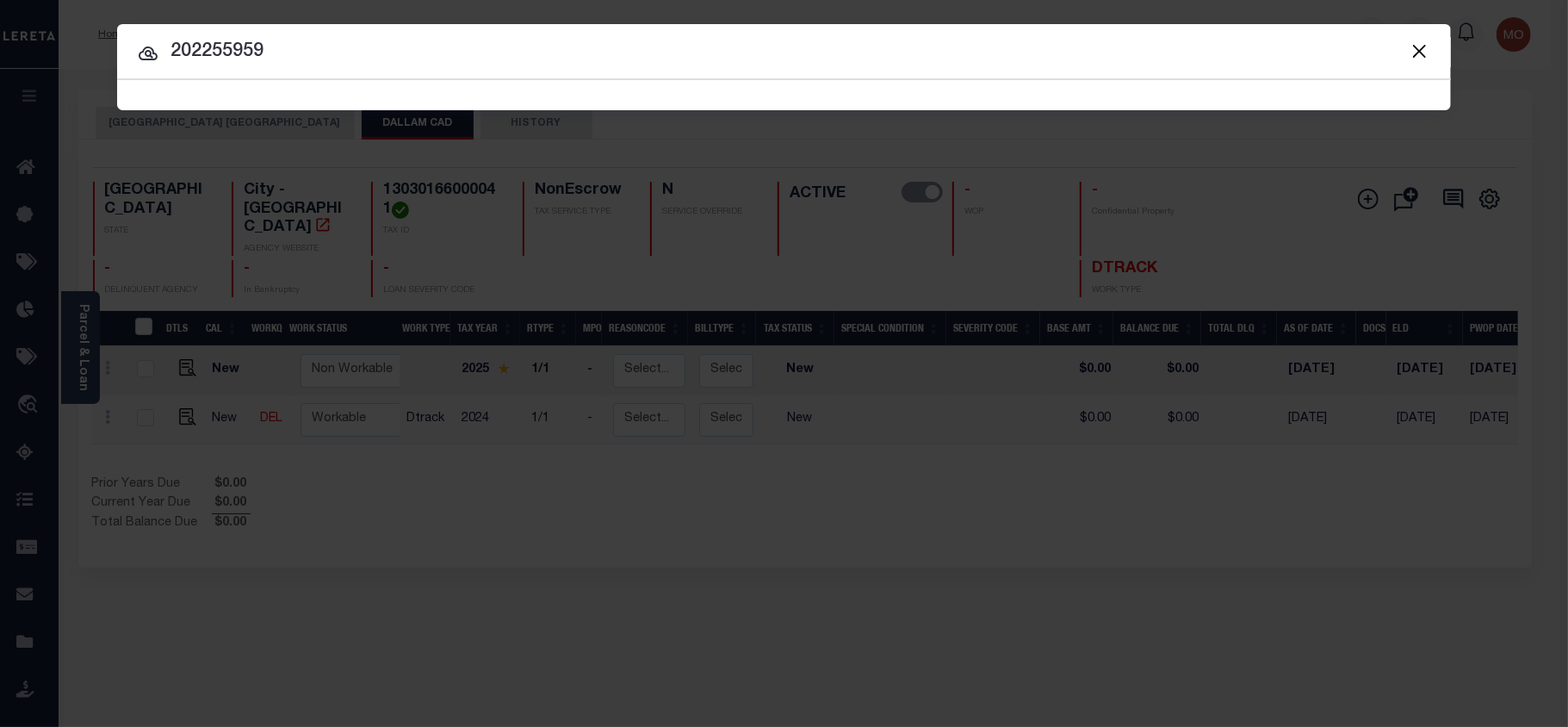
type input "202255959"
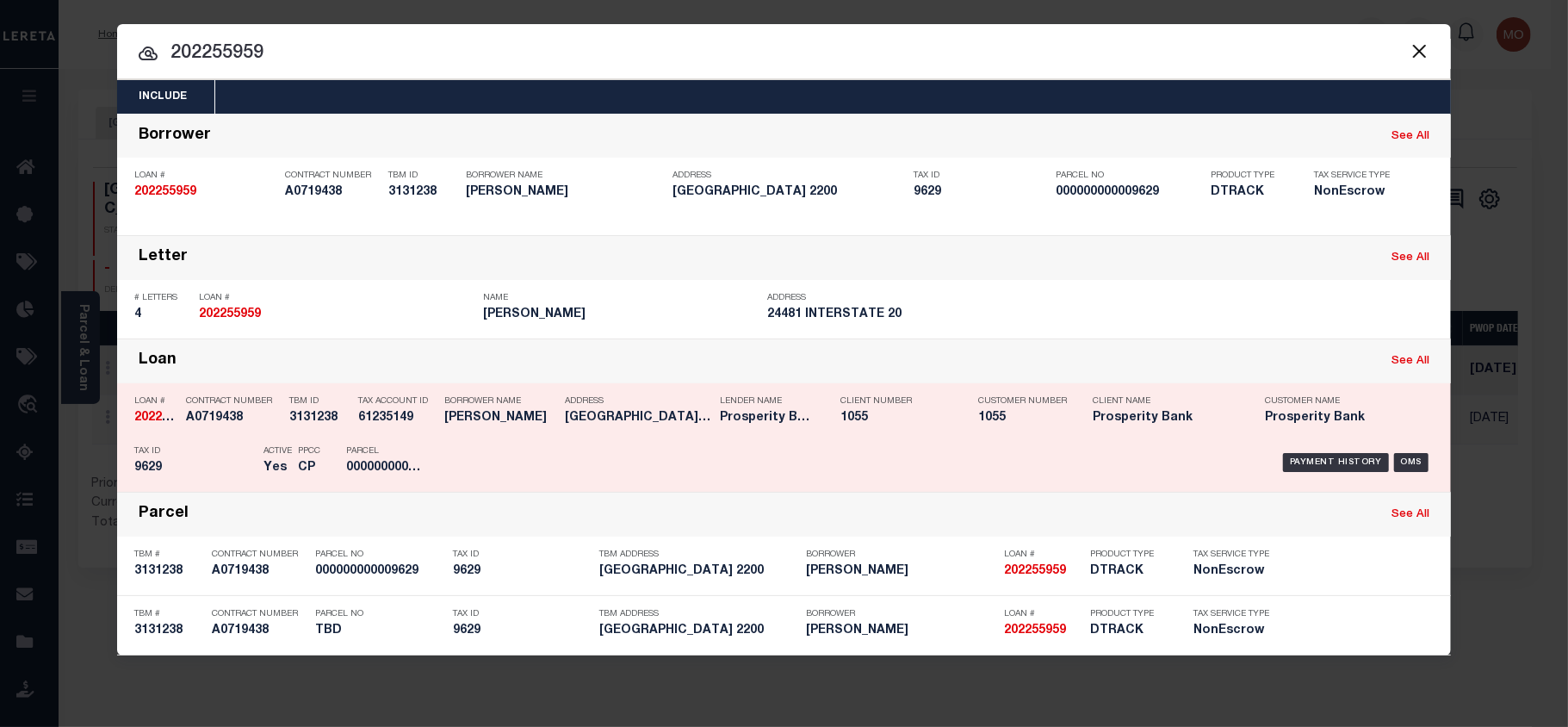
click at [274, 476] on div "Active Yes" at bounding box center [278, 462] width 28 height 50
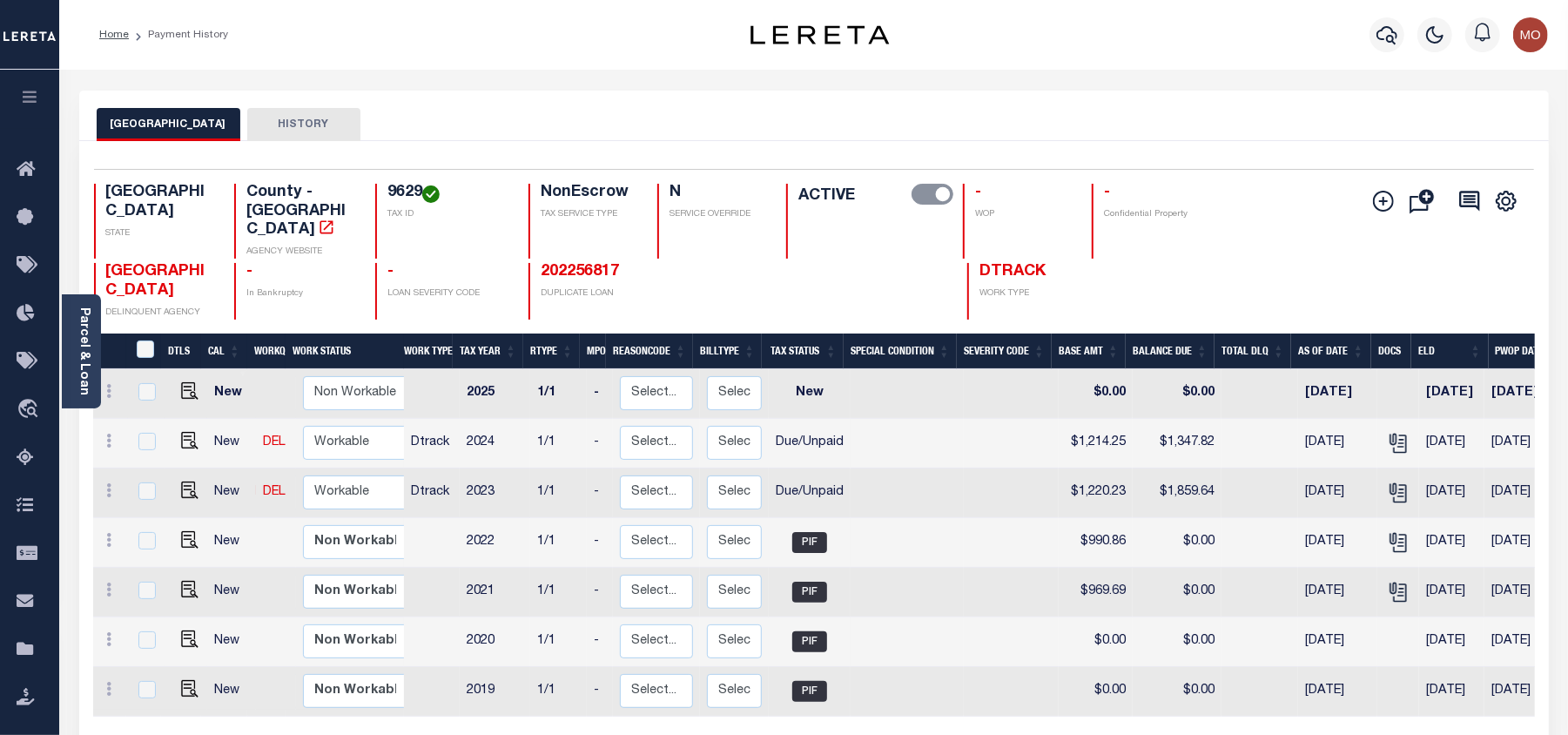
click at [1377, 32] on icon "button" at bounding box center [1386, 34] width 21 height 21
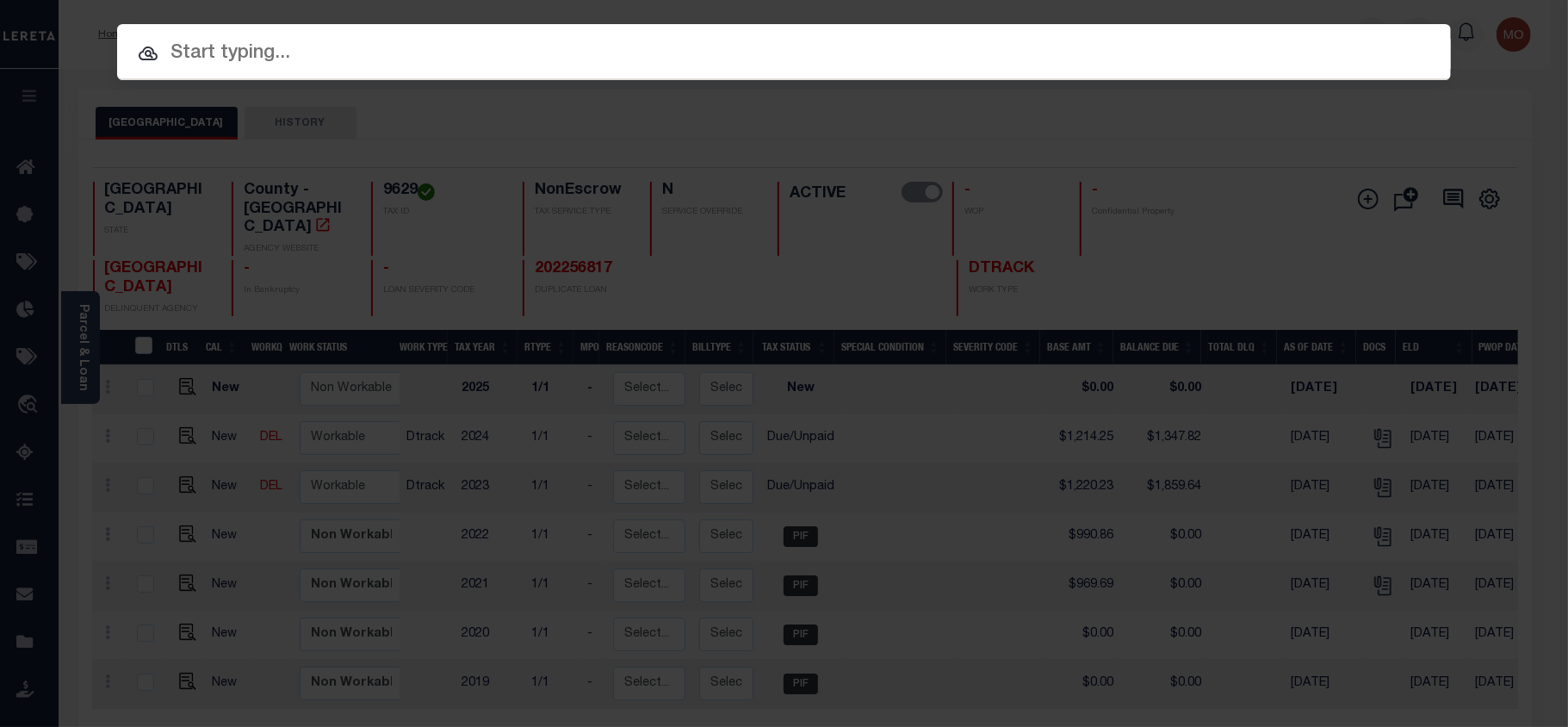
click at [255, 63] on input "text" at bounding box center [784, 54] width 1334 height 30
paste input "202384011"
click at [255, 62] on input "202384011" at bounding box center [784, 54] width 1334 height 30
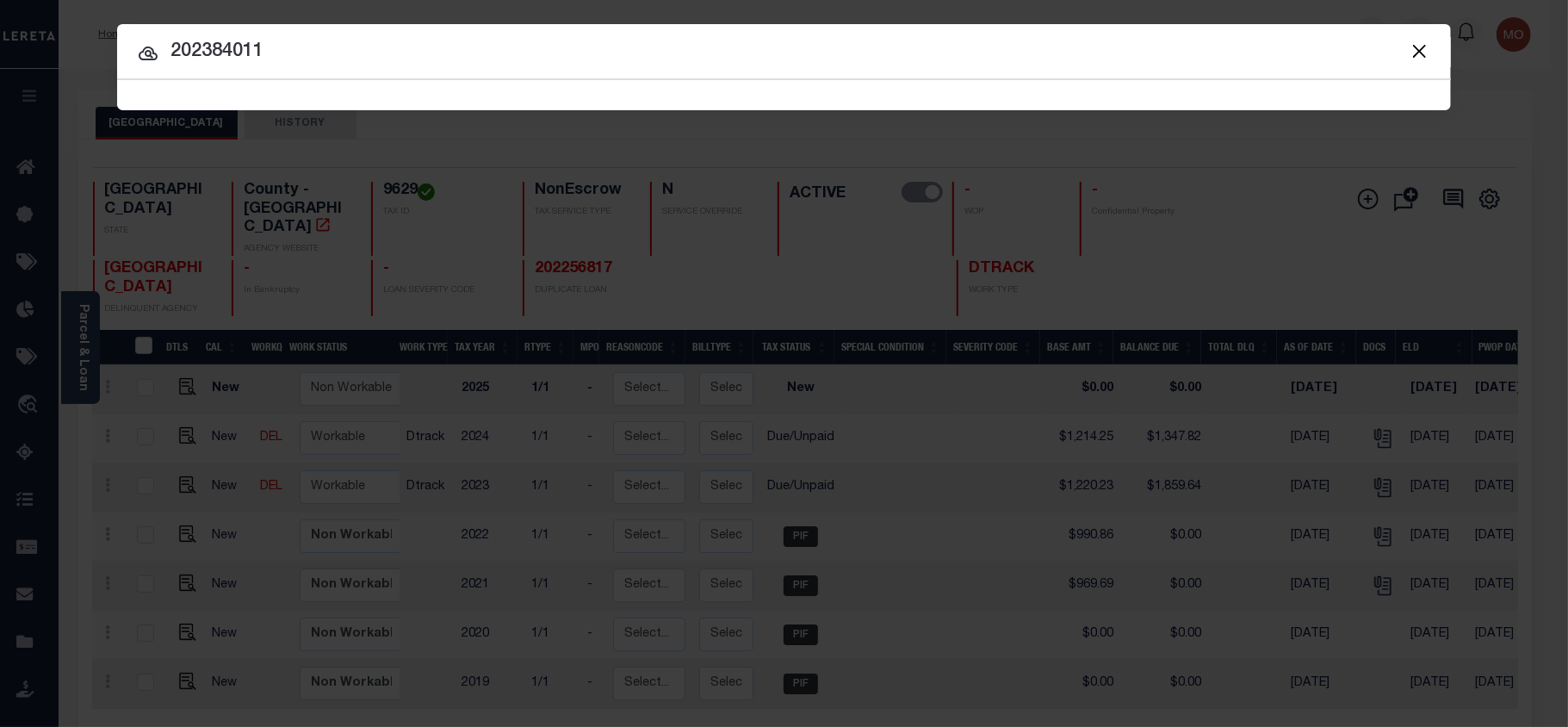
paste input "202384011"
drag, startPoint x: 397, startPoint y: 47, endPoint x: 2, endPoint y: 47, distance: 395.0
click at [2, 47] on div "Include Loans TBM Customers Borrowers Payments (Lender Non-Disb) Payments (Lend…" at bounding box center [784, 364] width 1568 height 727
paste input "text"
type input "202384011"
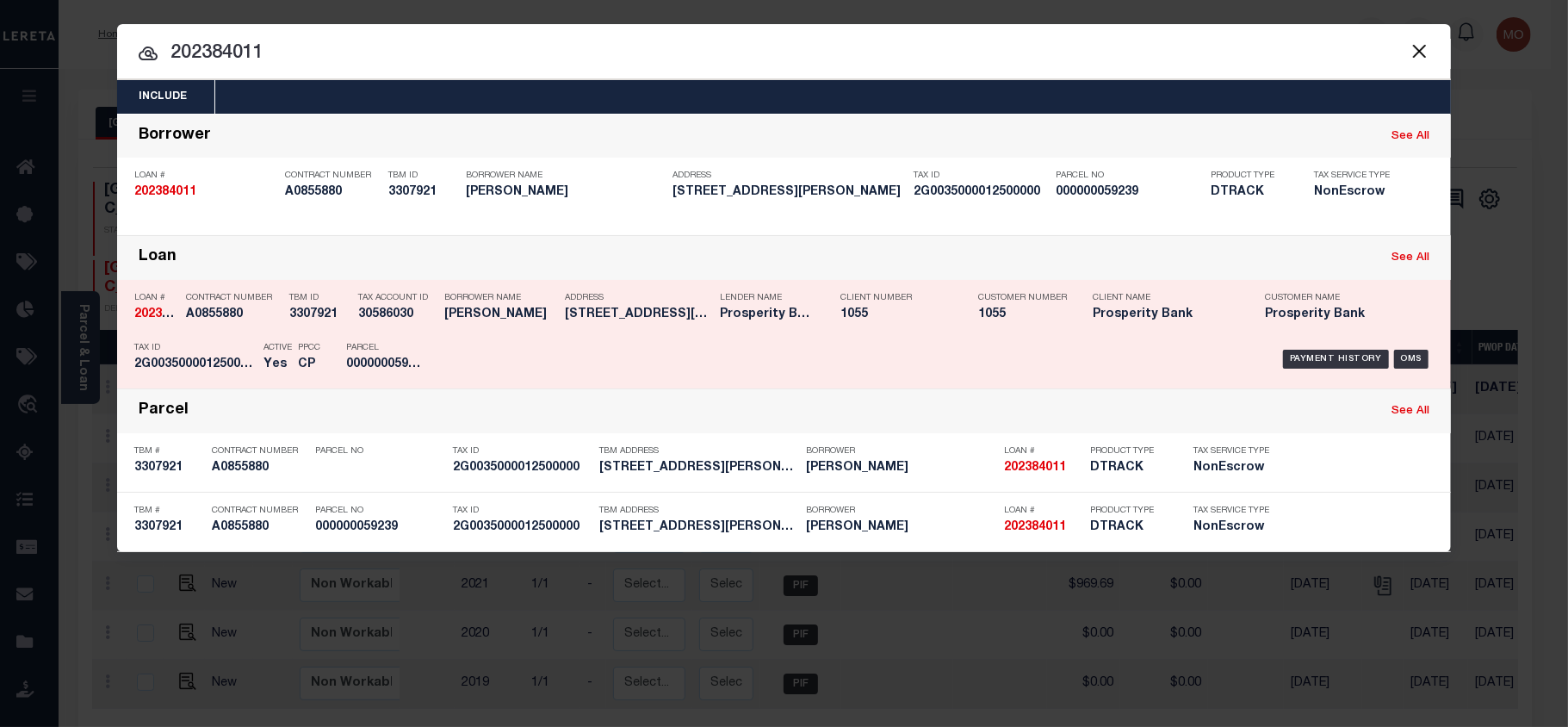
click at [364, 356] on div "Parcel 000000059239" at bounding box center [385, 359] width 78 height 50
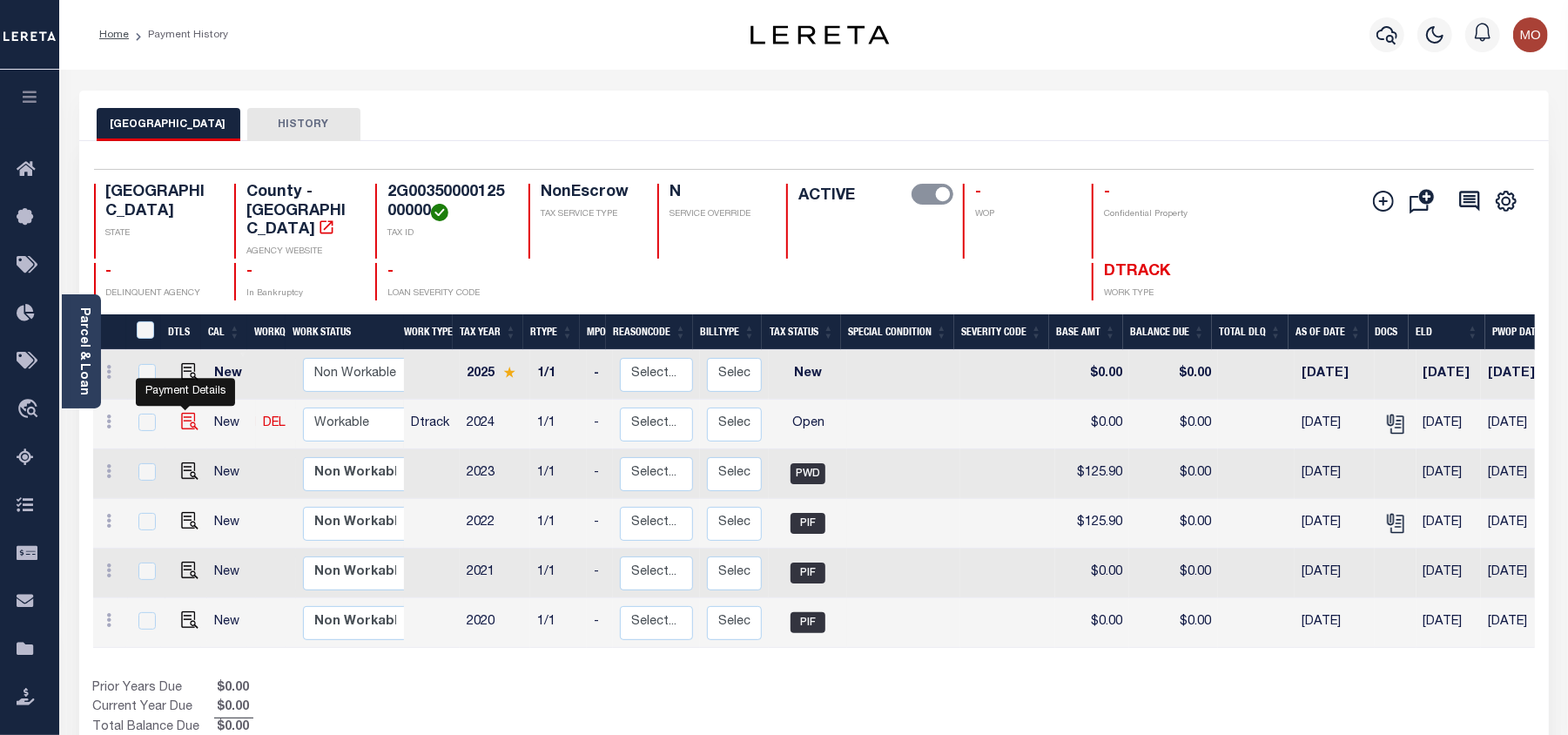
click at [185, 412] on img "" at bounding box center [189, 420] width 17 height 17
checkbox input "true"
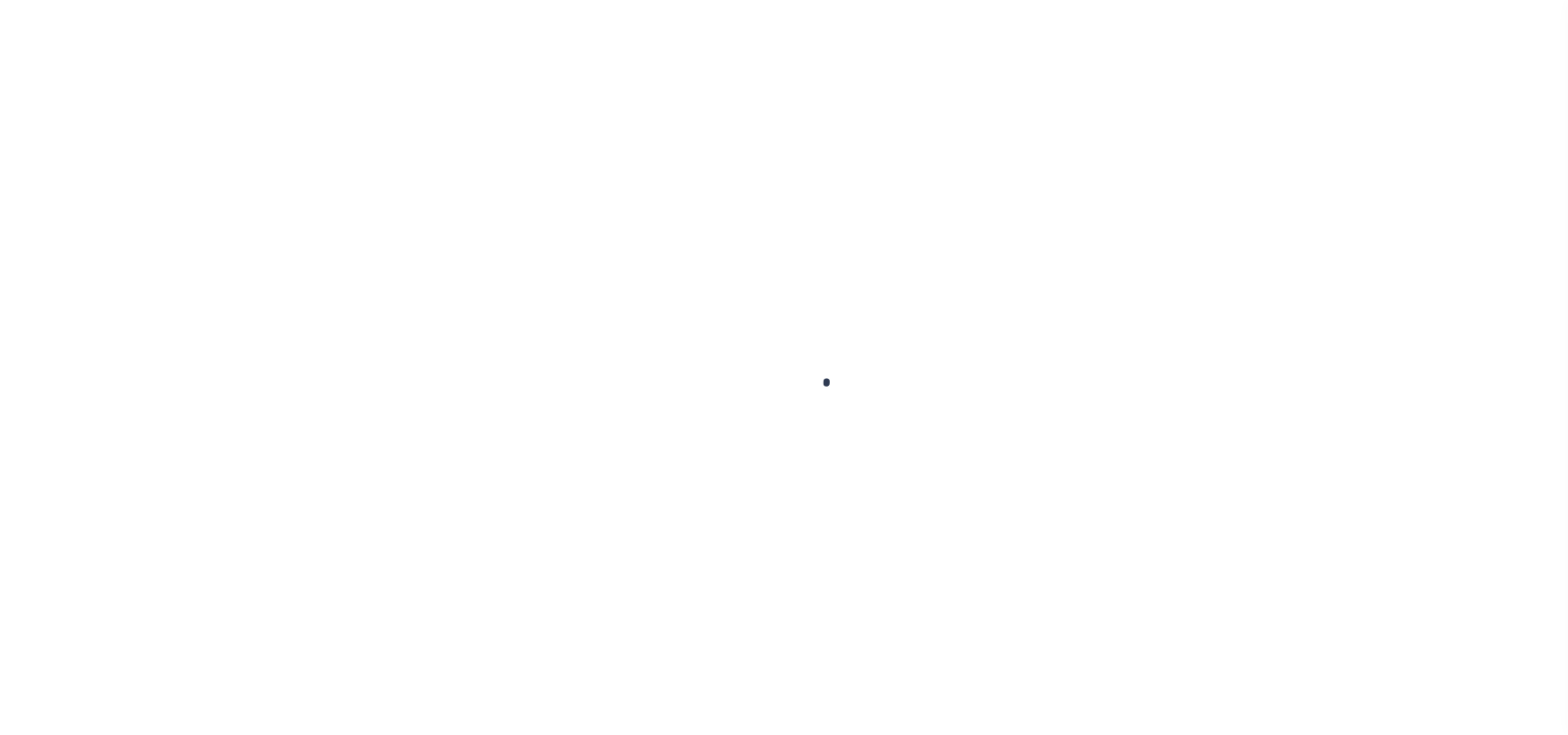
select select "OP2"
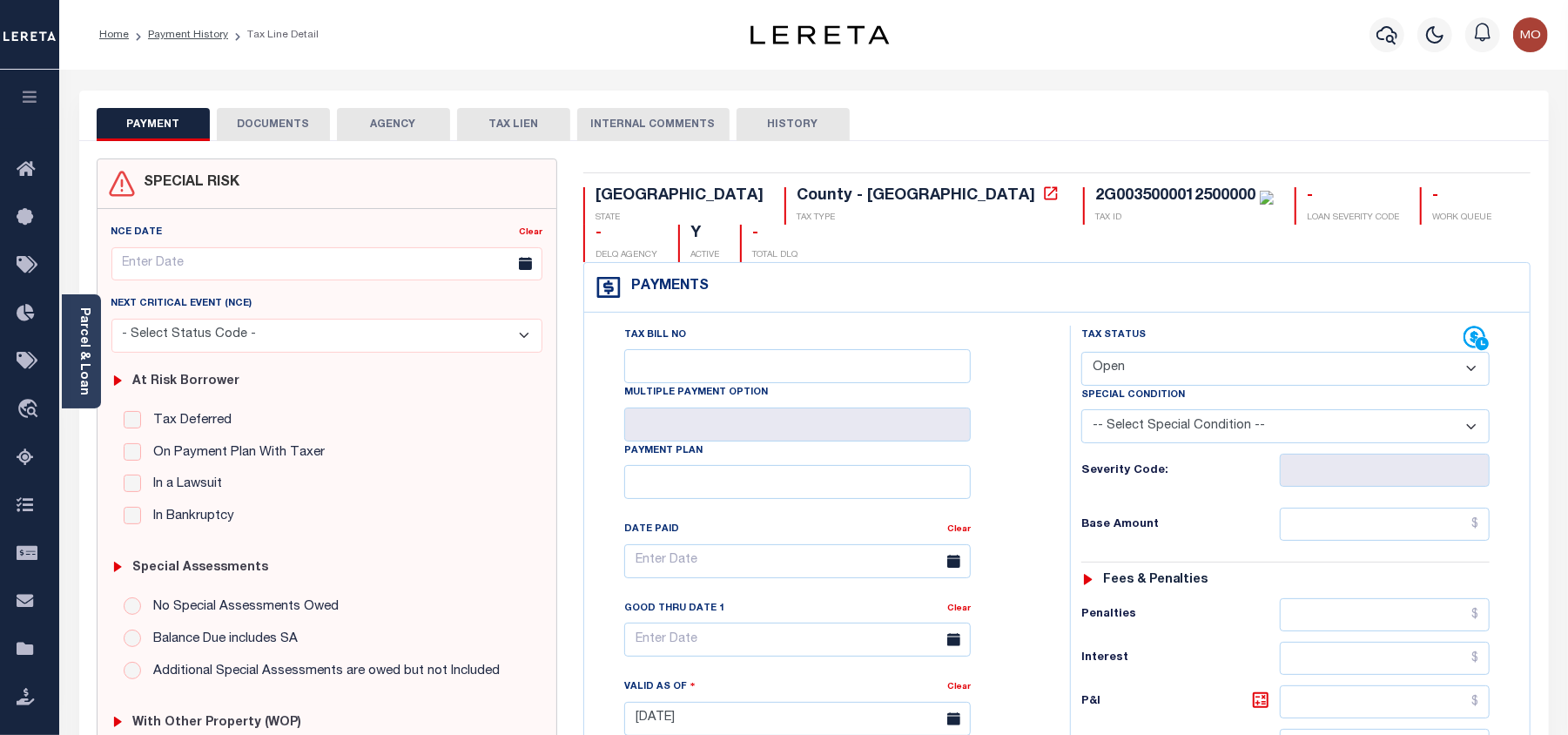
click at [1095, 207] on div "2G0035000012500000" at bounding box center [1184, 196] width 179 height 19
copy div "2G0035000012500000"
click at [85, 384] on link "Parcel & Loan" at bounding box center [84, 351] width 13 height 88
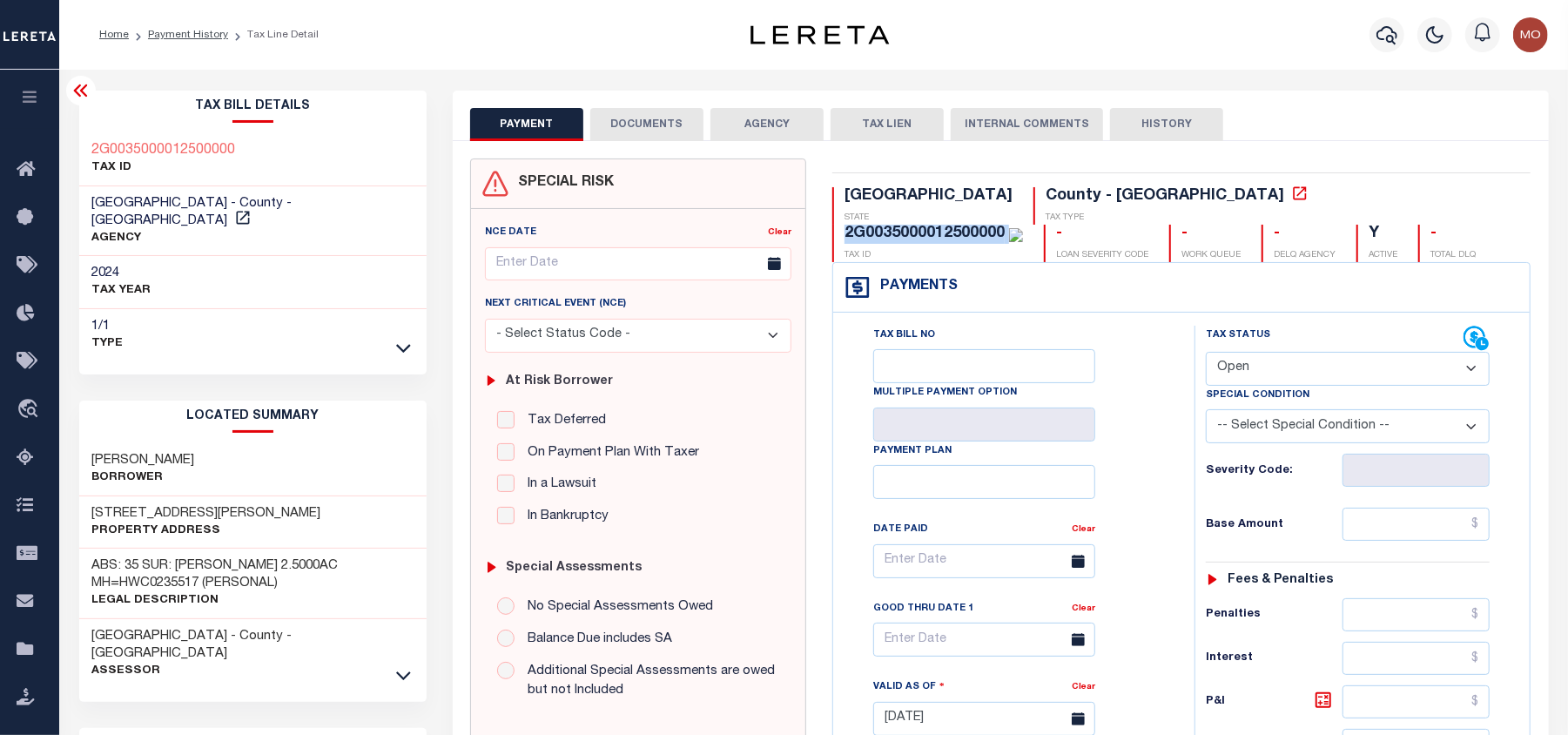
scroll to position [115, 0]
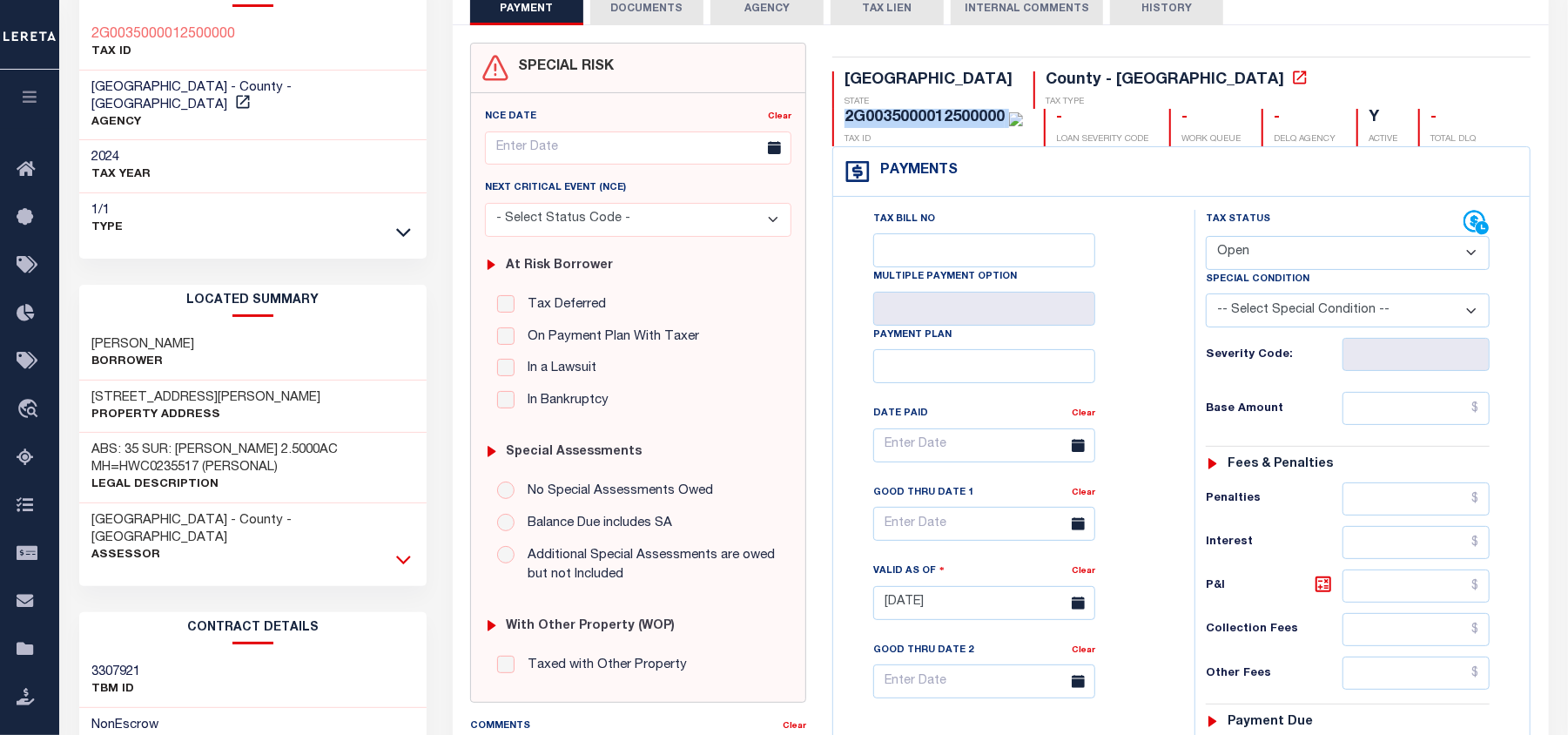
click at [397, 550] on icon at bounding box center [403, 559] width 15 height 18
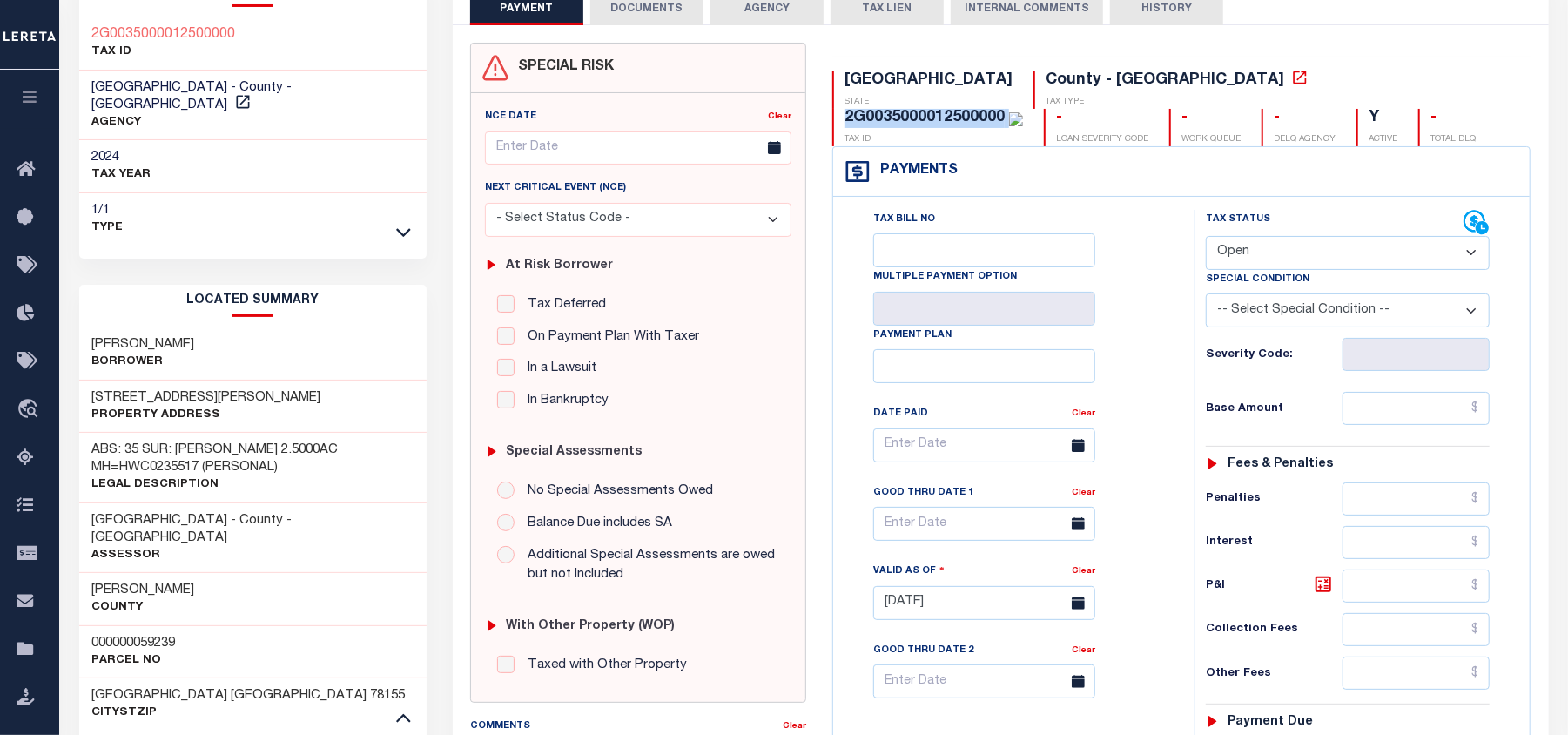
click at [164, 635] on h3 "000000059239" at bounding box center [133, 643] width 83 height 17
copy h3 "000000059239"
drag, startPoint x: 199, startPoint y: 375, endPoint x: 88, endPoint y: 379, distance: 111.1
click at [88, 380] on div "216 SEITZ RD Property Address" at bounding box center [253, 406] width 348 height 53
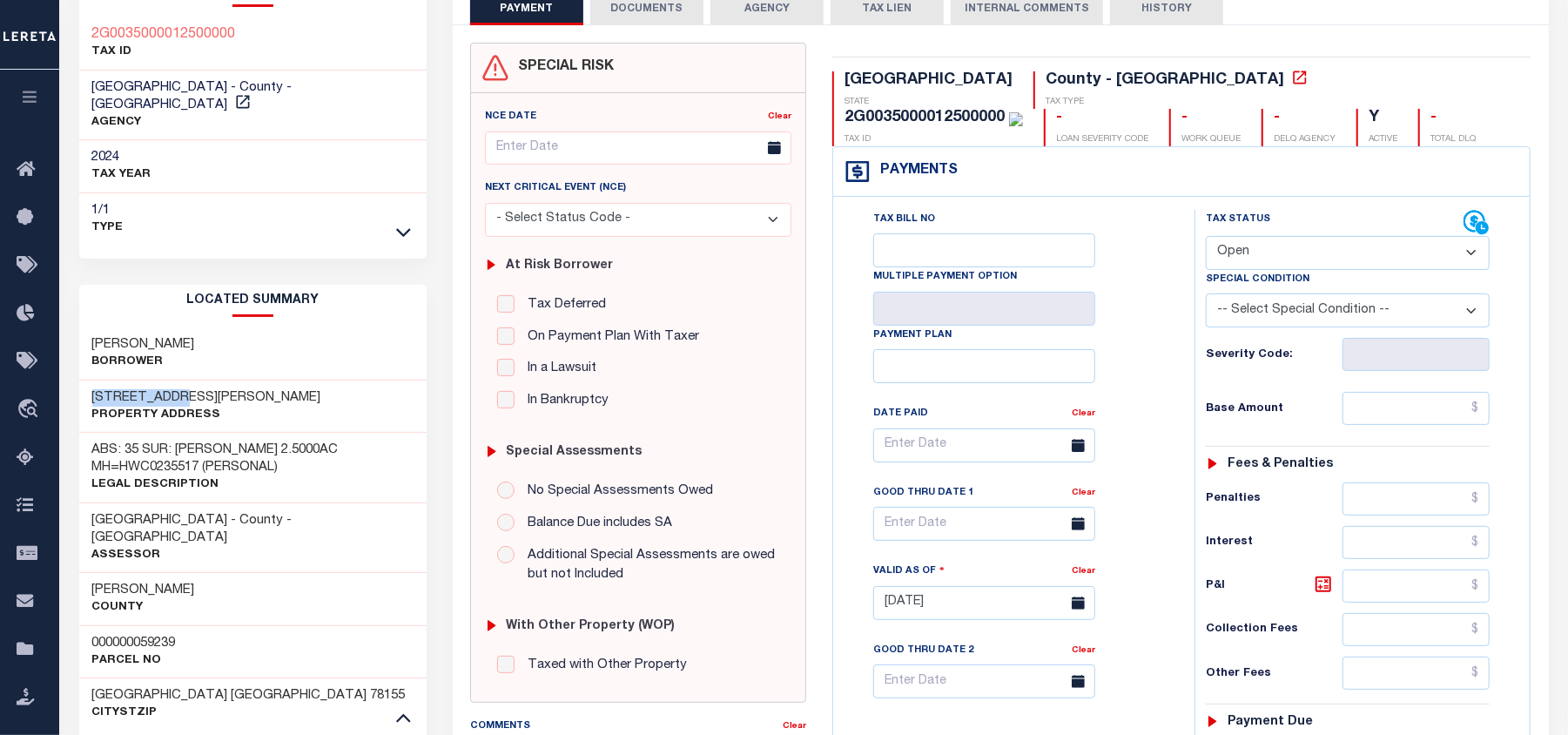
copy h3 "216 SEITZ RD"
click at [447, 402] on div "PAYMENT DOCUMENTS AGENCY DELINQUENT PAYEE" at bounding box center [1001, 623] width 1123 height 1297
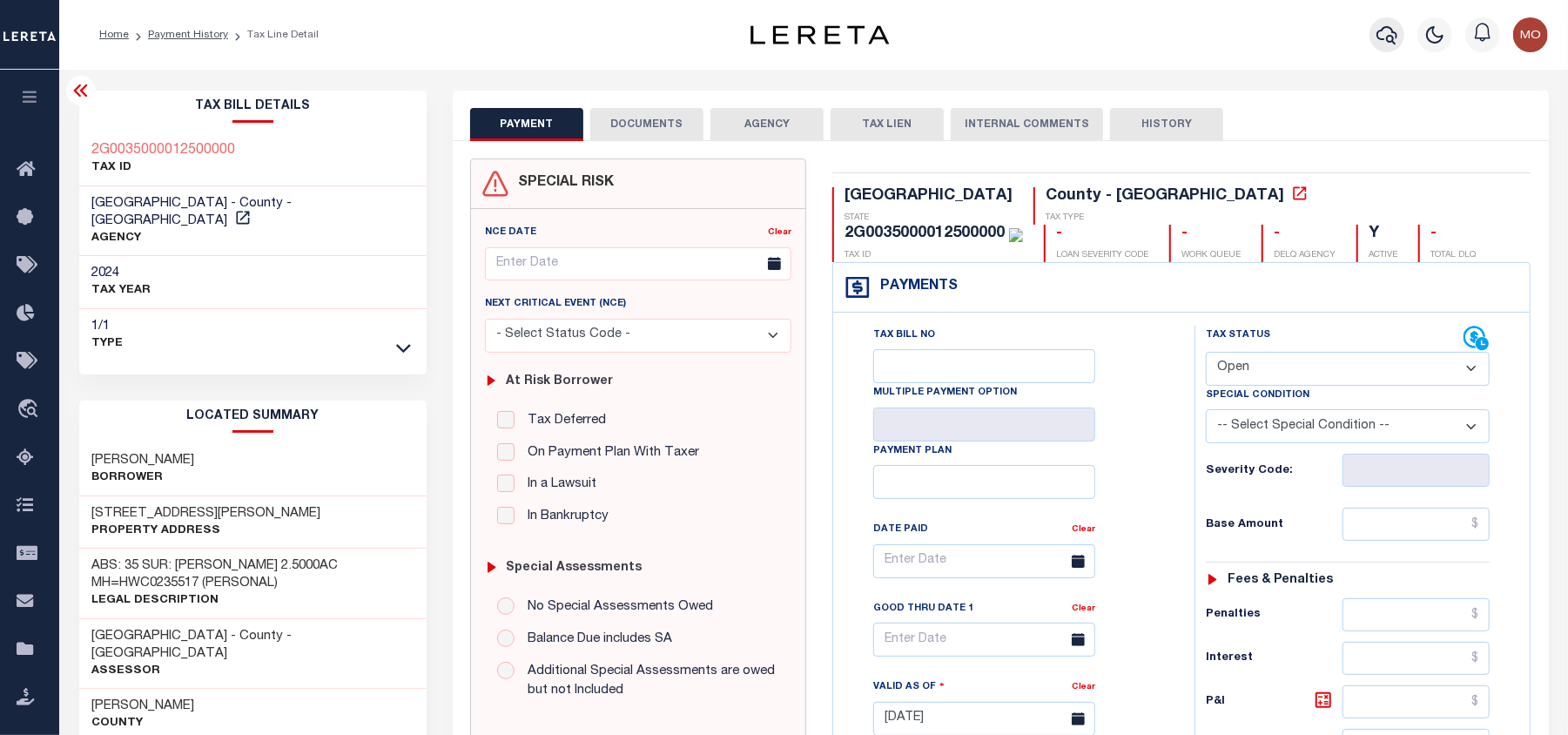
click at [1397, 33] on icon "button" at bounding box center [1386, 34] width 21 height 21
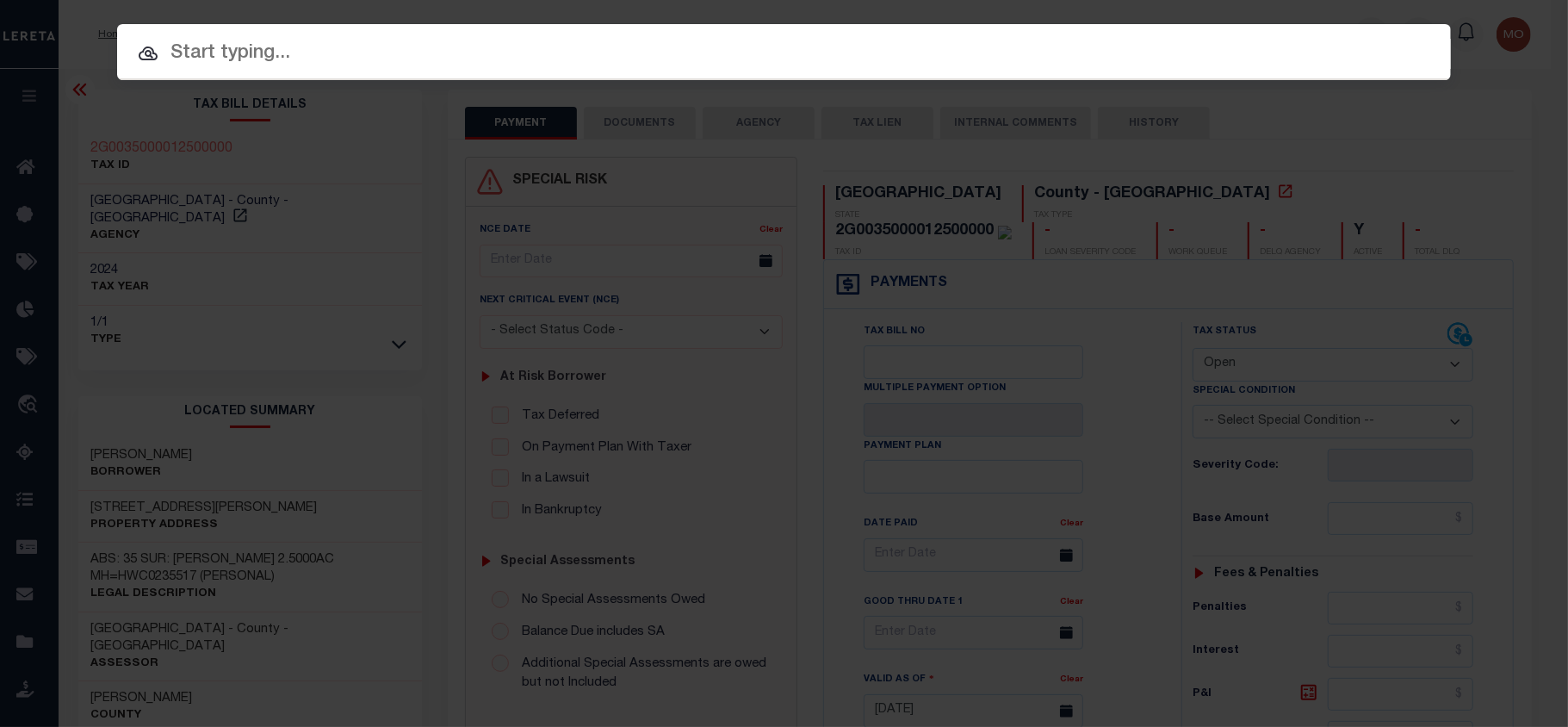
click at [322, 52] on input "text" at bounding box center [784, 54] width 1334 height 30
paste input "8002108833"
type input "8002108833"
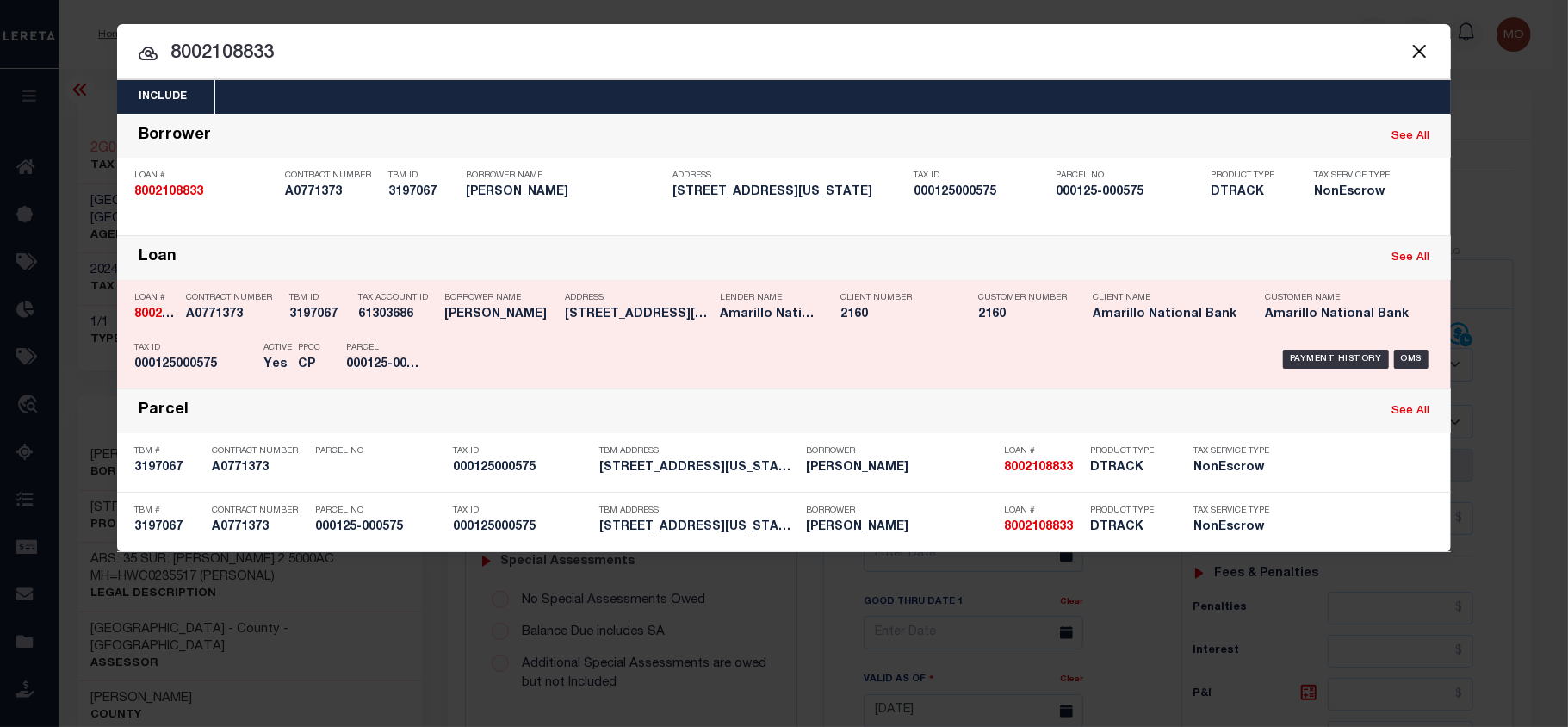
click at [273, 362] on h5 "Yes" at bounding box center [276, 364] width 26 height 15
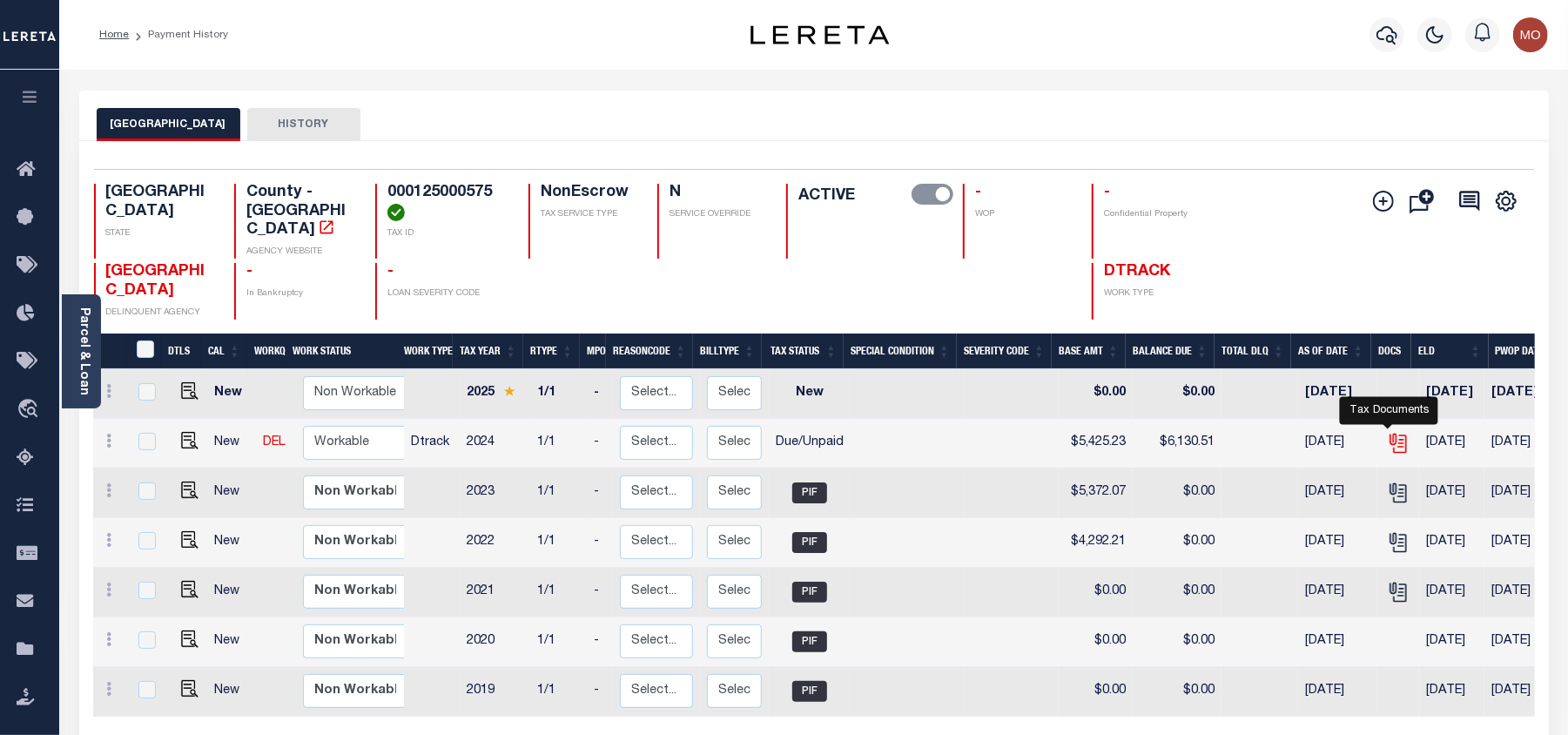
click at [1391, 433] on icon "" at bounding box center [1397, 440] width 14 height 14
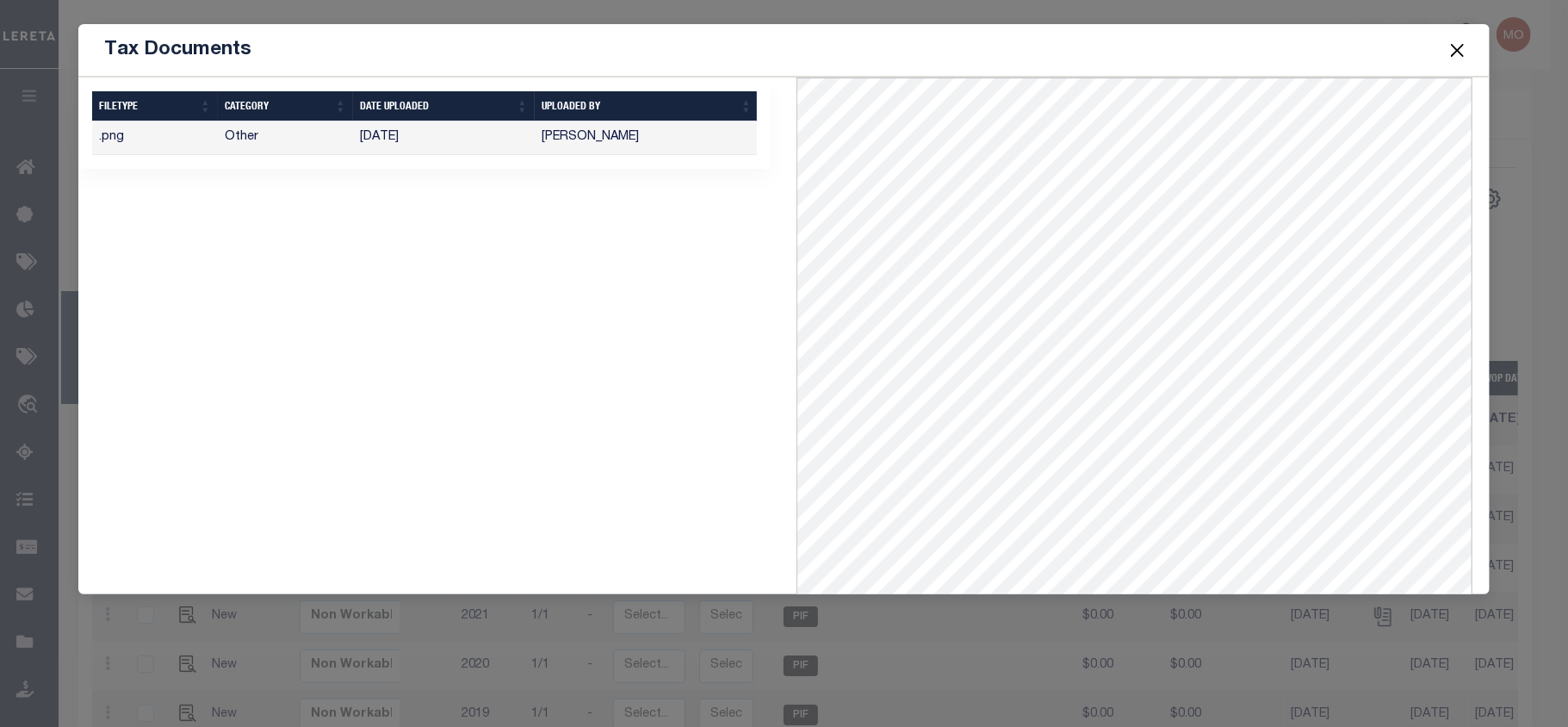
click at [1456, 49] on button "Close" at bounding box center [1457, 50] width 22 height 22
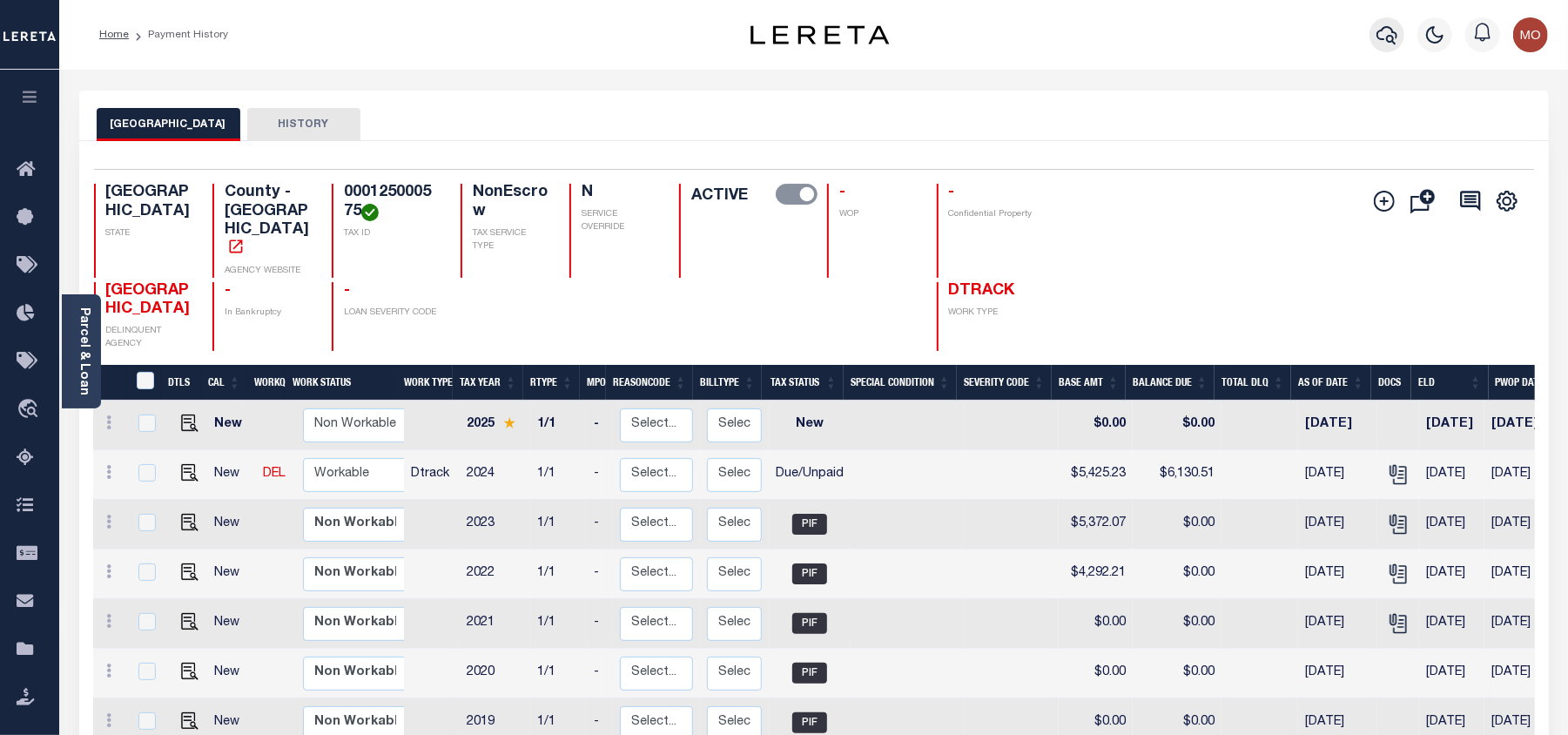
click at [1394, 39] on icon "button" at bounding box center [1386, 35] width 21 height 18
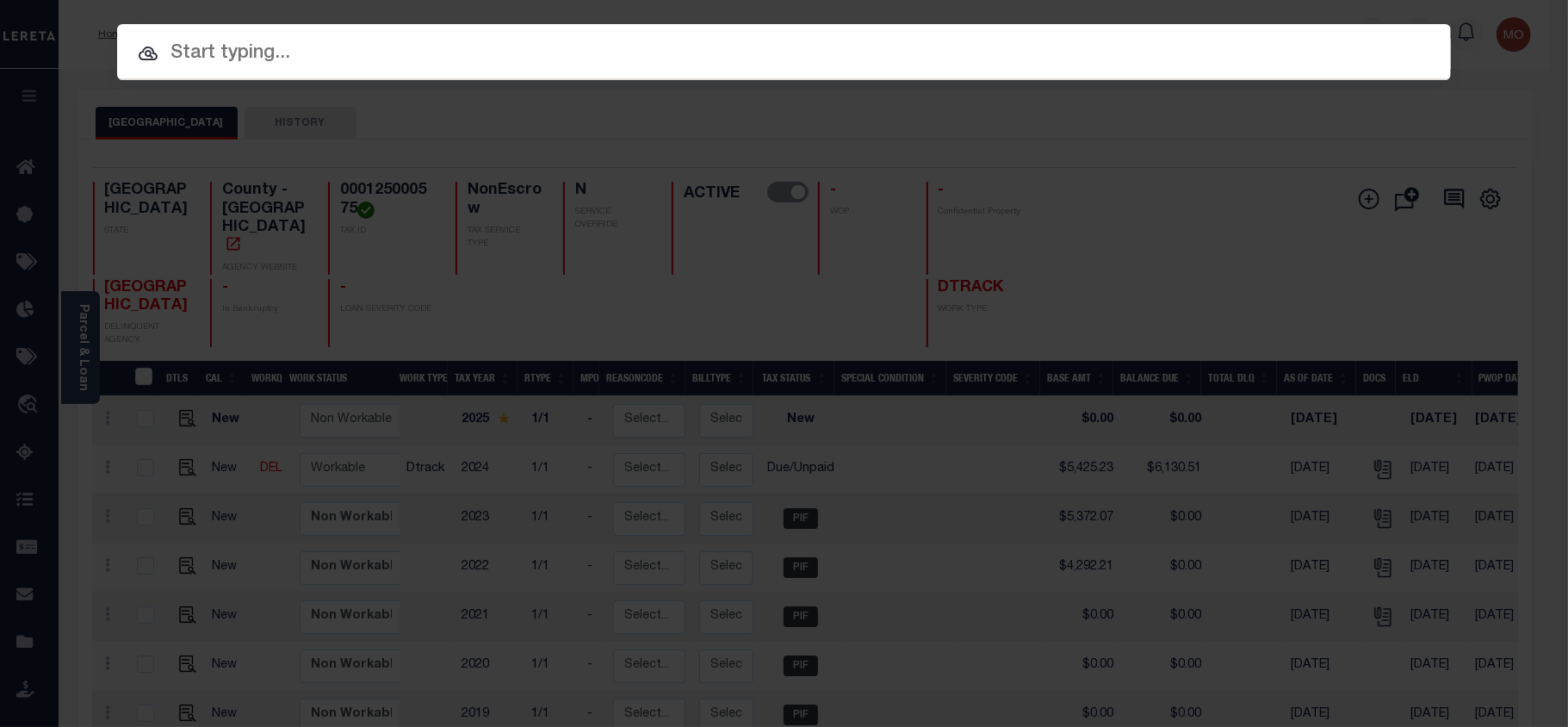
click at [382, 60] on input "text" at bounding box center [784, 54] width 1334 height 30
paste input "8249837"
type input "8249837"
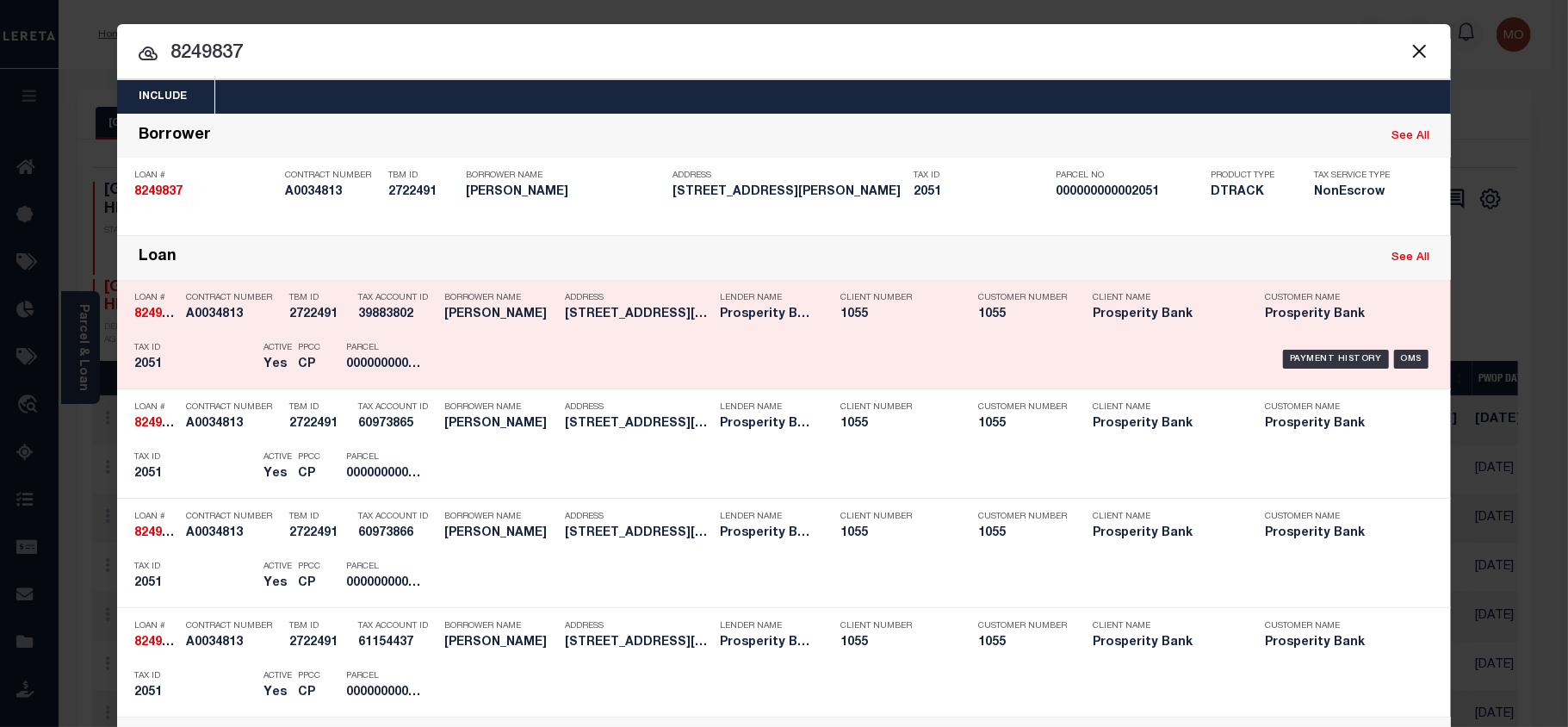
click at [209, 356] on div "Tax ID 2051" at bounding box center [195, 359] width 120 height 50
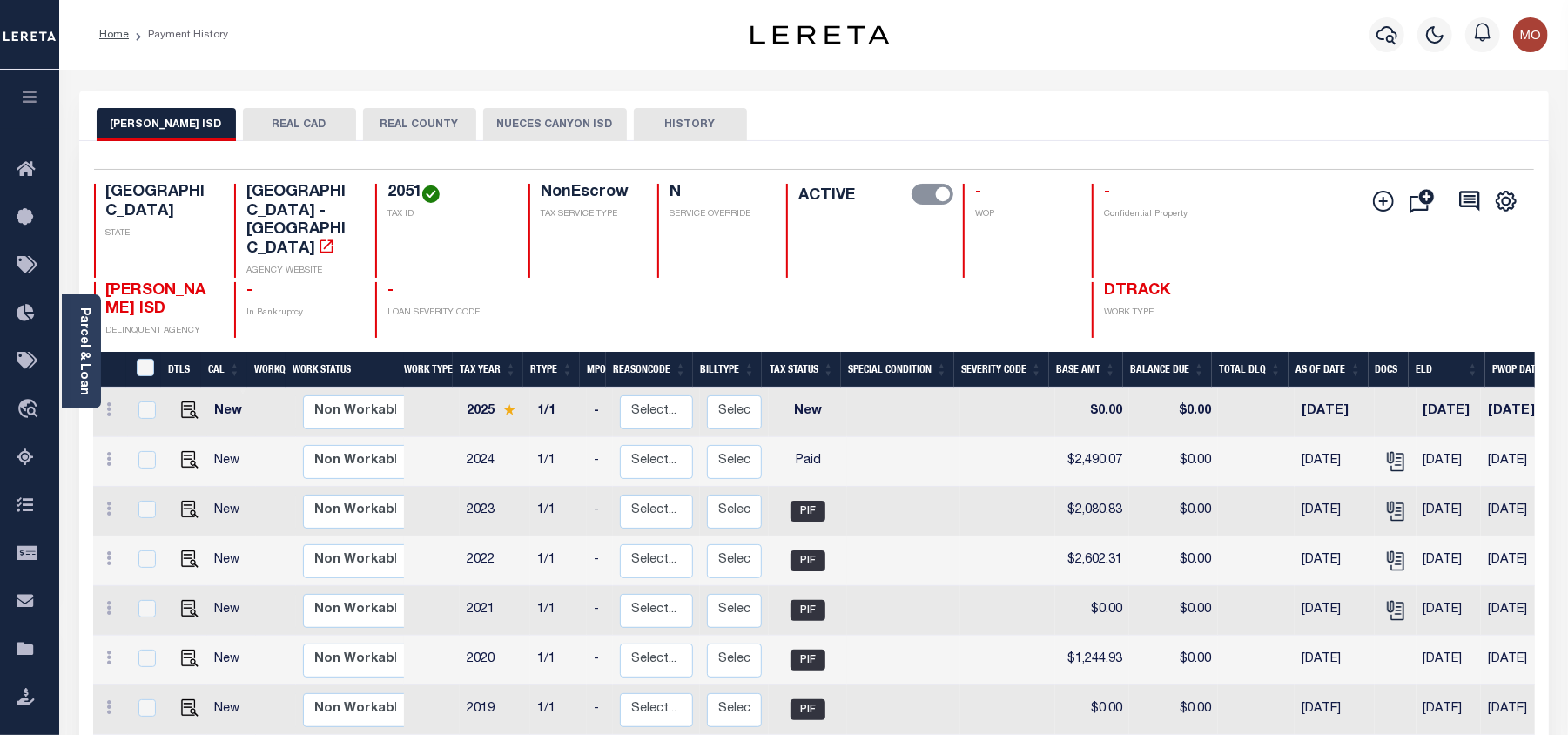
click at [513, 120] on button "NUECES CANYON ISD" at bounding box center [555, 124] width 144 height 33
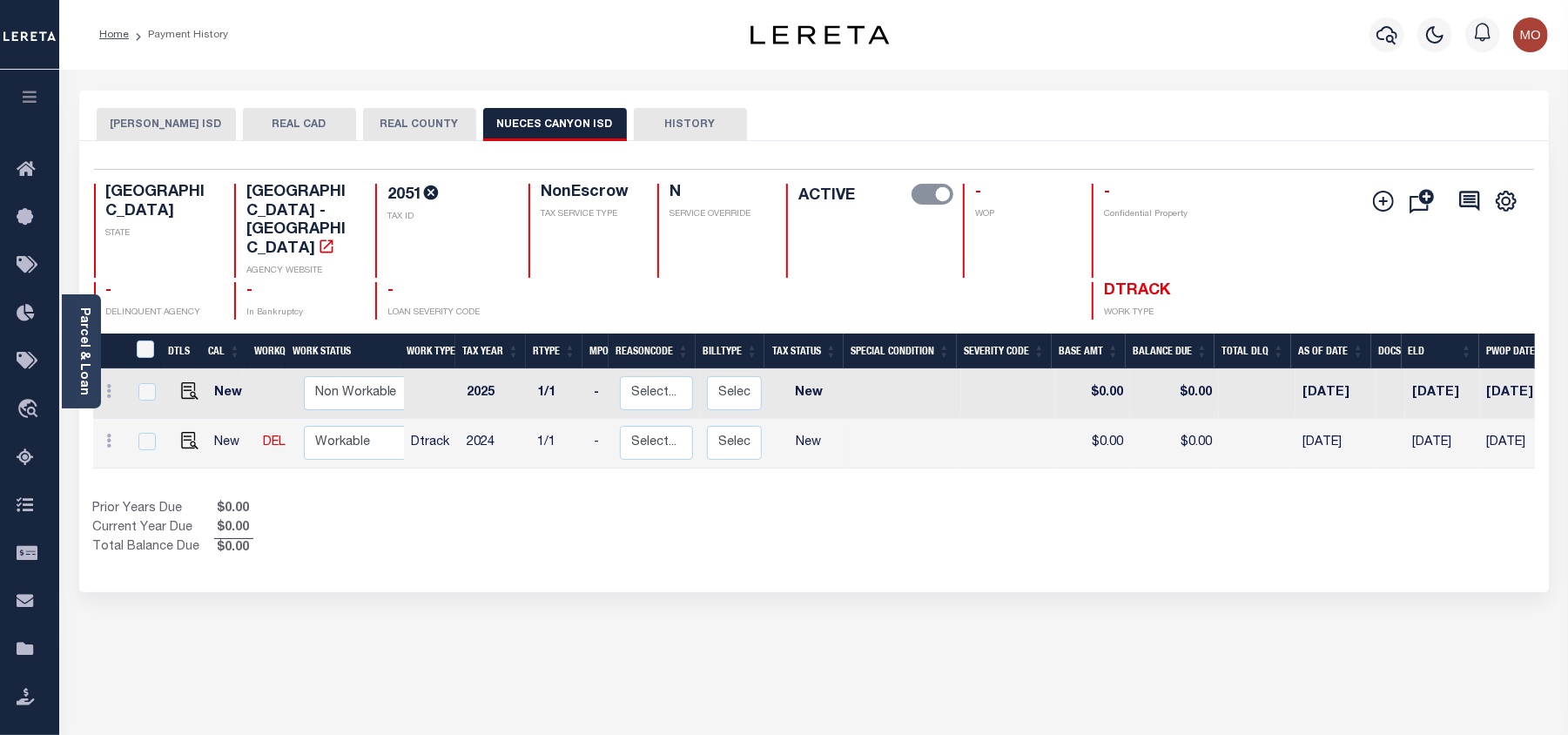
click at [402, 182] on div "Selected 2 Results 1 Items per page 25 50 100 TX STATE School District - TX AGE…" at bounding box center [814, 244] width 1468 height 150
copy h4 "2051"
click at [184, 382] on img "" at bounding box center [189, 390] width 17 height 17
checkbox input "true"
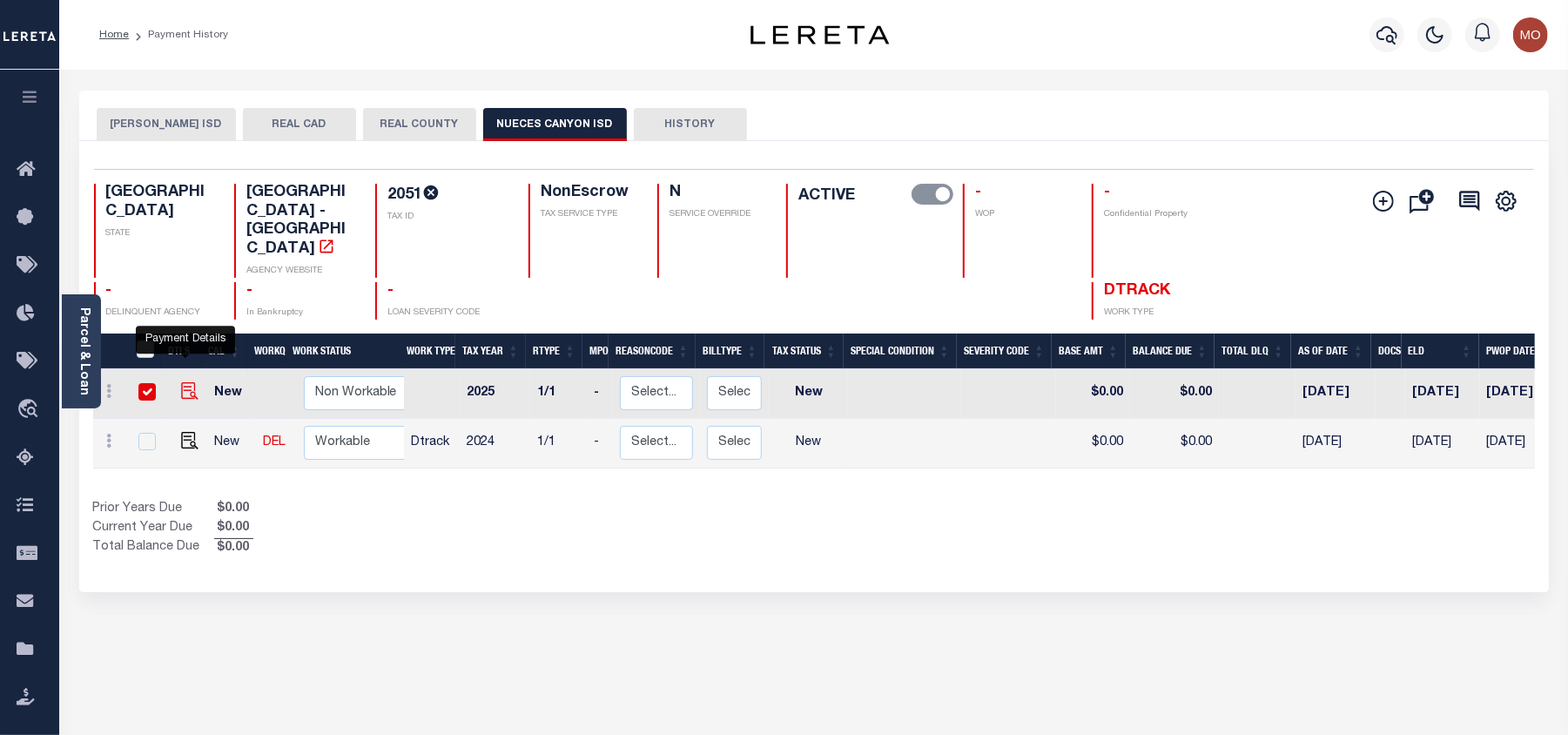
checkbox input "true"
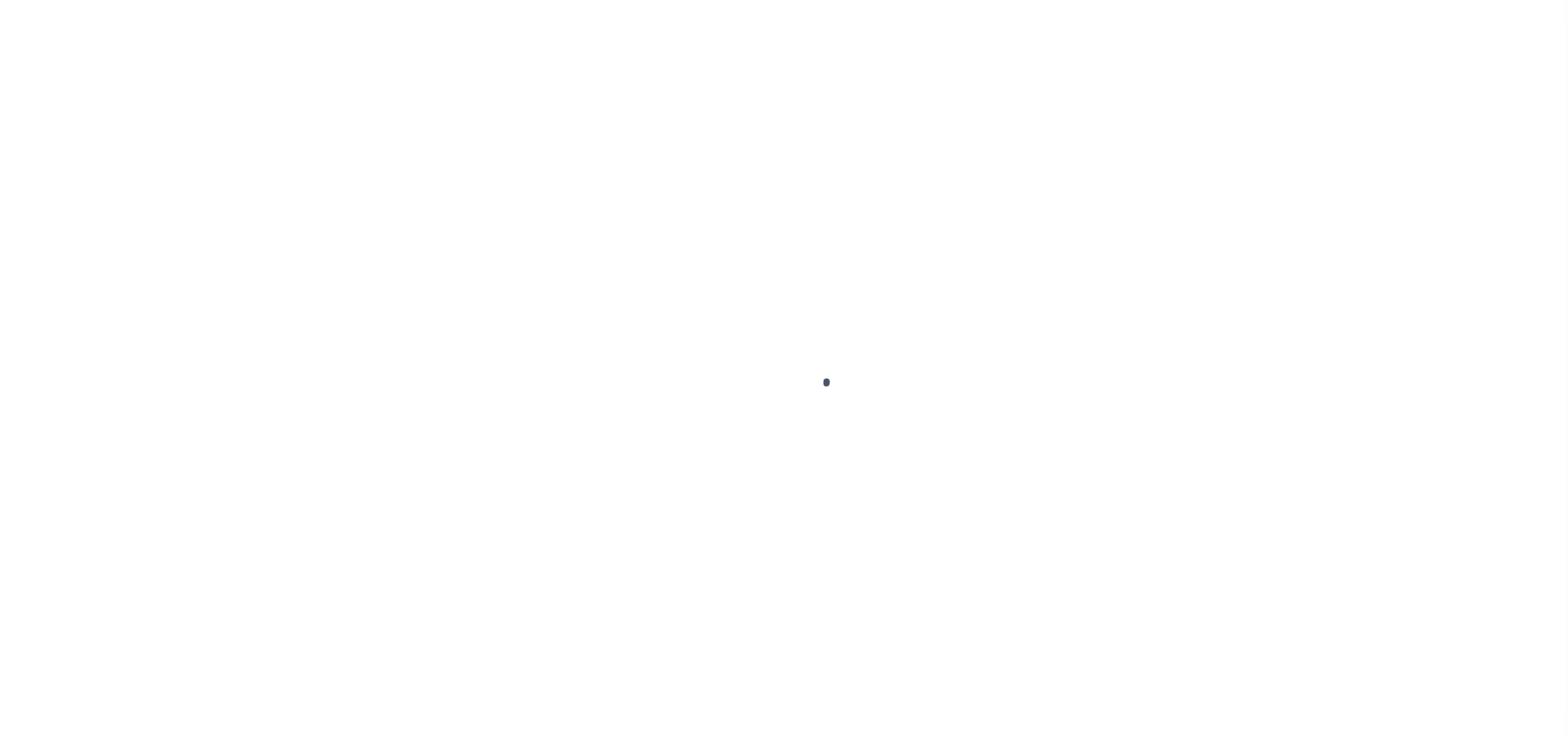
select select "NW2"
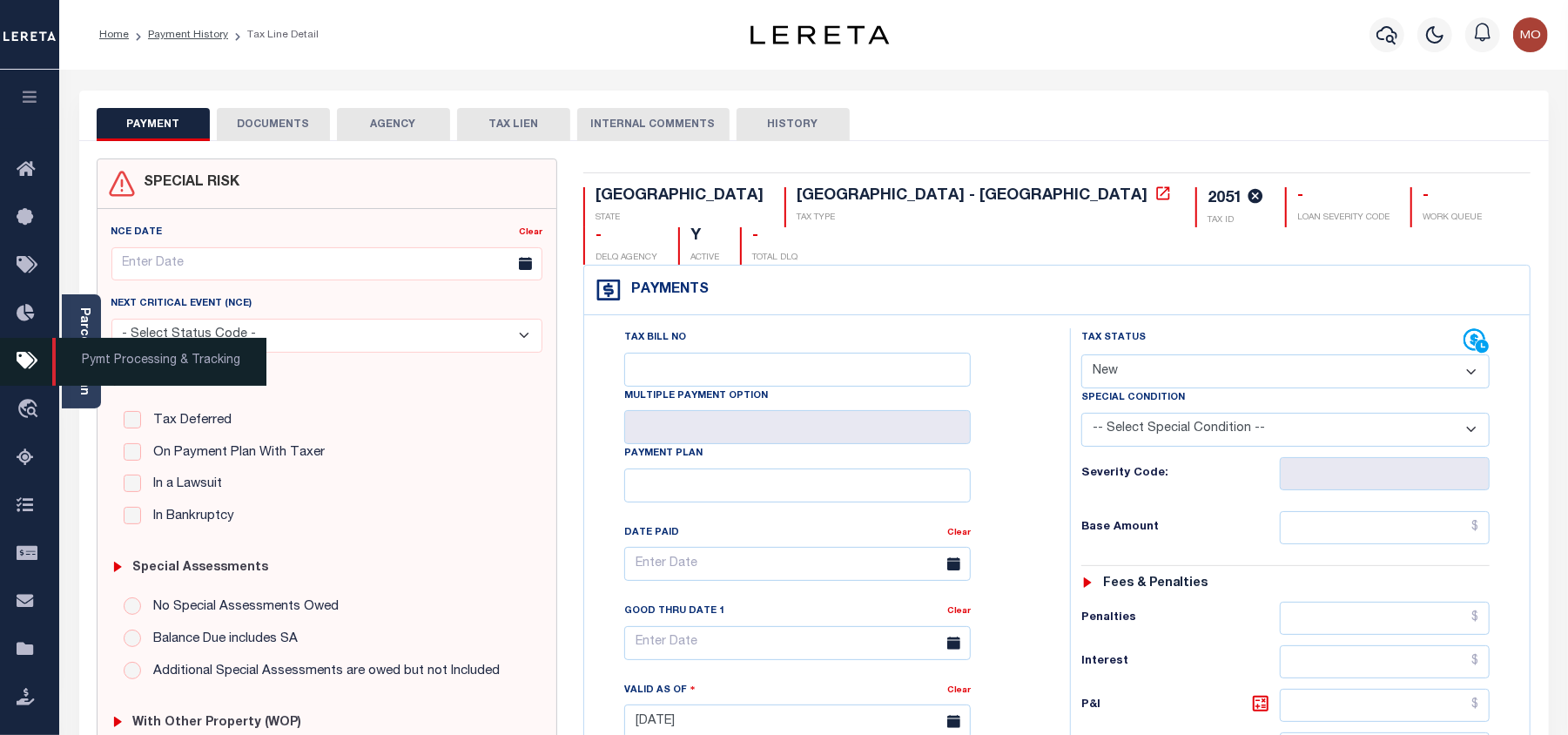
click at [87, 356] on span "Pymt Processing & Tracking" at bounding box center [158, 362] width 214 height 48
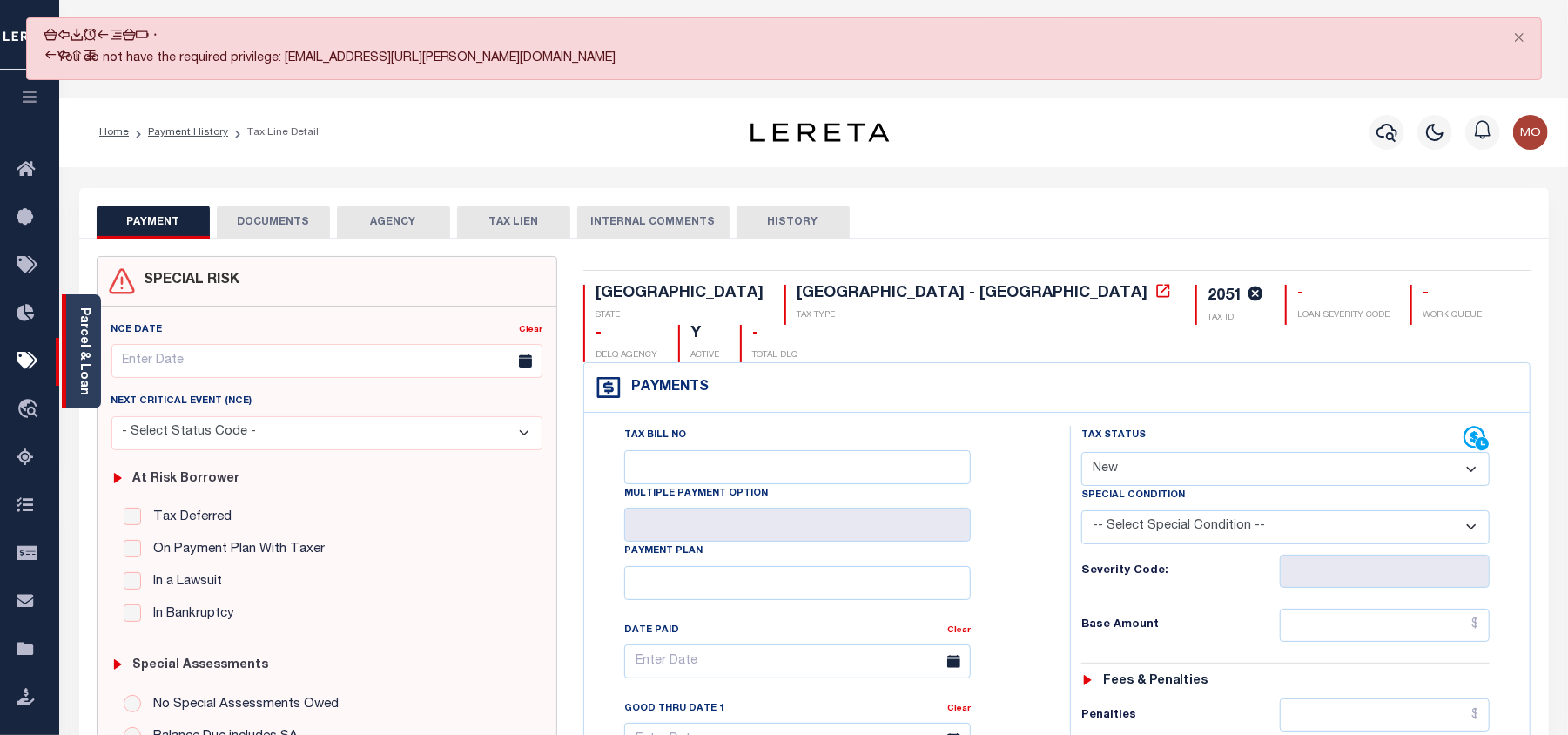
click at [85, 318] on link "Parcel & Loan" at bounding box center [84, 351] width 13 height 88
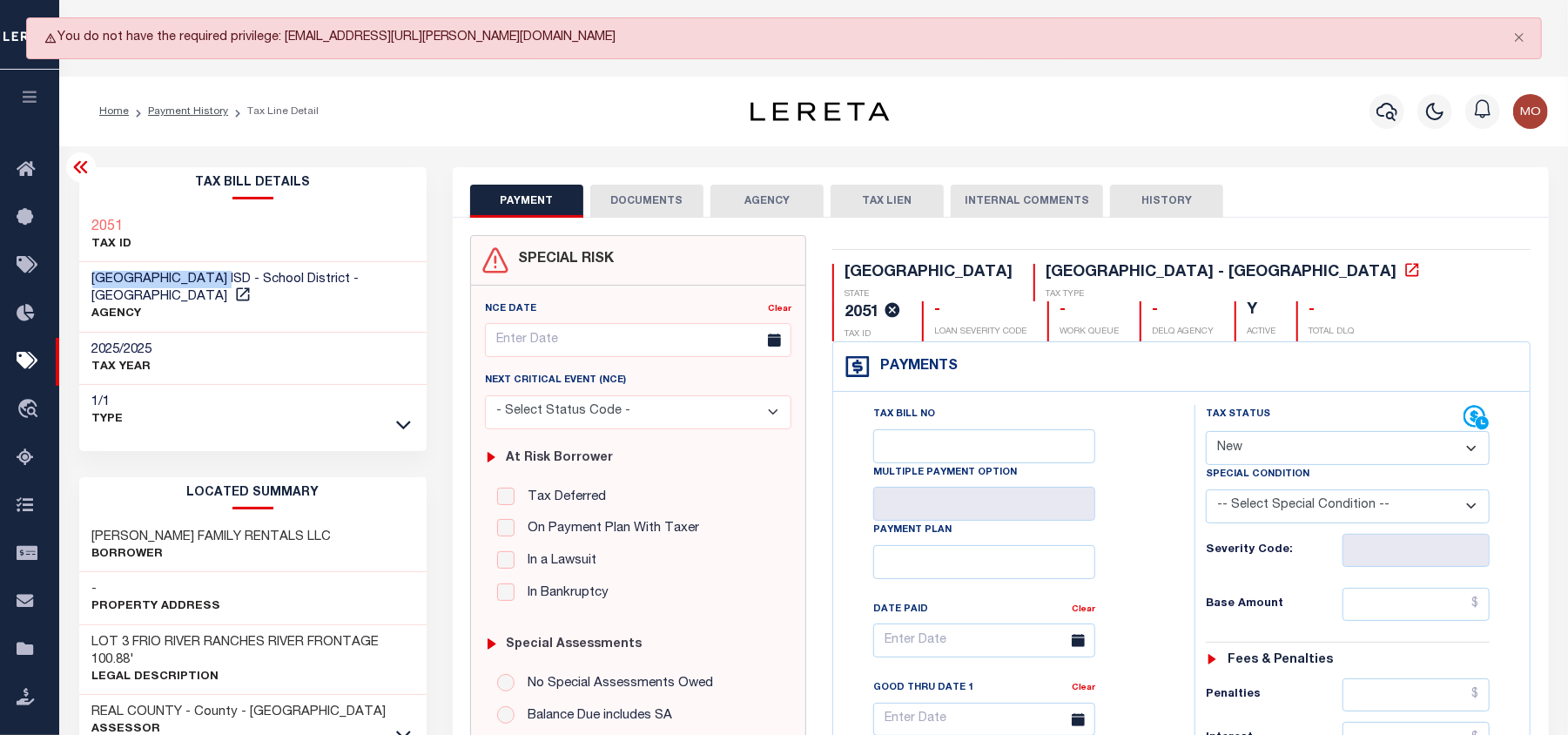
drag, startPoint x: 231, startPoint y: 277, endPoint x: 94, endPoint y: 285, distance: 137.2
click at [94, 285] on span "[GEOGRAPHIC_DATA] ISD - School District - [GEOGRAPHIC_DATA]" at bounding box center [225, 288] width 267 height 30
